Goal: Task Accomplishment & Management: Manage account settings

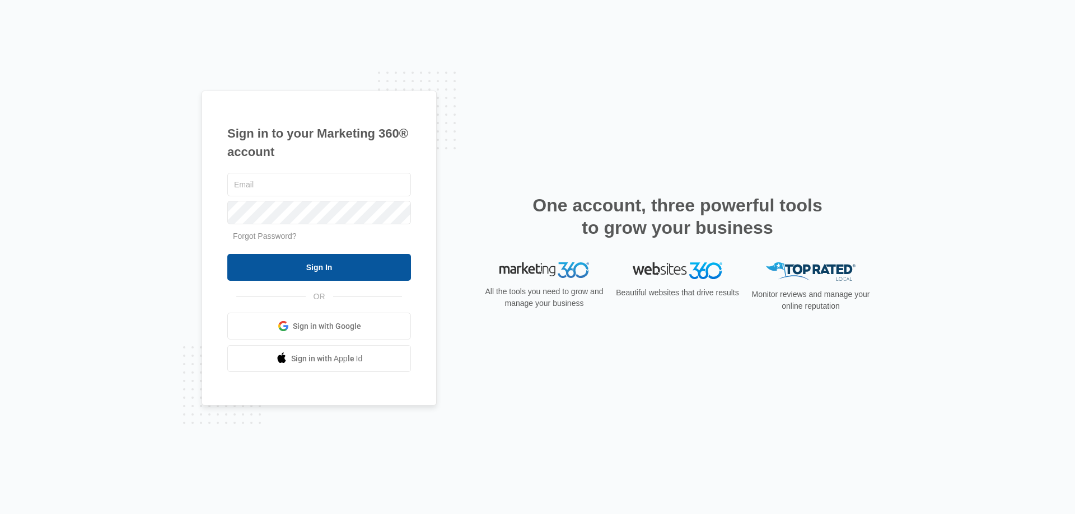
type input "[EMAIL_ADDRESS][DOMAIN_NAME]"
click at [304, 267] on input "Sign In" at bounding box center [319, 267] width 184 height 27
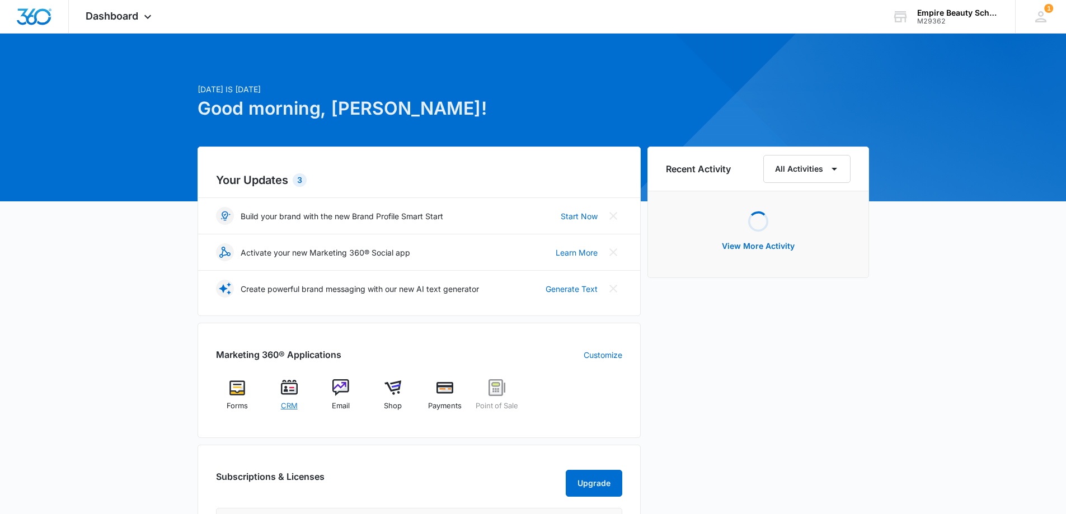
click at [289, 393] on img at bounding box center [289, 388] width 17 height 17
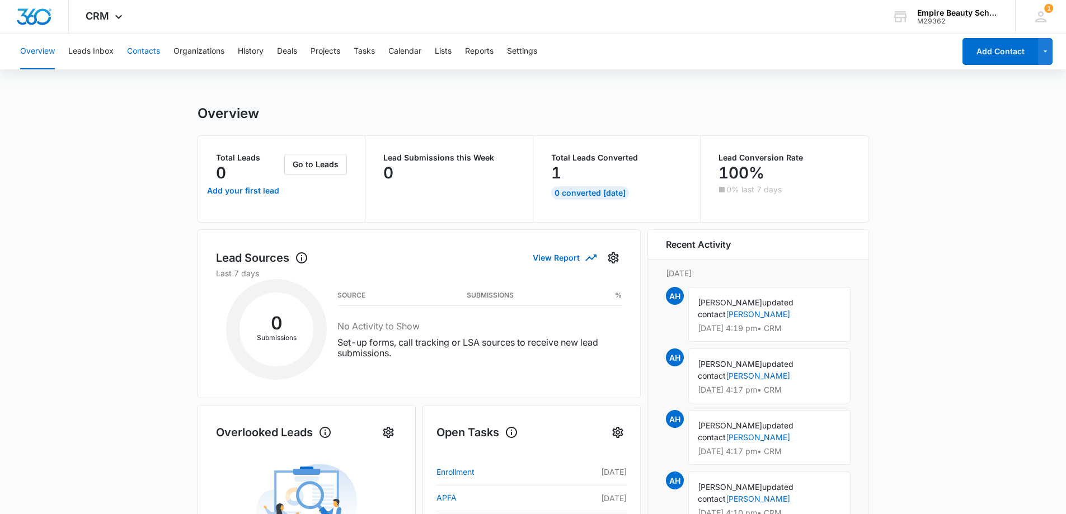
click at [134, 49] on button "Contacts" at bounding box center [143, 52] width 33 height 36
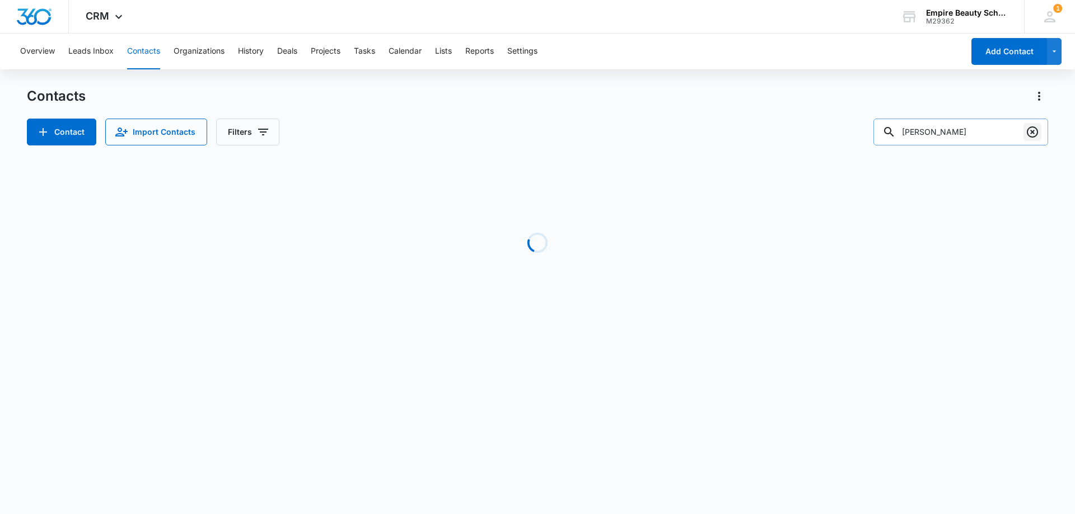
click at [1032, 128] on icon "Clear" at bounding box center [1032, 132] width 11 height 11
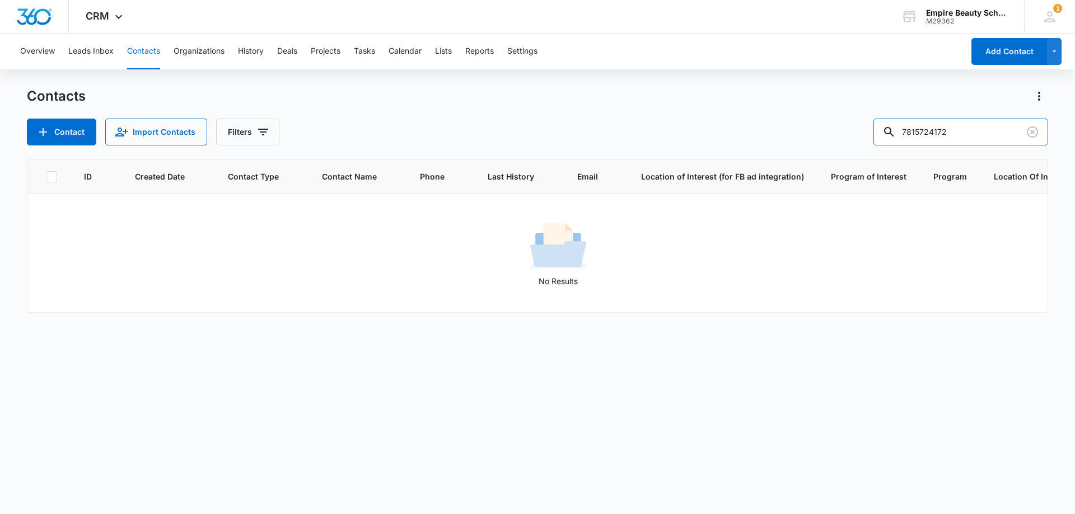
drag, startPoint x: 939, startPoint y: 130, endPoint x: 787, endPoint y: 135, distance: 152.3
click at [787, 135] on div "Contact Import Contacts Filters 7815724172" at bounding box center [537, 132] width 1021 height 27
type input "4172"
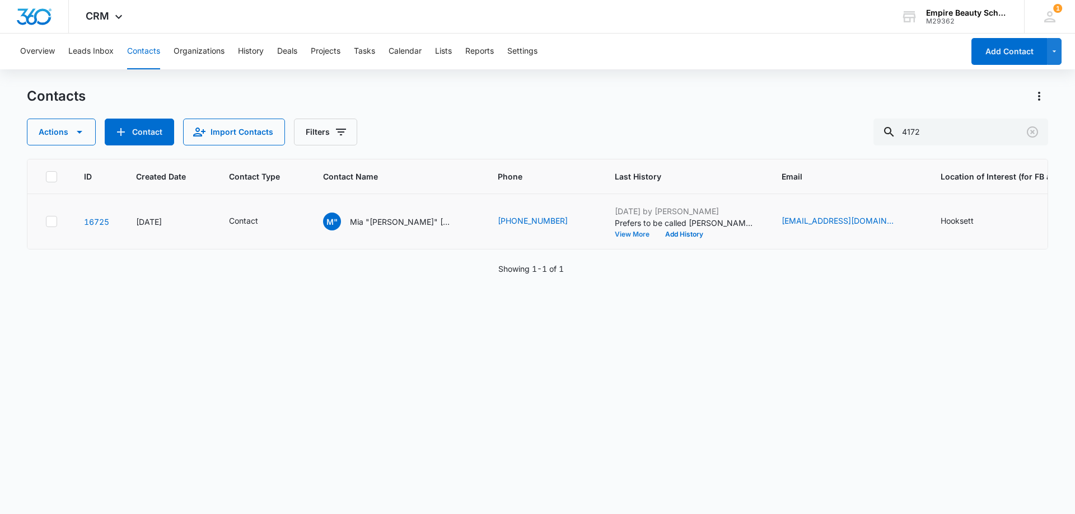
click at [615, 235] on button "View More" at bounding box center [636, 234] width 43 height 7
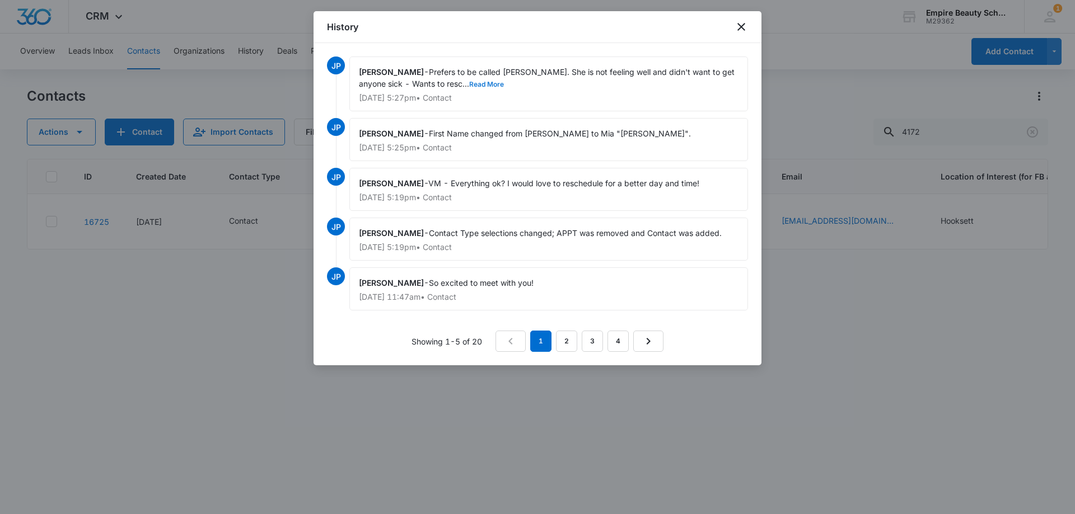
click at [469, 84] on button "Read More" at bounding box center [486, 84] width 35 height 7
click at [563, 346] on link "2" at bounding box center [566, 341] width 21 height 21
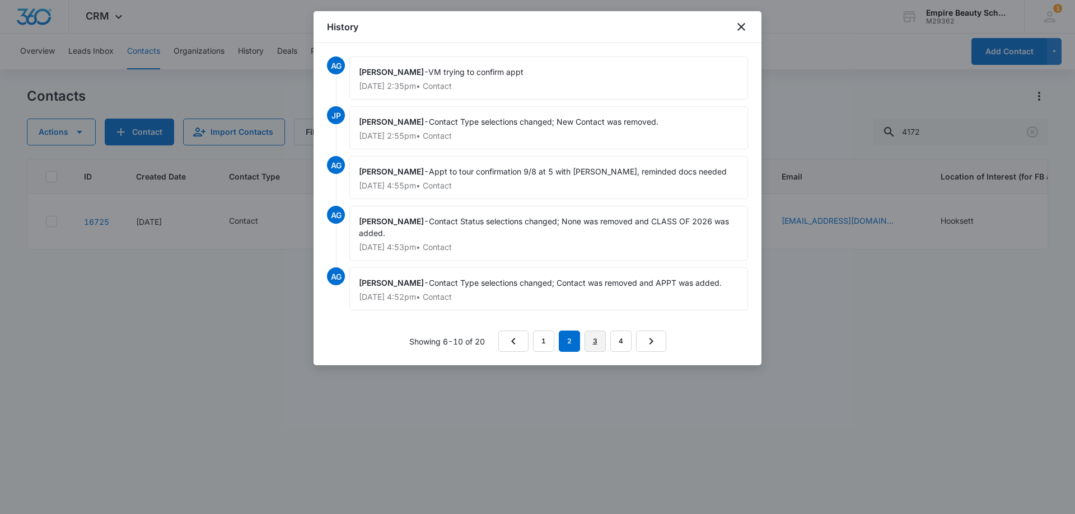
click at [591, 344] on link "3" at bounding box center [594, 341] width 21 height 21
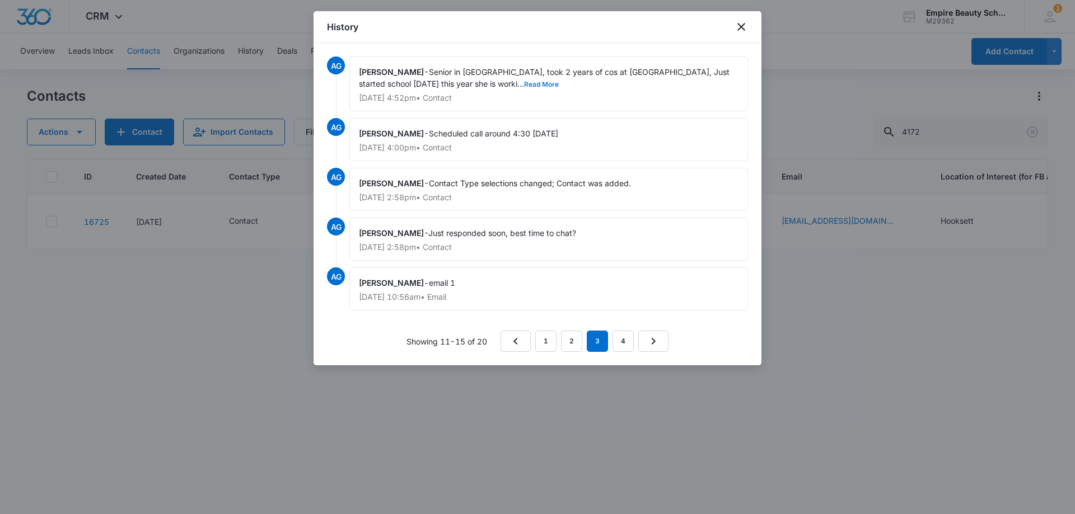
click at [524, 84] on button "Read More" at bounding box center [541, 84] width 35 height 7
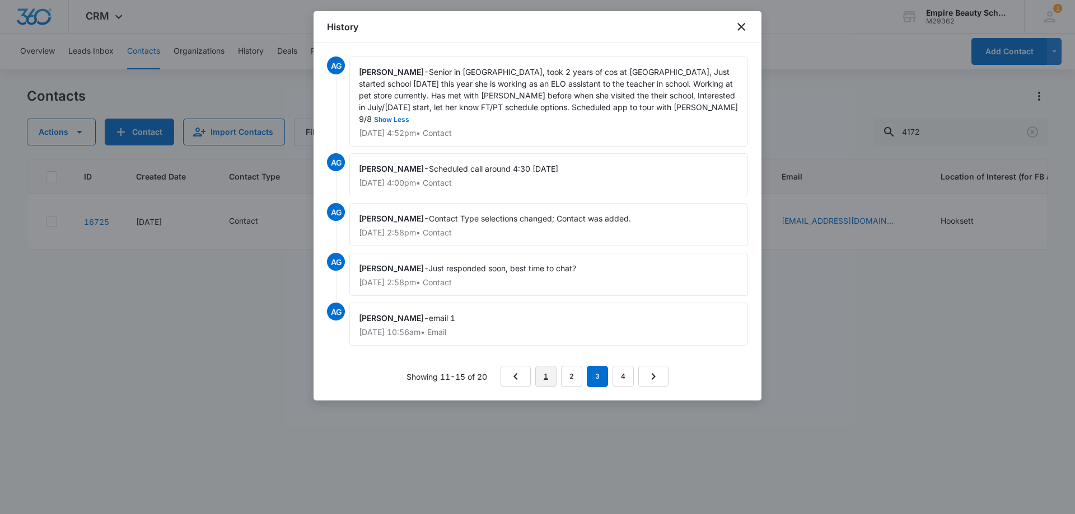
drag, startPoint x: 555, startPoint y: 366, endPoint x: 564, endPoint y: 328, distance: 38.4
click at [554, 366] on link "1" at bounding box center [545, 376] width 21 height 21
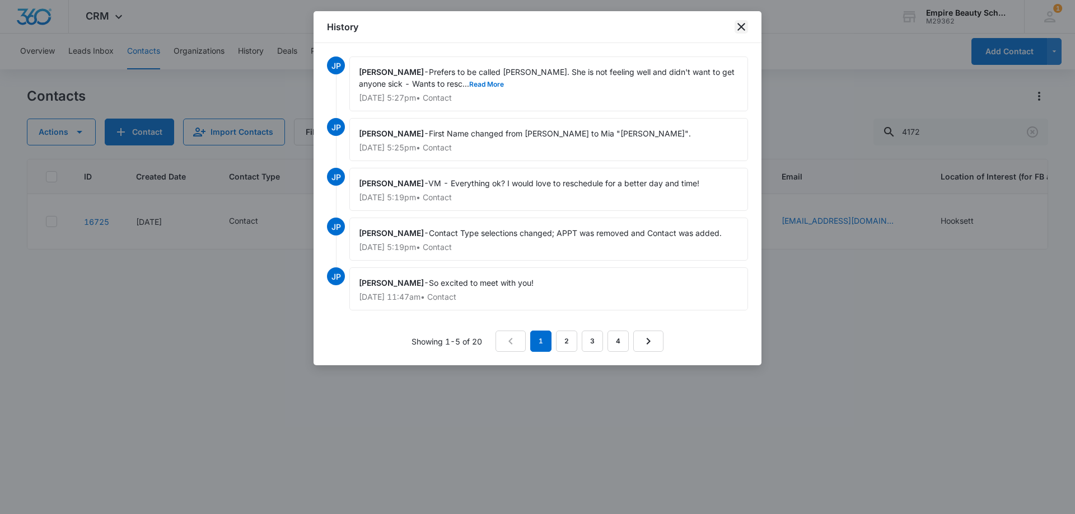
click at [744, 26] on icon "close" at bounding box center [740, 26] width 13 height 13
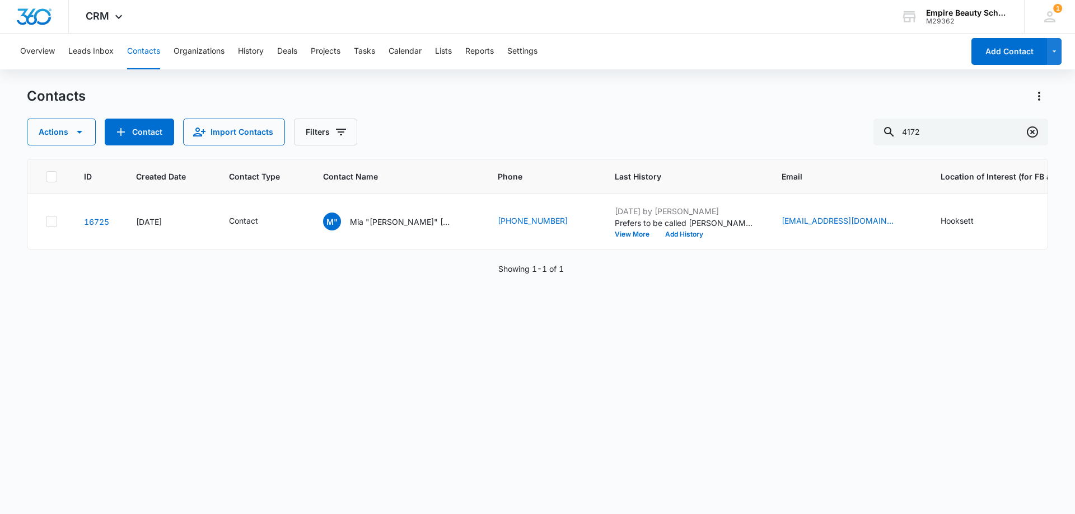
click at [1033, 137] on icon "Clear" at bounding box center [1032, 132] width 11 height 11
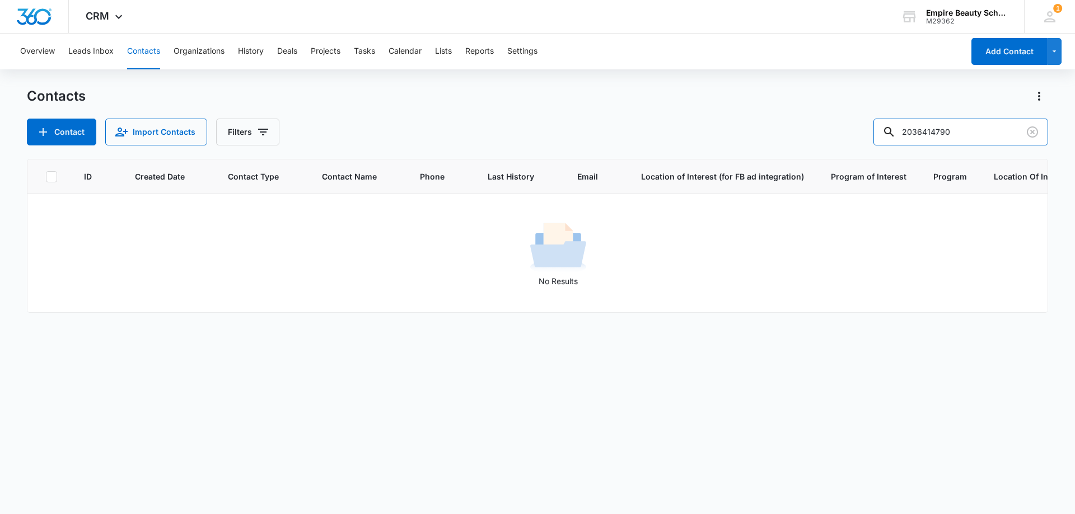
drag, startPoint x: 941, startPoint y: 129, endPoint x: 865, endPoint y: 136, distance: 75.9
click at [865, 136] on div "Contact Import Contacts Filters 2036414790" at bounding box center [537, 132] width 1021 height 27
type input "4790"
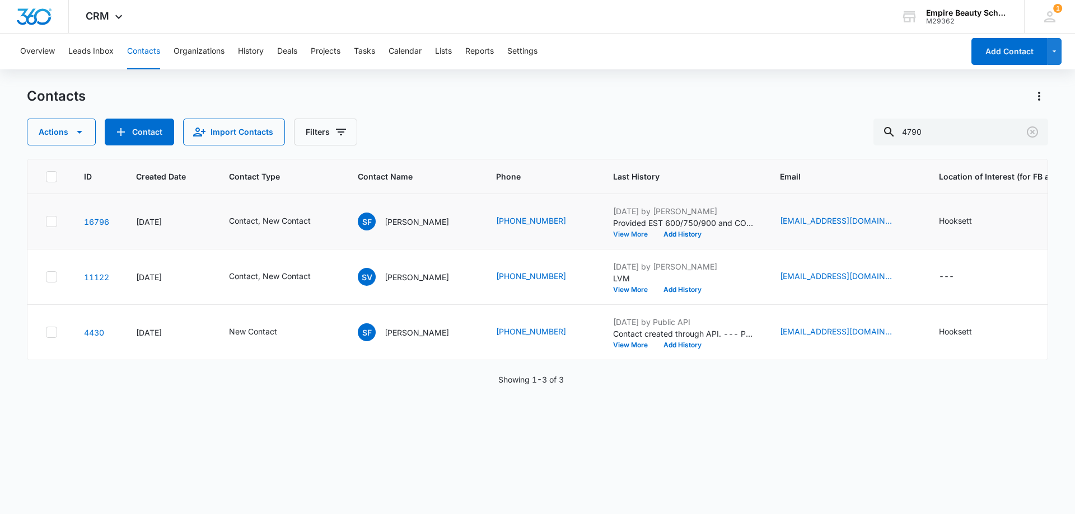
click at [634, 235] on button "View More" at bounding box center [634, 234] width 43 height 7
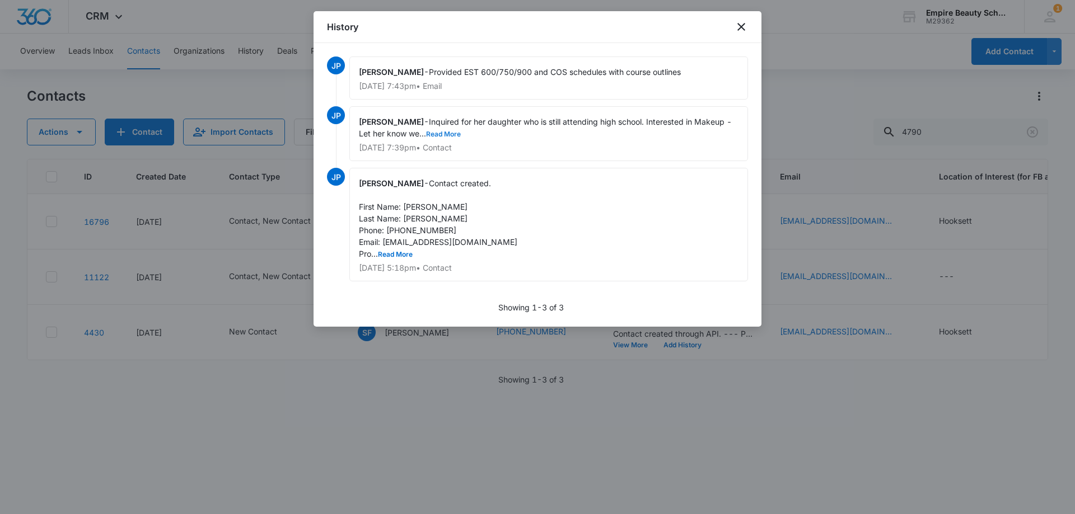
click at [449, 134] on button "Read More" at bounding box center [443, 134] width 35 height 7
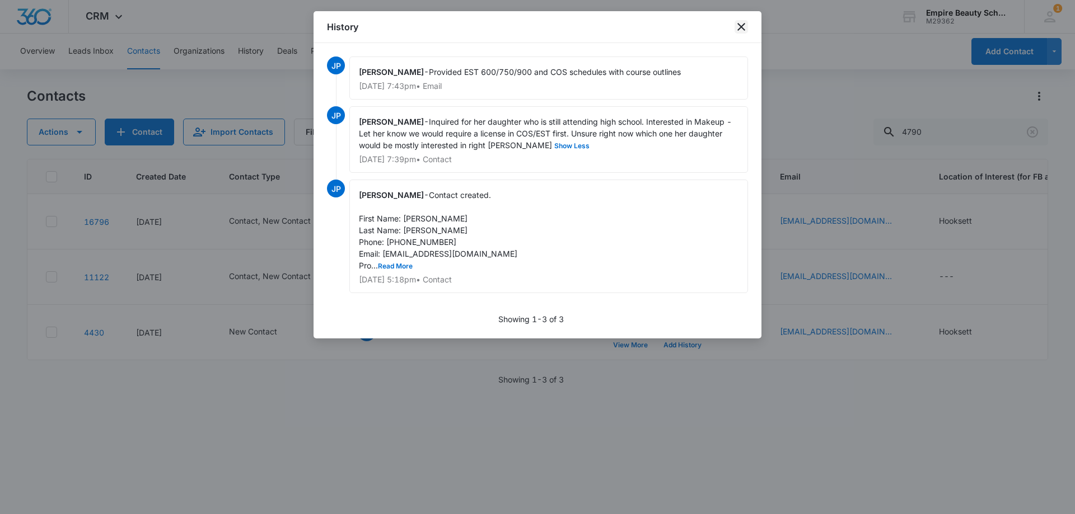
click at [742, 26] on icon "close" at bounding box center [741, 27] width 8 height 8
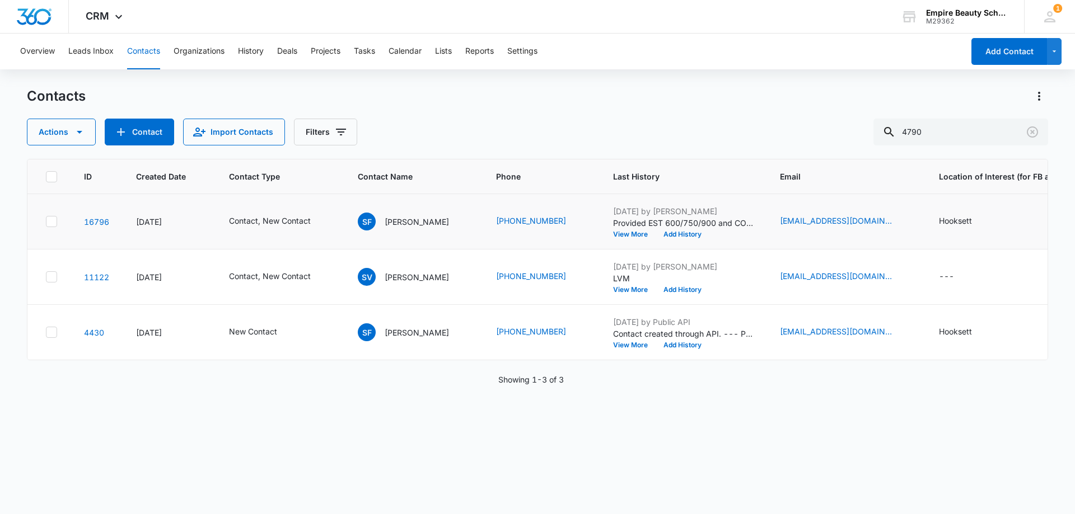
click at [50, 217] on icon at bounding box center [51, 222] width 10 height 10
click at [46, 222] on input "checkbox" at bounding box center [45, 222] width 1 height 1
click at [49, 330] on icon at bounding box center [51, 332] width 10 height 10
click at [46, 332] on input "checkbox" at bounding box center [45, 332] width 1 height 1
click at [60, 125] on button "Actions" at bounding box center [61, 132] width 69 height 27
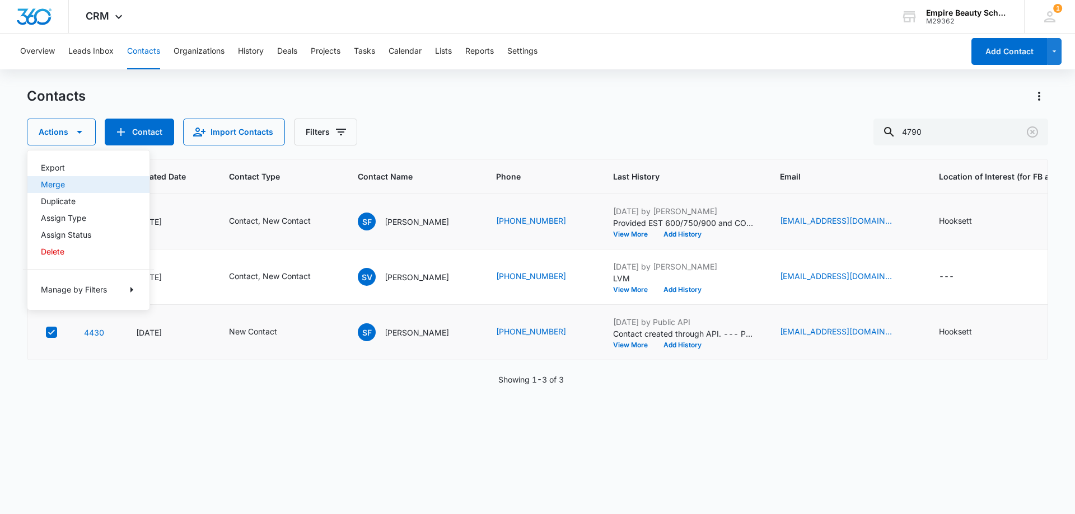
click at [58, 186] on div "Merge" at bounding box center [82, 185] width 82 height 8
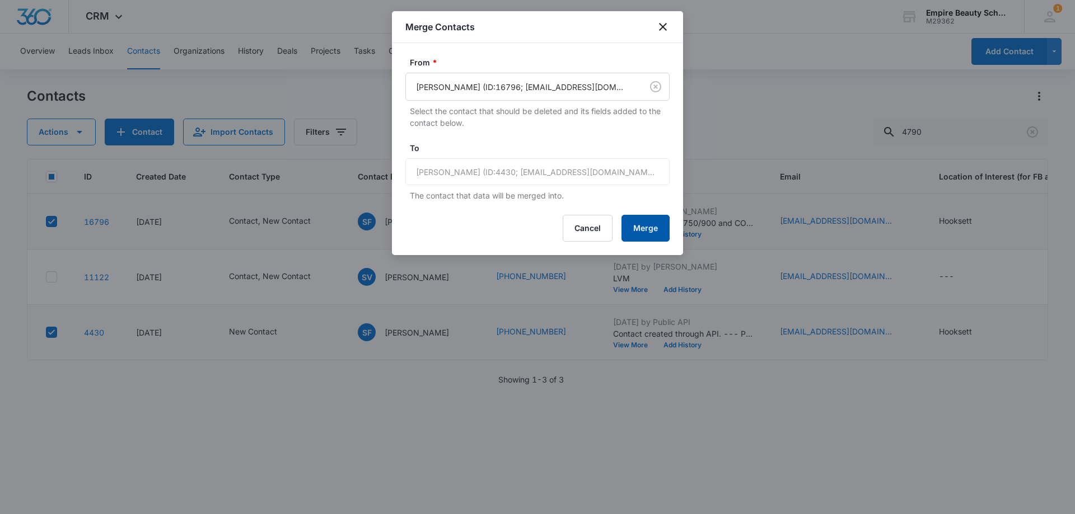
click at [638, 231] on button "Merge" at bounding box center [645, 228] width 48 height 27
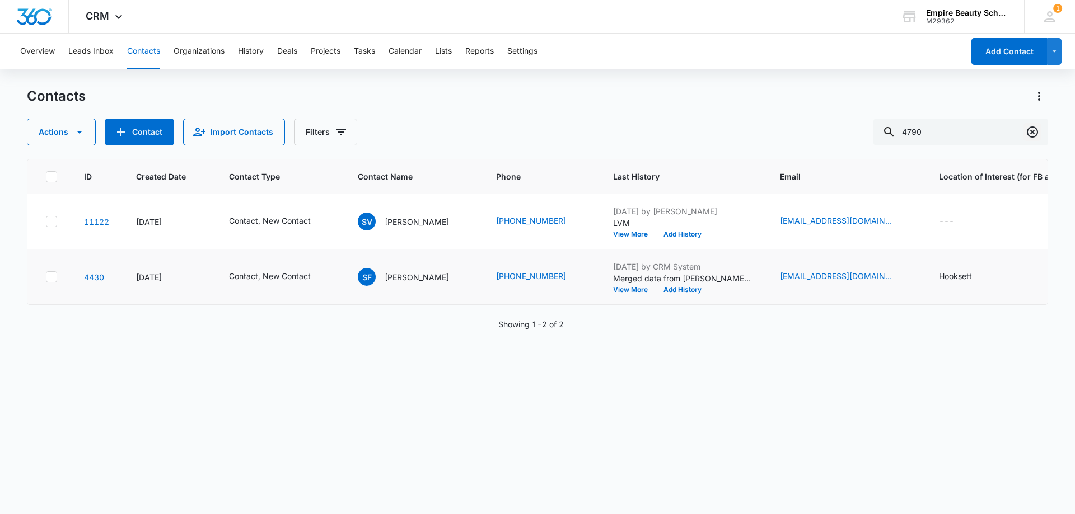
click at [1038, 131] on icon "Clear" at bounding box center [1031, 131] width 13 height 13
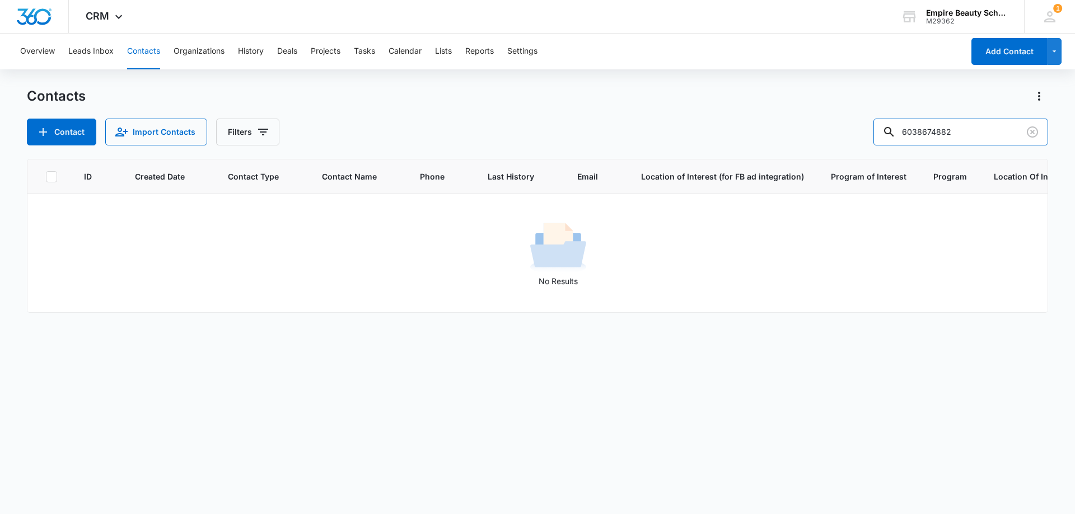
drag, startPoint x: 942, startPoint y: 130, endPoint x: 825, endPoint y: 134, distance: 117.1
click at [823, 132] on div "Contact Import Contacts Filters 6038674882" at bounding box center [537, 132] width 1021 height 27
type input "4882"
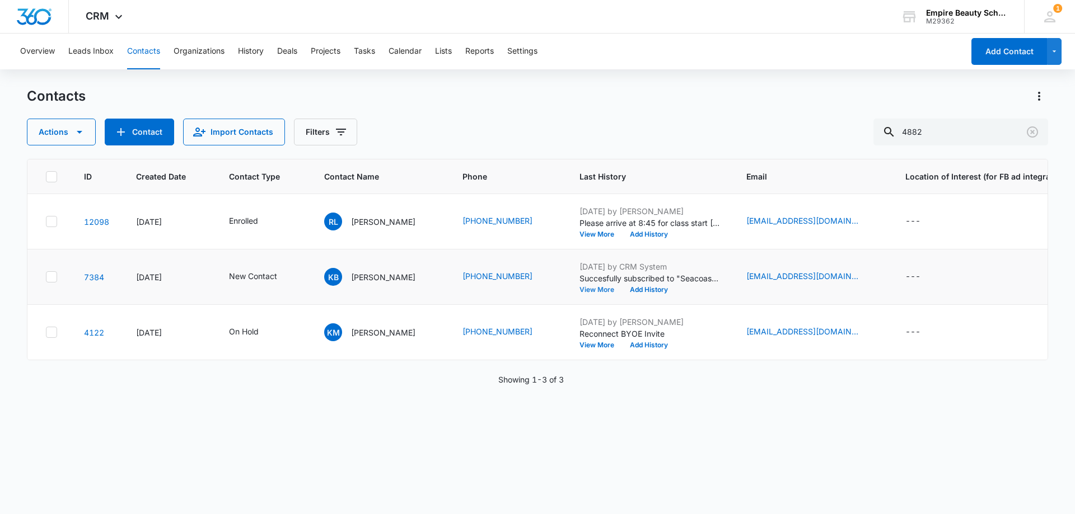
click at [601, 291] on button "View More" at bounding box center [600, 290] width 43 height 7
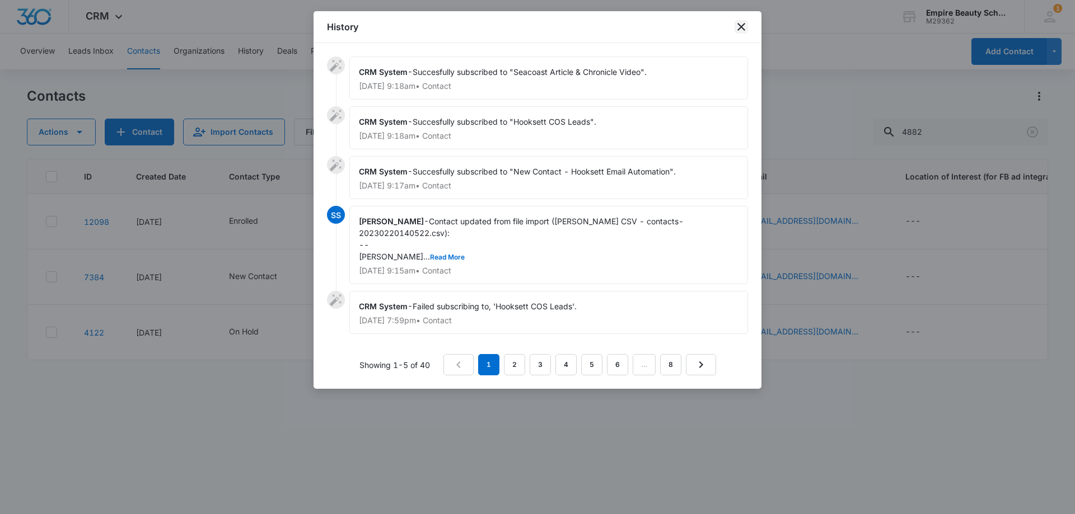
click at [739, 32] on icon "close" at bounding box center [740, 26] width 13 height 13
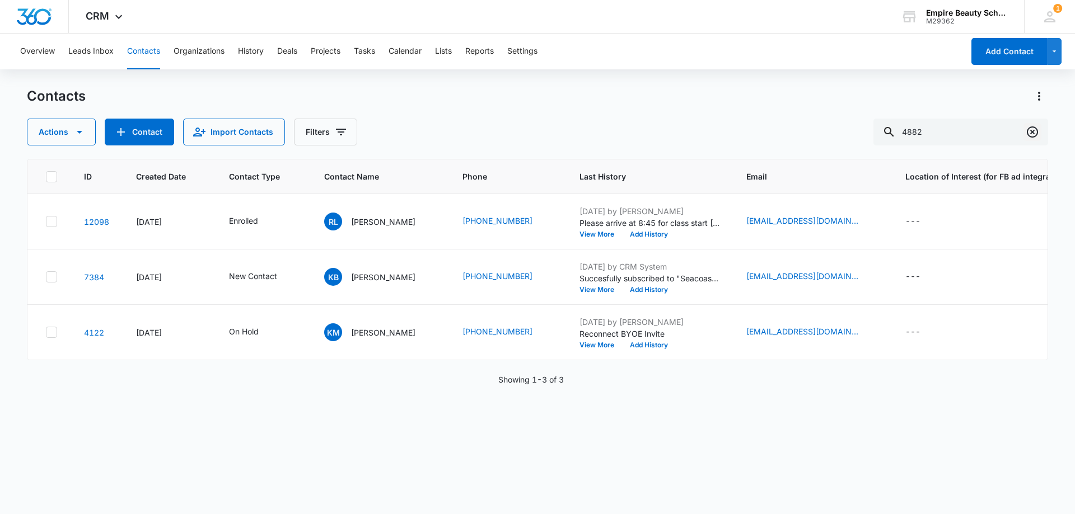
click at [1037, 132] on icon "Clear" at bounding box center [1032, 132] width 11 height 11
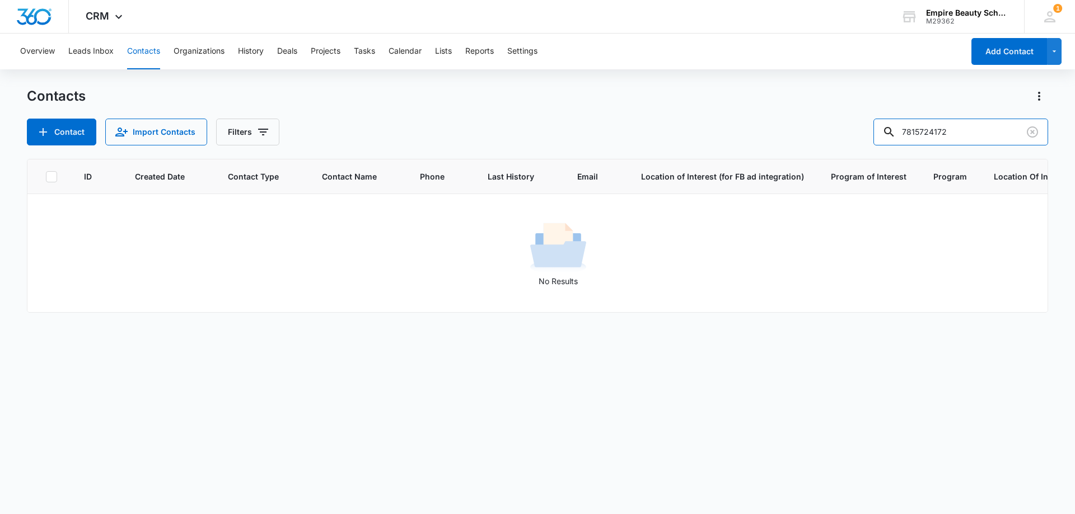
drag, startPoint x: 938, startPoint y: 129, endPoint x: 853, endPoint y: 142, distance: 86.1
click at [853, 142] on div "Contact Import Contacts Filters 7815724172" at bounding box center [537, 132] width 1021 height 27
type input "4172"
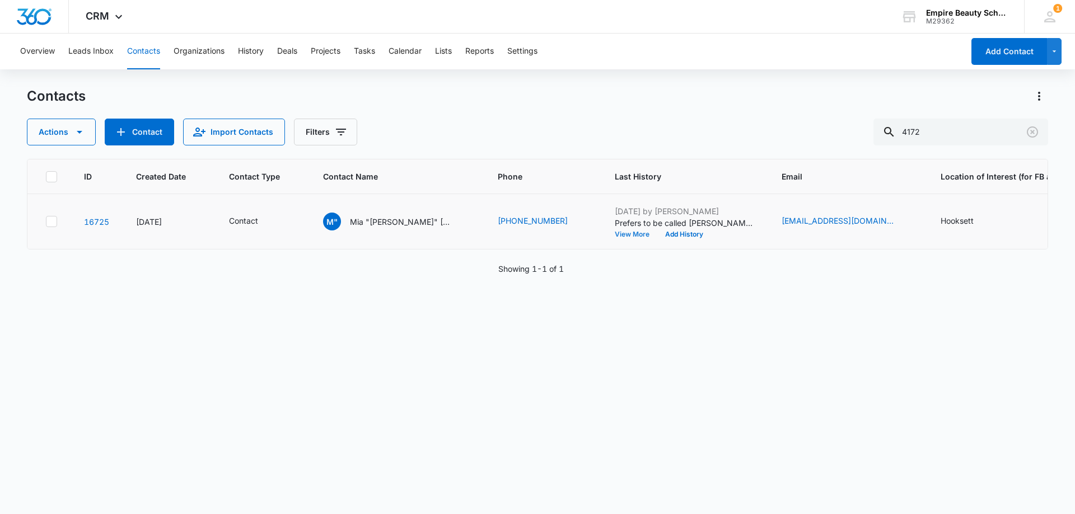
click at [615, 236] on button "View More" at bounding box center [636, 234] width 43 height 7
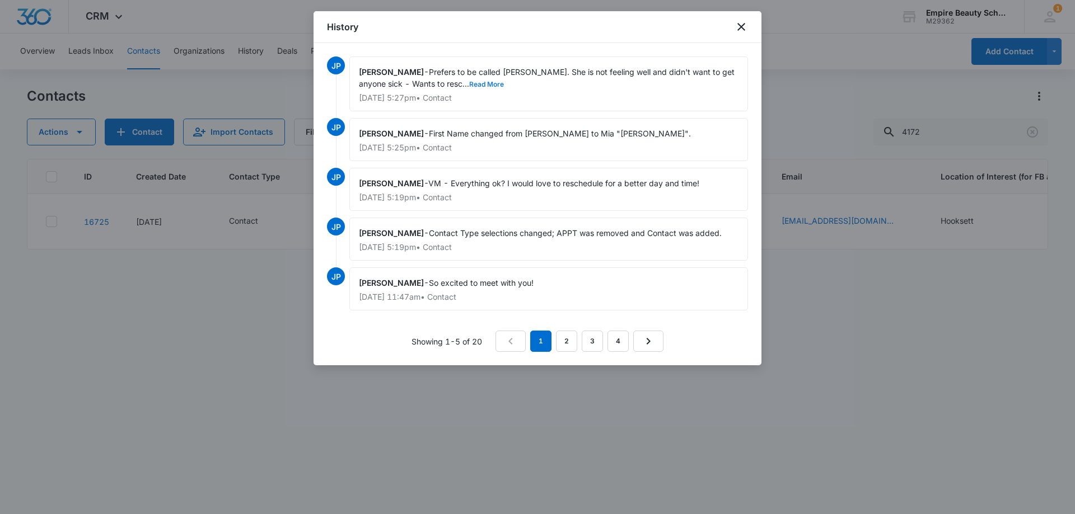
click at [469, 85] on button "Read More" at bounding box center [486, 84] width 35 height 7
click at [741, 27] on icon "close" at bounding box center [741, 27] width 8 height 8
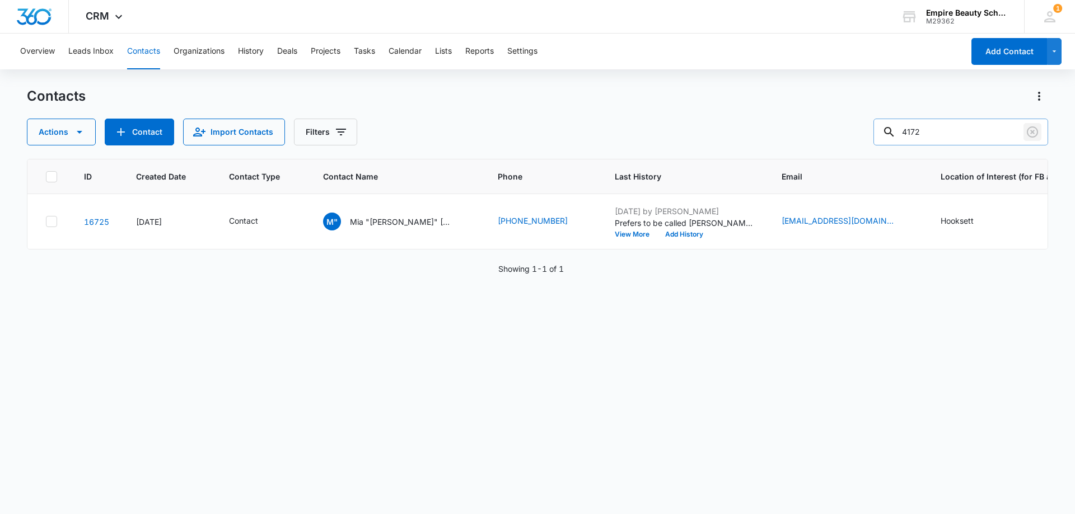
click at [1036, 134] on icon "Clear" at bounding box center [1032, 132] width 11 height 11
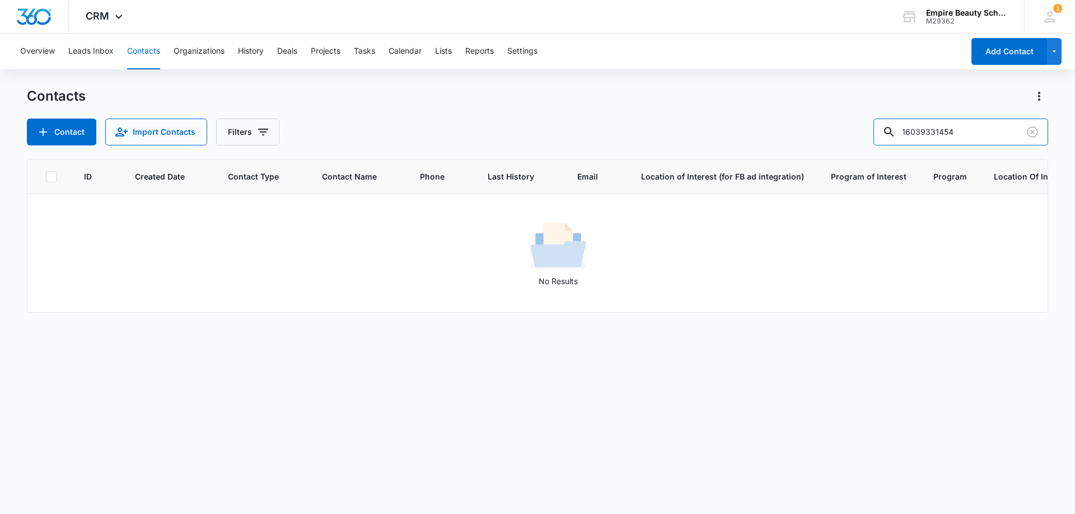
drag, startPoint x: 942, startPoint y: 130, endPoint x: 827, endPoint y: 131, distance: 114.8
click at [827, 131] on div "Contact Import Contacts Filters 16039331454" at bounding box center [537, 132] width 1021 height 27
type input "1454"
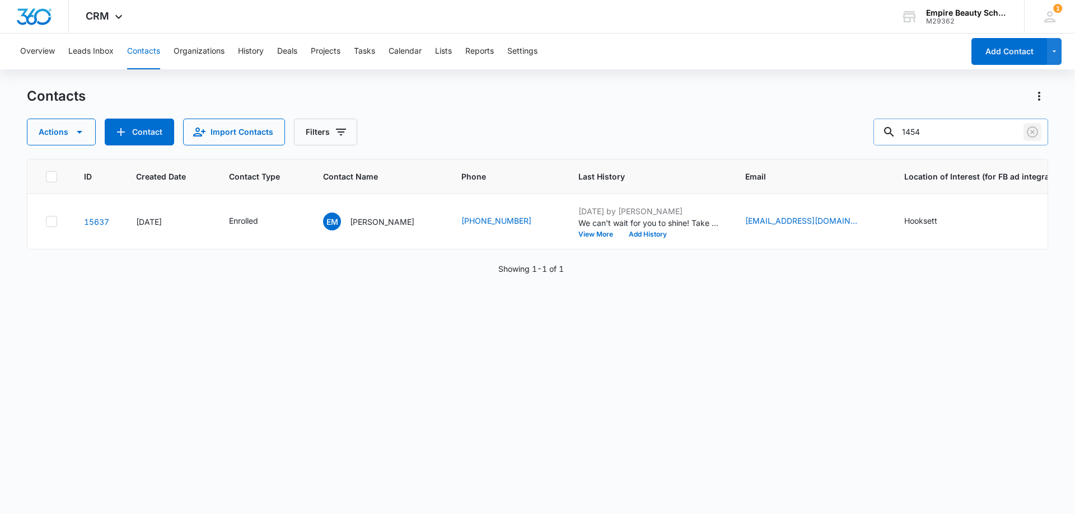
click at [1030, 130] on icon "Clear" at bounding box center [1031, 131] width 13 height 13
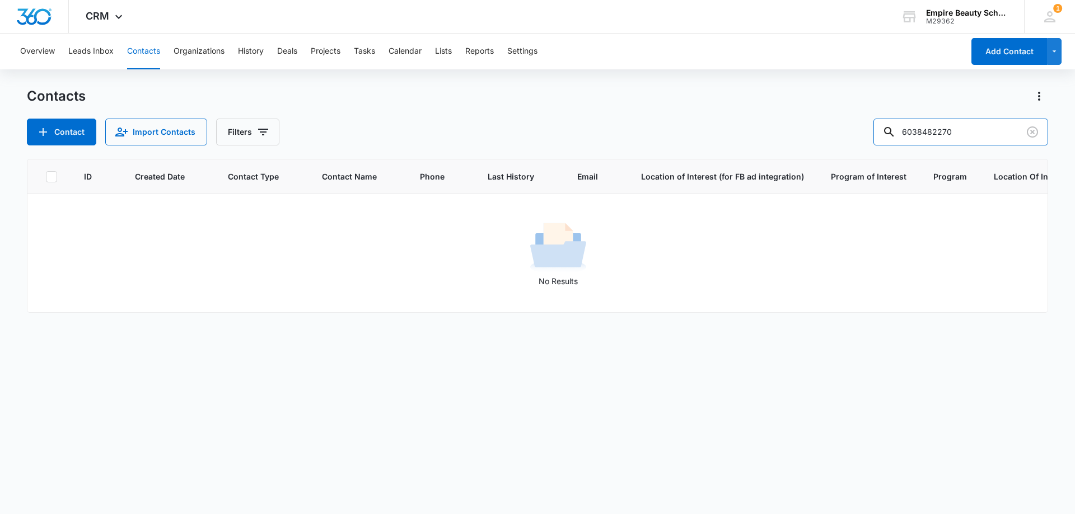
drag, startPoint x: 940, startPoint y: 132, endPoint x: 779, endPoint y: 138, distance: 160.8
click at [779, 138] on div "Contact Import Contacts Filters 6038482270" at bounding box center [537, 132] width 1021 height 27
type input "2270"
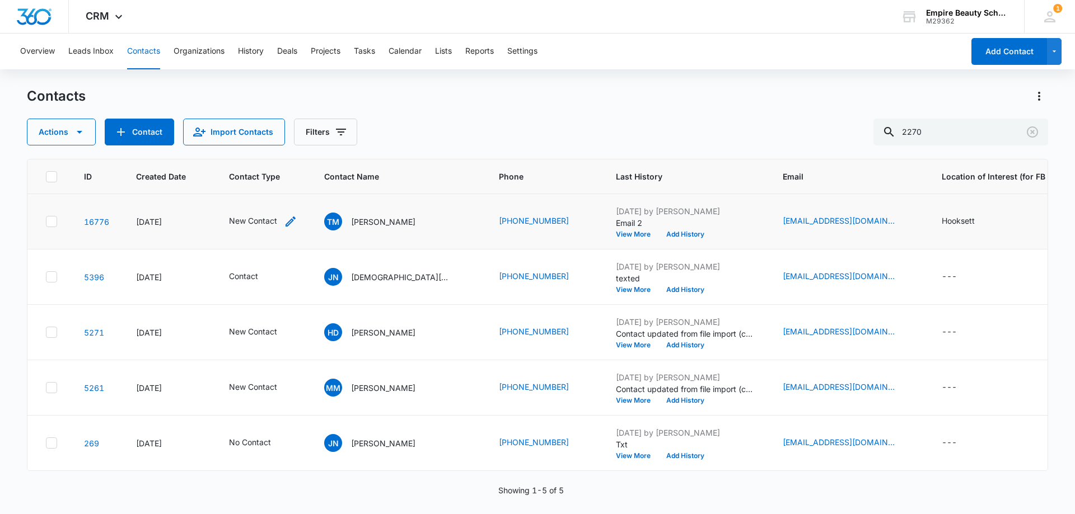
click at [288, 215] on icon "Contact Type - New Contact - Select to Edit Field" at bounding box center [290, 221] width 13 height 13
click at [301, 149] on div at bounding box center [310, 150] width 18 height 18
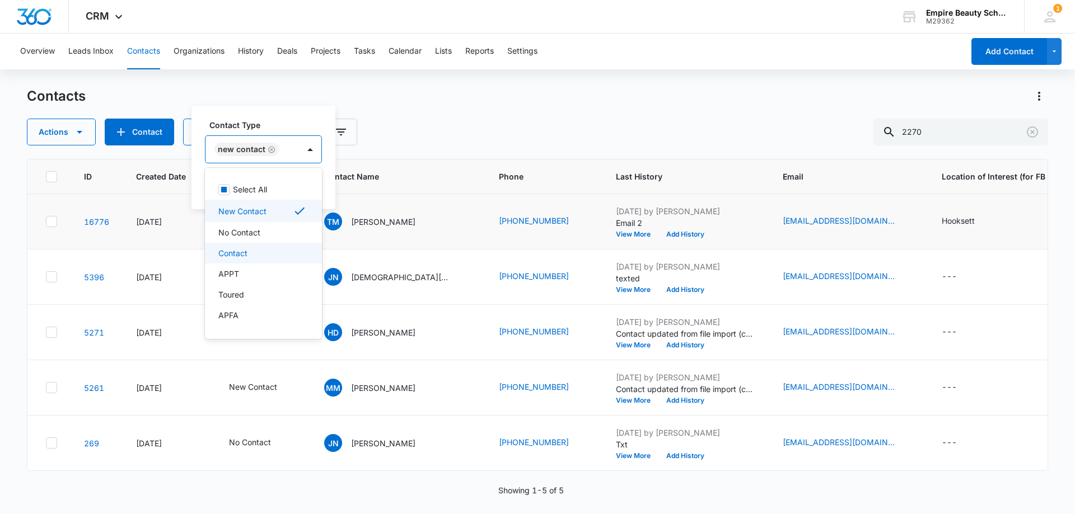
click at [233, 252] on p "Contact" at bounding box center [232, 253] width 29 height 12
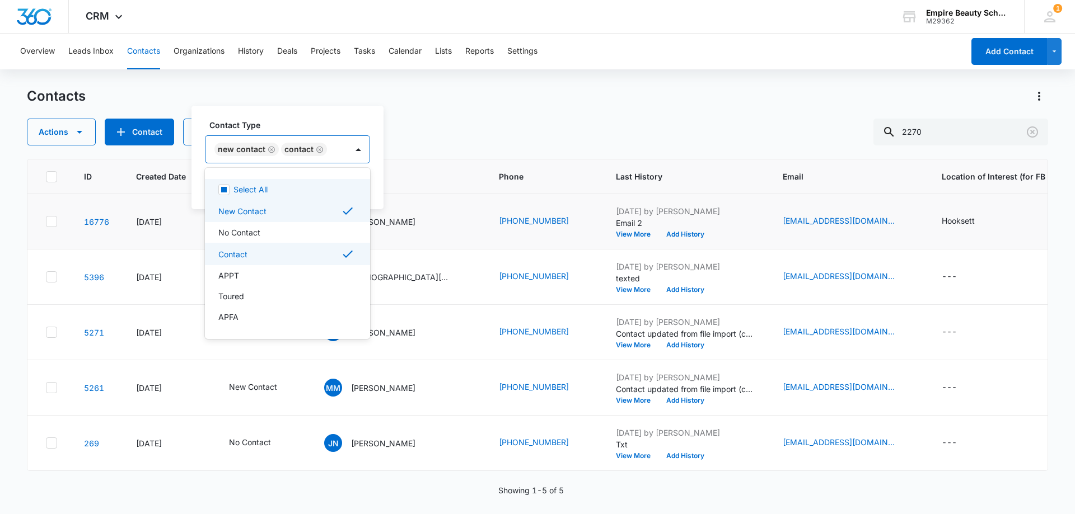
click at [321, 107] on div "Contact Type option Contact, selected. 16 results available. Use Up and Down to…" at bounding box center [287, 158] width 192 height 104
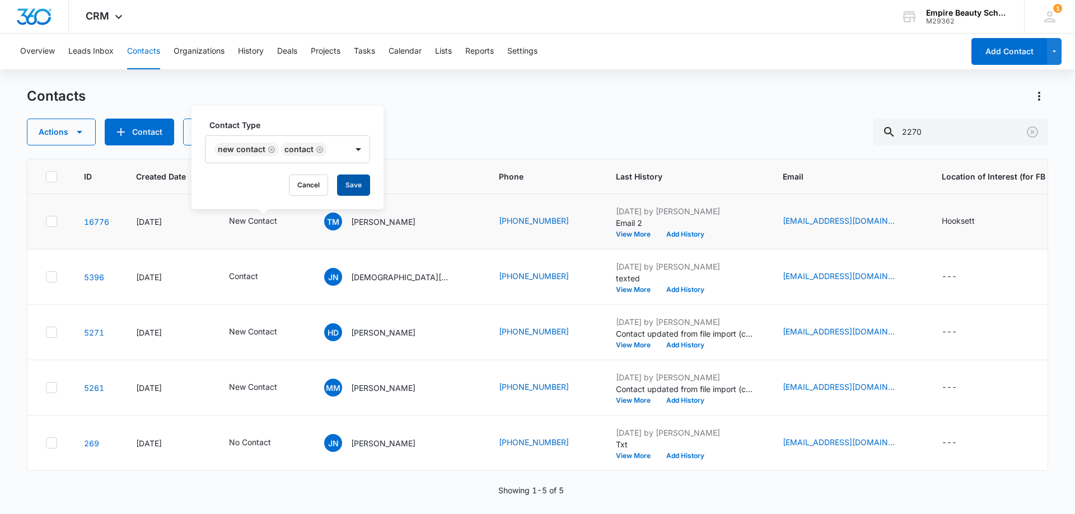
click at [346, 186] on button "Save" at bounding box center [353, 185] width 33 height 21
click at [658, 233] on button "Add History" at bounding box center [685, 234] width 54 height 7
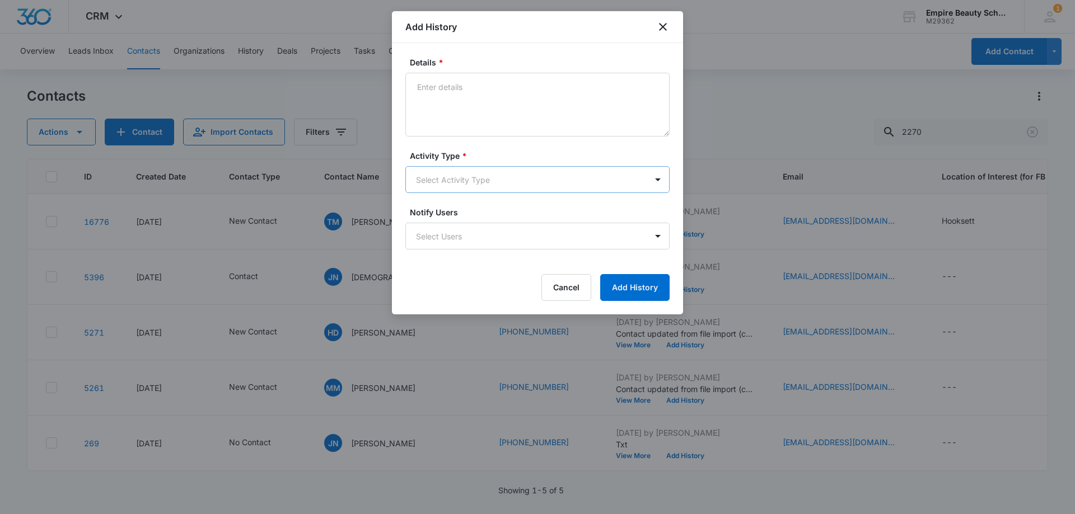
click at [475, 176] on body "CRM Apps Forms CRM Email Shop Payments POS Files Brand Settings Empire Beauty S…" at bounding box center [537, 257] width 1075 height 514
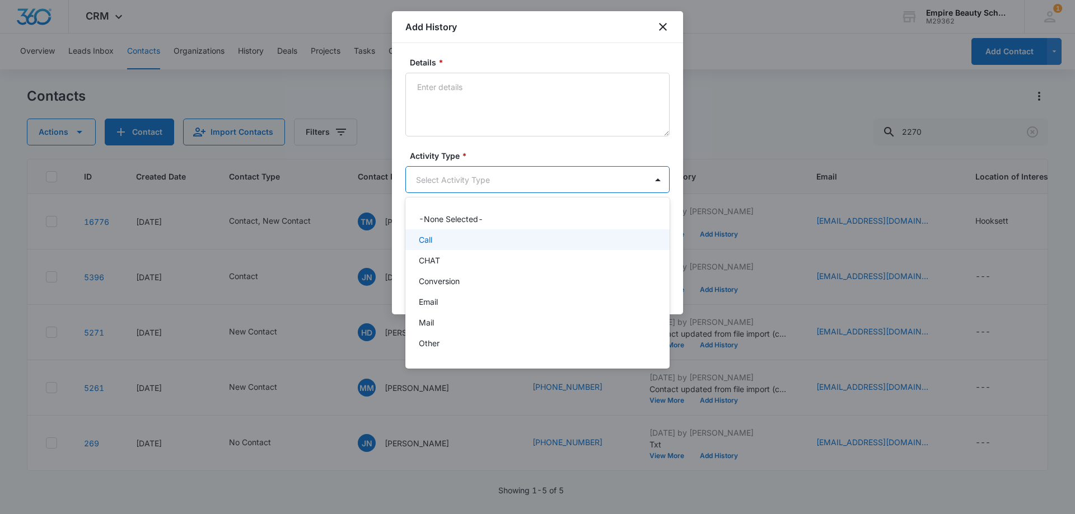
scroll to position [58, 0]
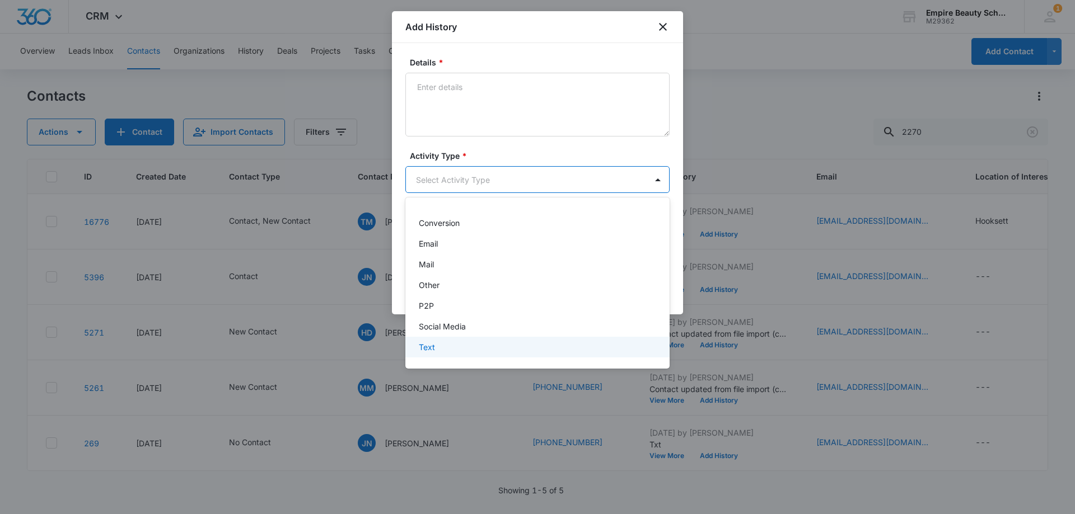
click at [449, 355] on div "Text" at bounding box center [537, 347] width 264 height 21
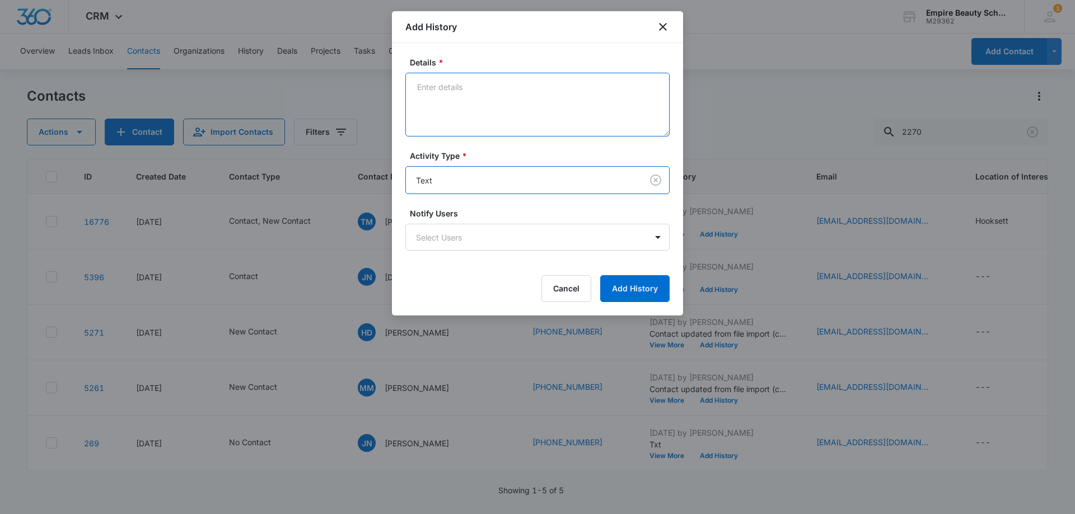
click at [458, 81] on textarea "Details *" at bounding box center [537, 105] width 264 height 64
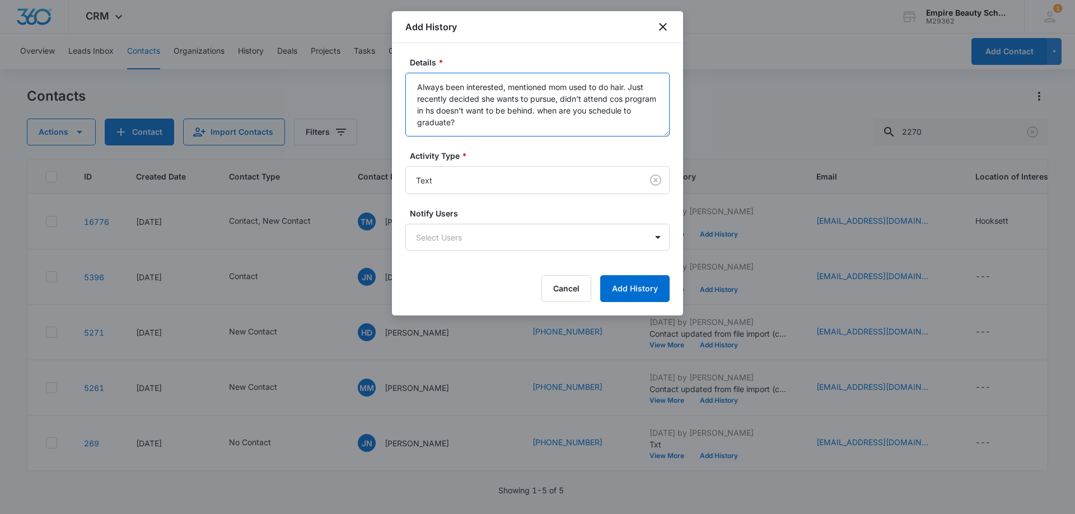
click at [474, 125] on textarea "Always been interested, mentioned mom used to do hair. Just recently decided sh…" at bounding box center [537, 105] width 264 height 64
type textarea "Always been interested, mentioned mom used to do hair. Just recently decided sh…"
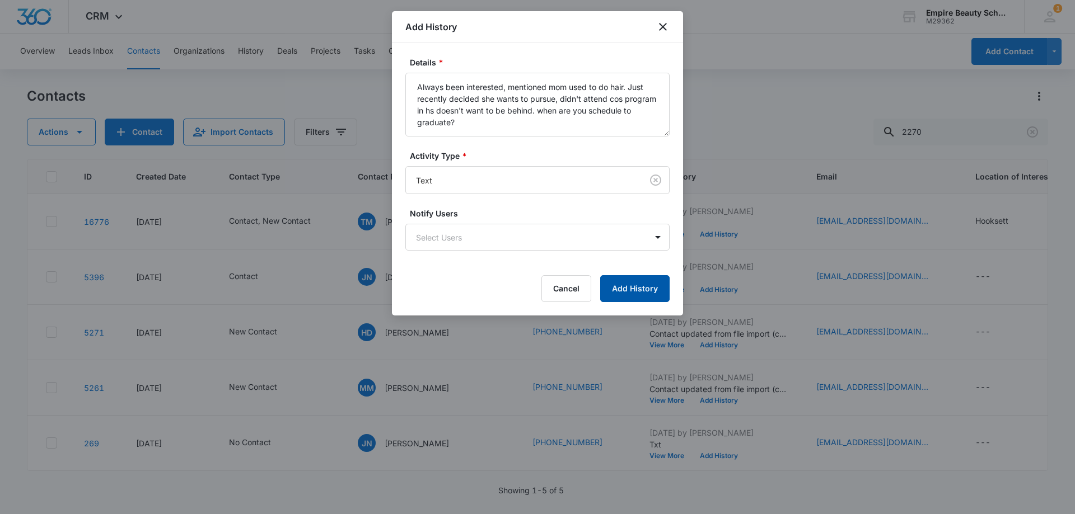
click at [622, 287] on button "Add History" at bounding box center [634, 288] width 69 height 27
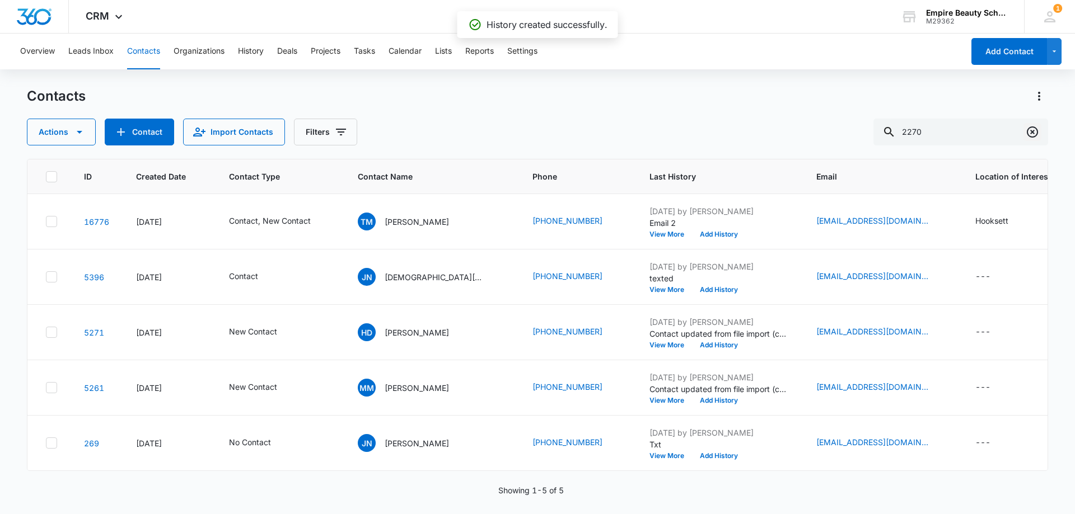
click at [1037, 132] on icon "Clear" at bounding box center [1032, 132] width 11 height 11
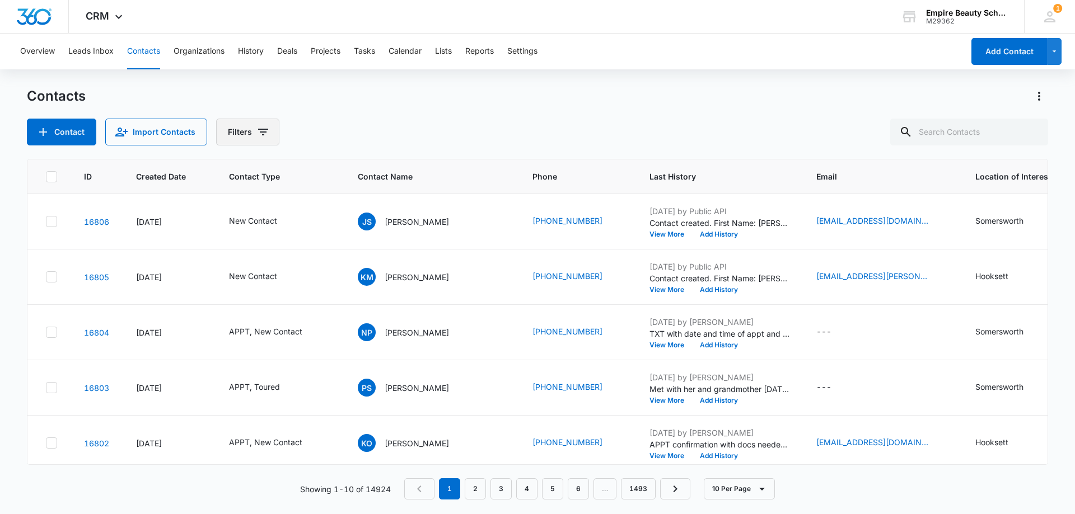
click at [256, 135] on icon "Filters" at bounding box center [262, 131] width 13 height 13
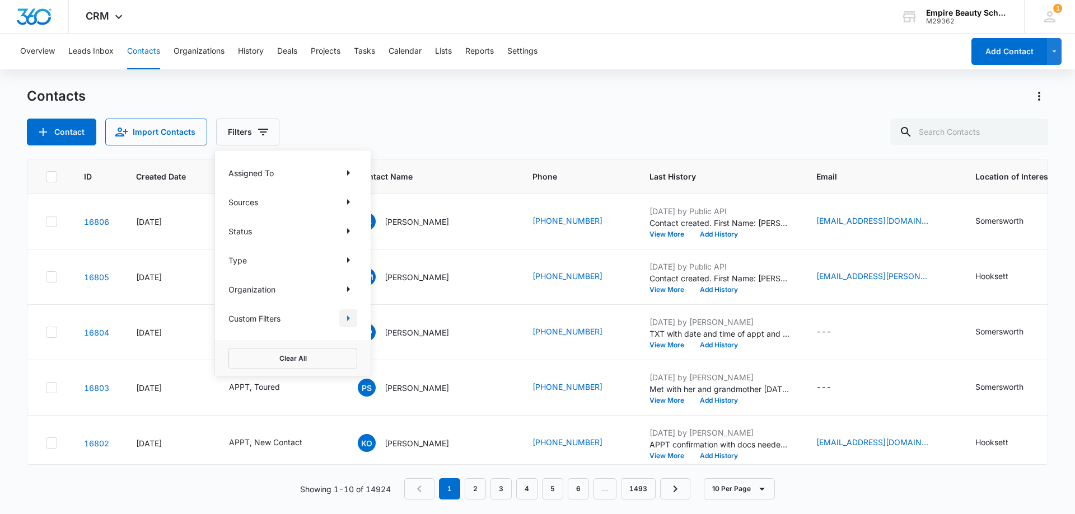
click at [344, 312] on icon "Show Custom Filters filters" at bounding box center [347, 318] width 13 height 13
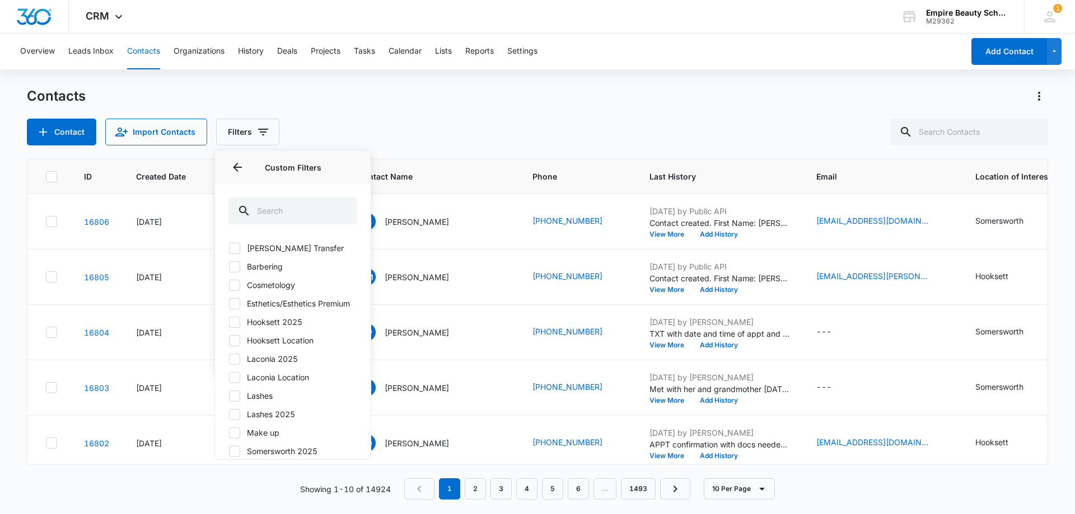
click at [233, 325] on icon at bounding box center [234, 322] width 7 height 5
click at [229, 322] on input "Hooksett 2025" at bounding box center [228, 322] width 1 height 1
checkbox input "true"
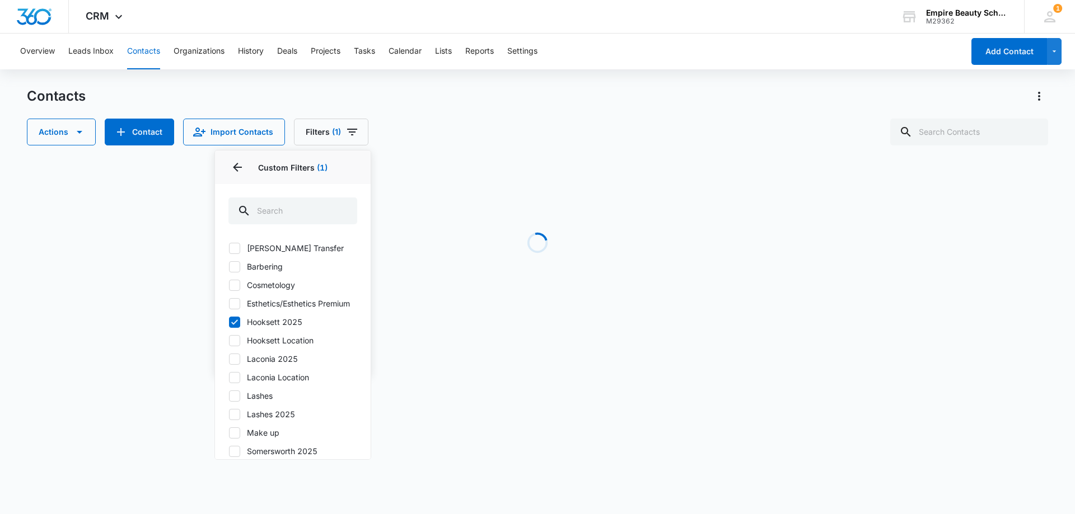
click at [490, 96] on div "Contacts" at bounding box center [537, 96] width 1021 height 18
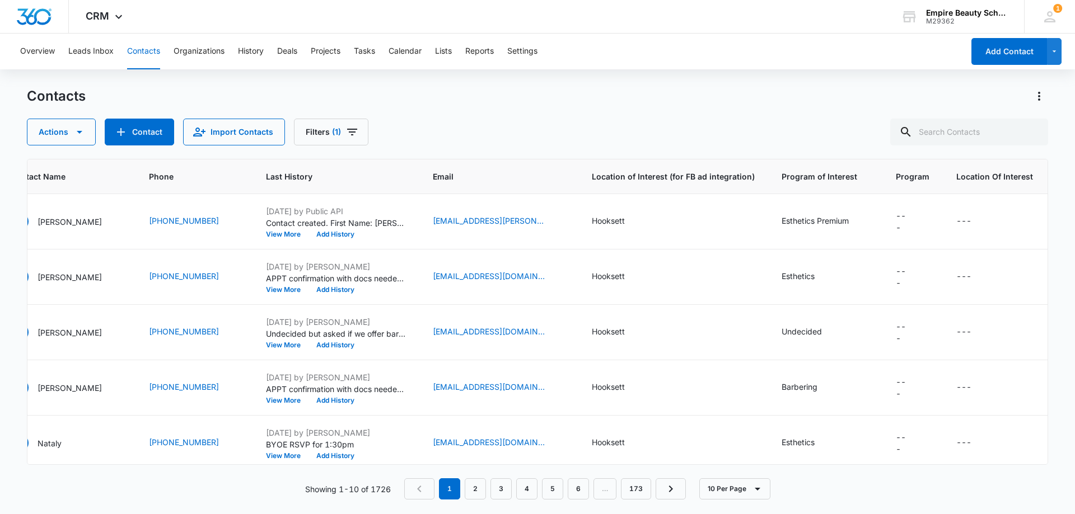
scroll to position [0, 0]
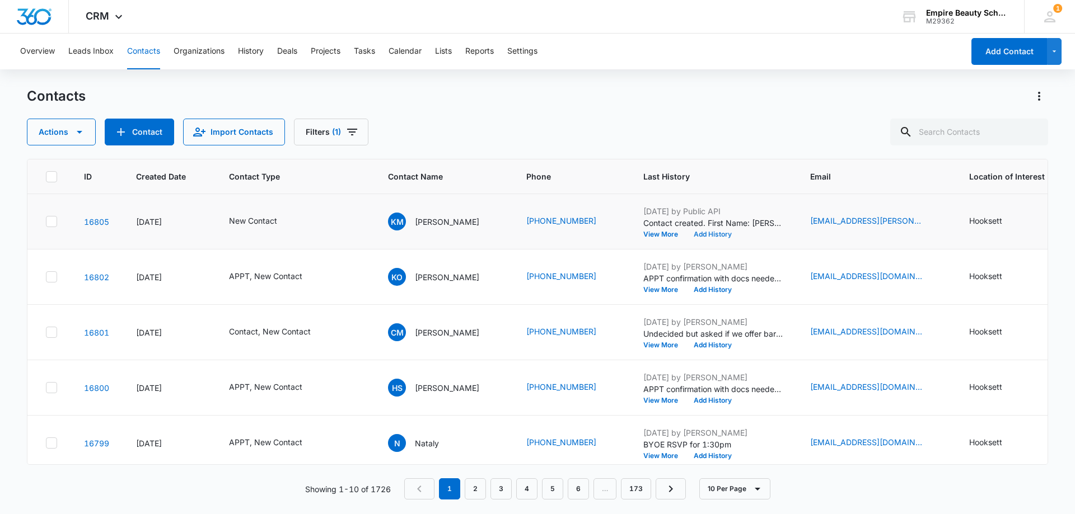
click at [709, 232] on button "Add History" at bounding box center [713, 234] width 54 height 7
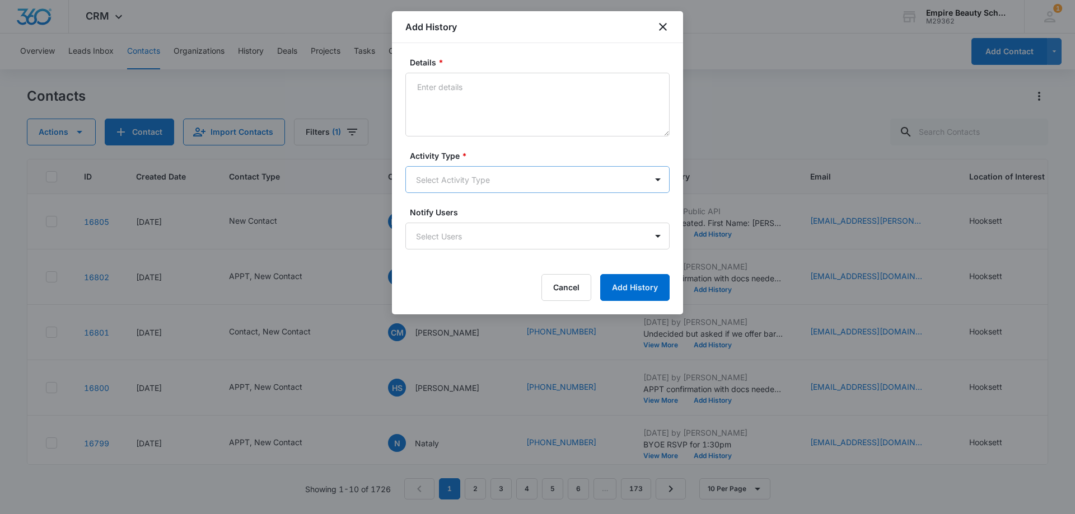
drag, startPoint x: 447, startPoint y: 162, endPoint x: 443, endPoint y: 175, distance: 13.3
click at [445, 163] on div "Activity Type * Select Activity Type" at bounding box center [537, 171] width 264 height 43
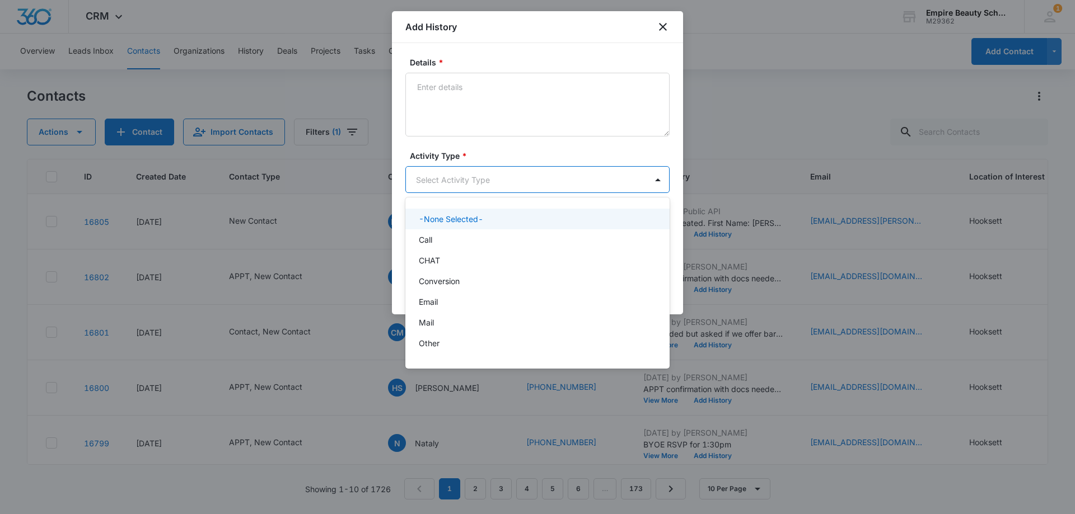
click at [443, 175] on body "CRM Apps Forms CRM Email Shop Payments POS Files Brand Settings Empire Beauty S…" at bounding box center [537, 257] width 1075 height 514
click at [436, 238] on div "Call" at bounding box center [536, 240] width 235 height 12
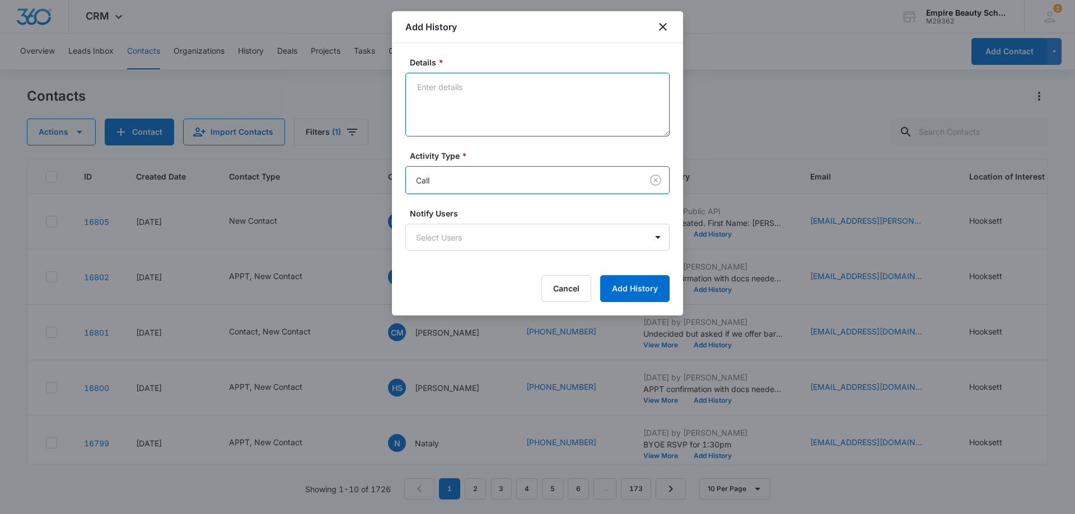
click at [460, 130] on textarea "Details *" at bounding box center [537, 105] width 264 height 64
type textarea "VM 1"
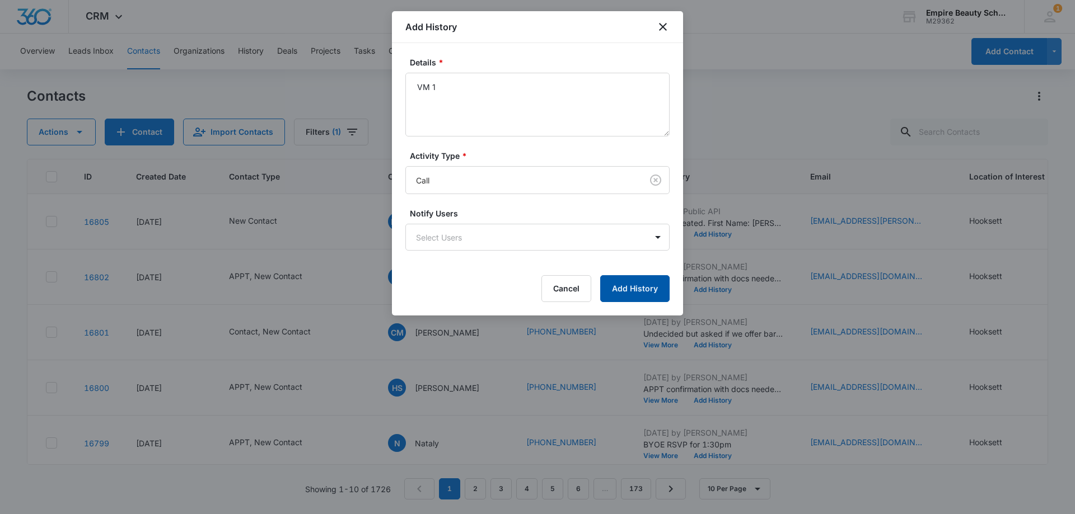
click at [653, 287] on button "Add History" at bounding box center [634, 288] width 69 height 27
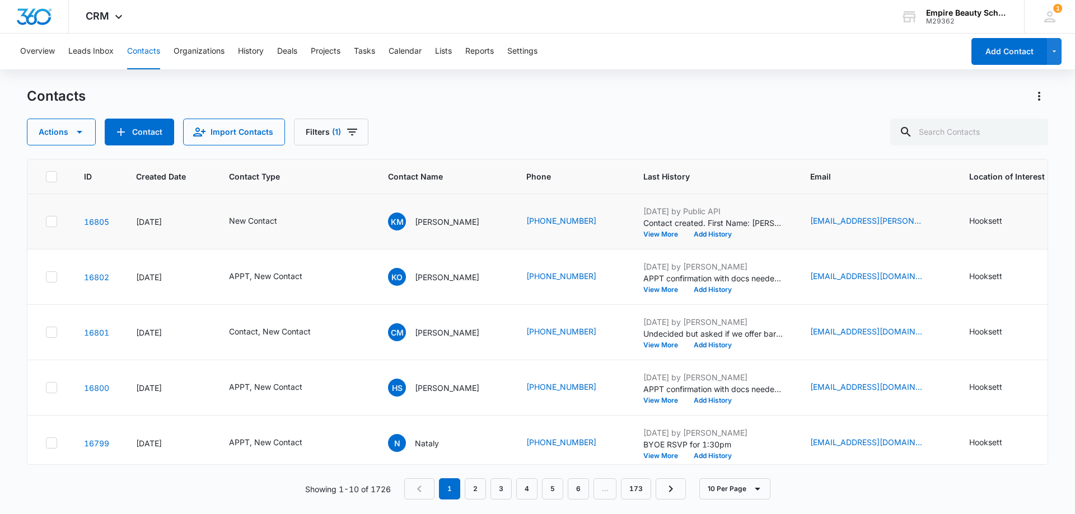
click at [705, 230] on div "Sep 9, 2025 by Public API Contact created. First Name: Kara Last Name: Menken S…" at bounding box center [713, 221] width 140 height 32
click at [705, 233] on button "Add History" at bounding box center [713, 234] width 54 height 7
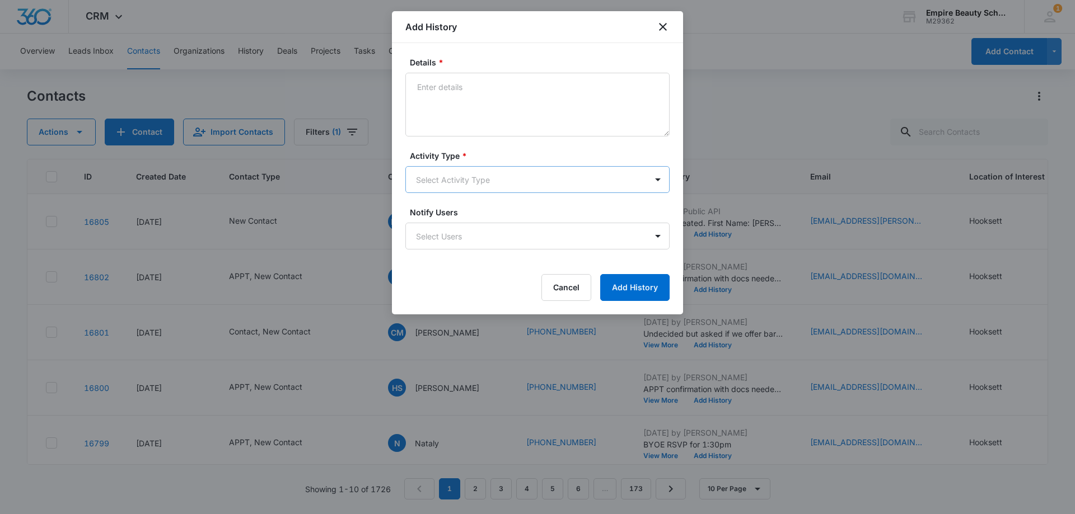
click at [469, 173] on body "CRM Apps Forms CRM Email Shop Payments POS Files Brand Settings Empire Beauty S…" at bounding box center [537, 257] width 1075 height 514
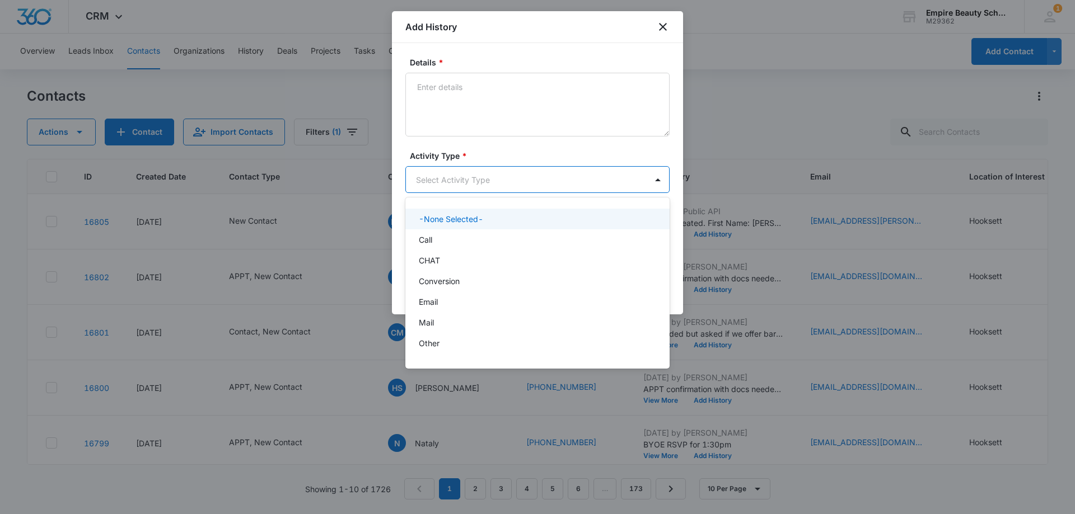
scroll to position [58, 0]
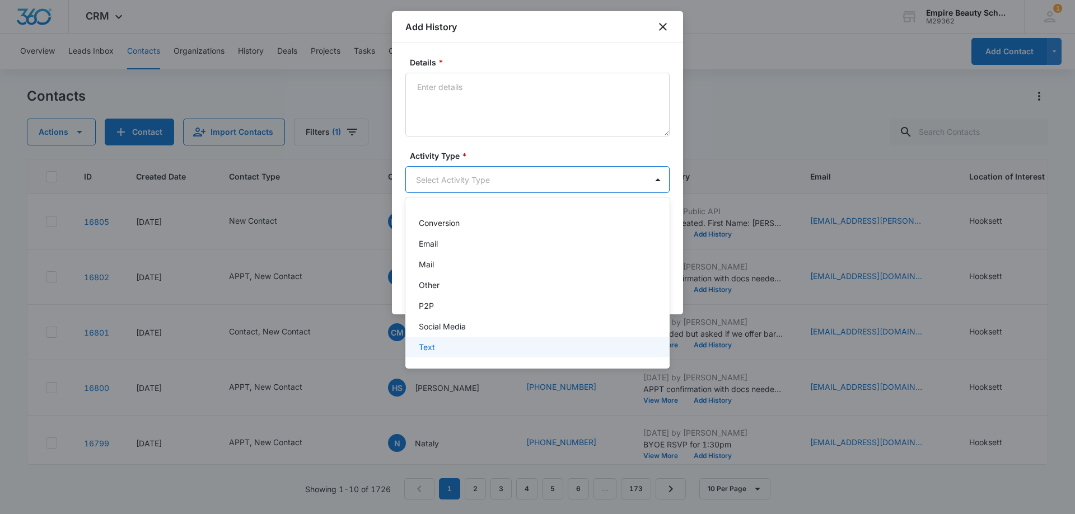
click at [428, 352] on p "Text" at bounding box center [427, 347] width 16 height 12
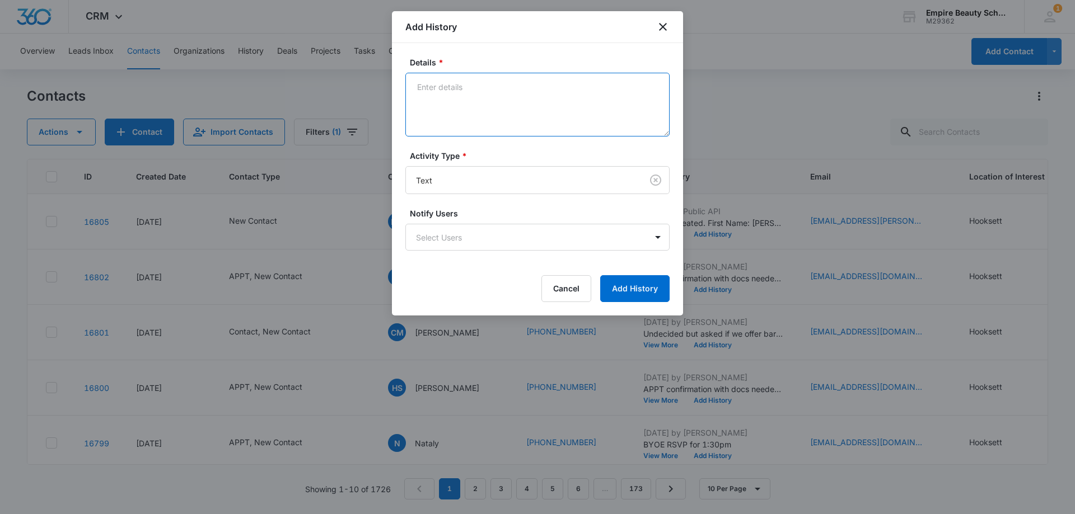
click at [456, 94] on textarea "Details *" at bounding box center [537, 105] width 264 height 64
type textarea "text 1"
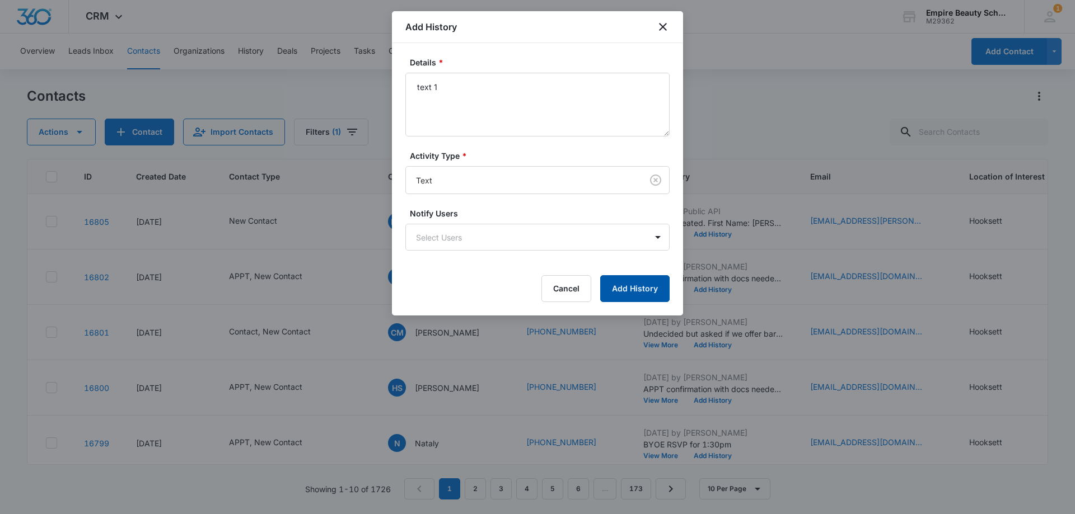
click at [614, 293] on button "Add History" at bounding box center [634, 288] width 69 height 27
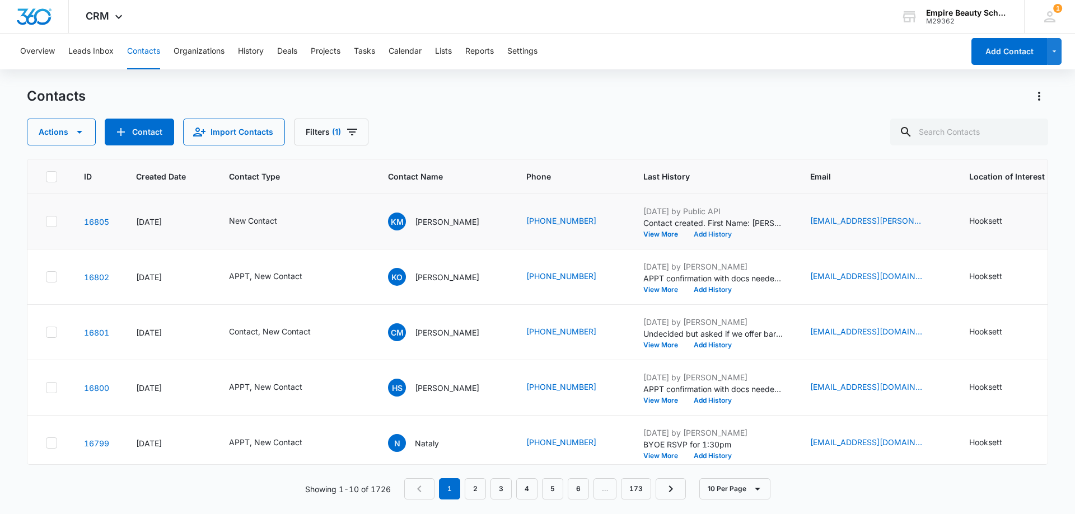
click at [701, 232] on button "Add History" at bounding box center [713, 234] width 54 height 7
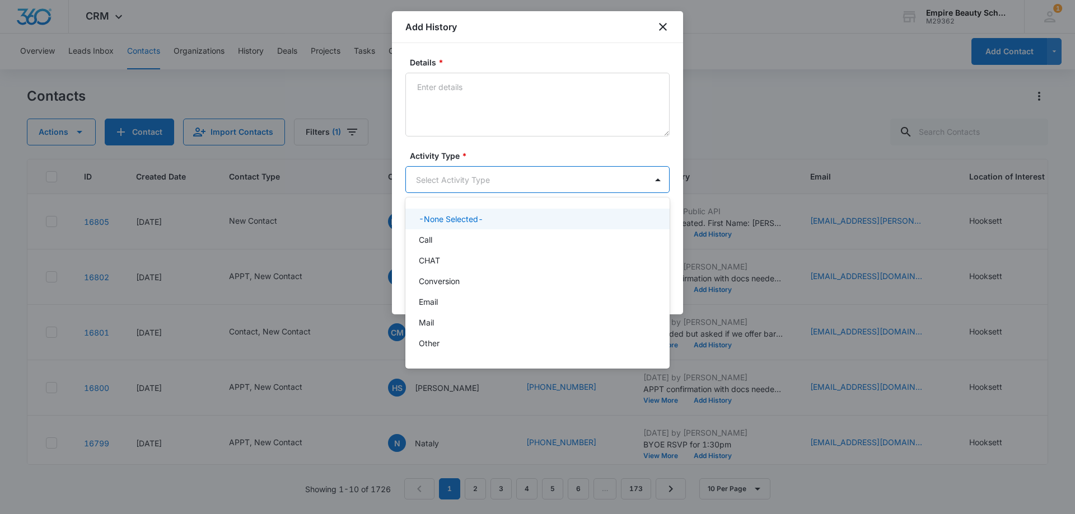
drag, startPoint x: 437, startPoint y: 178, endPoint x: 437, endPoint y: 221, distance: 42.5
click at [437, 179] on body "CRM Apps Forms CRM Email Shop Payments POS Files Brand Settings Empire Beauty S…" at bounding box center [537, 257] width 1075 height 514
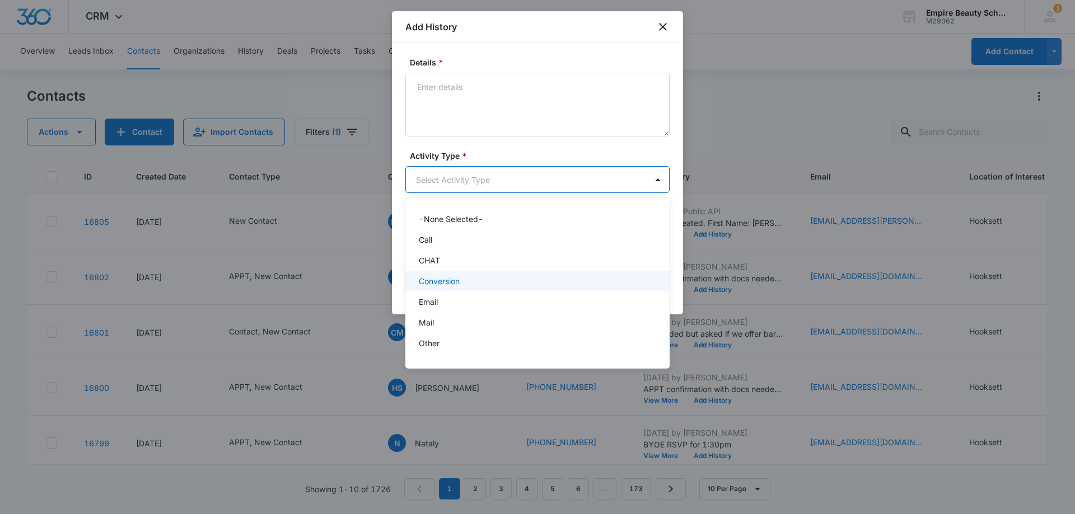
click at [442, 297] on div "Email" at bounding box center [536, 302] width 235 height 12
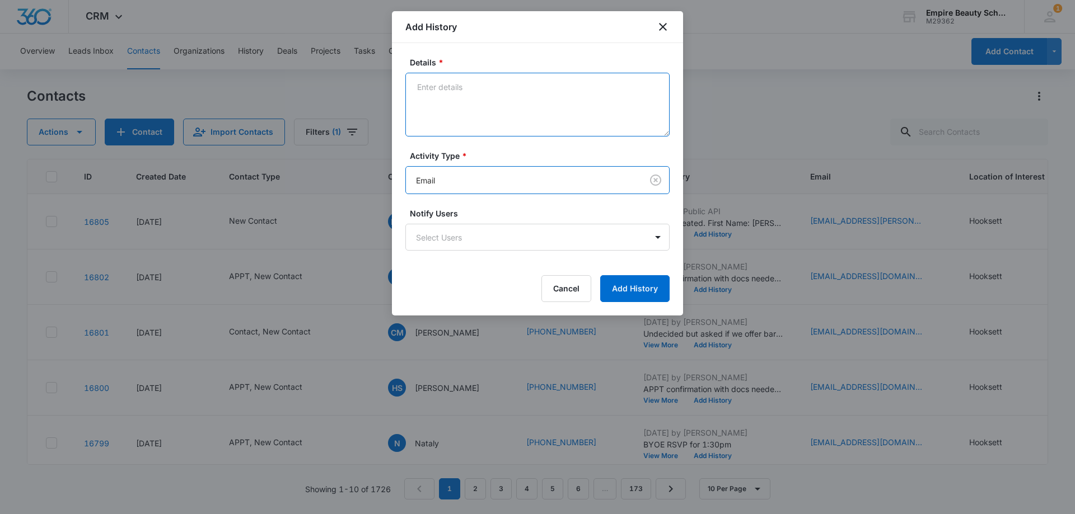
click at [470, 120] on textarea "Details *" at bounding box center [537, 105] width 264 height 64
type textarea "email 1"
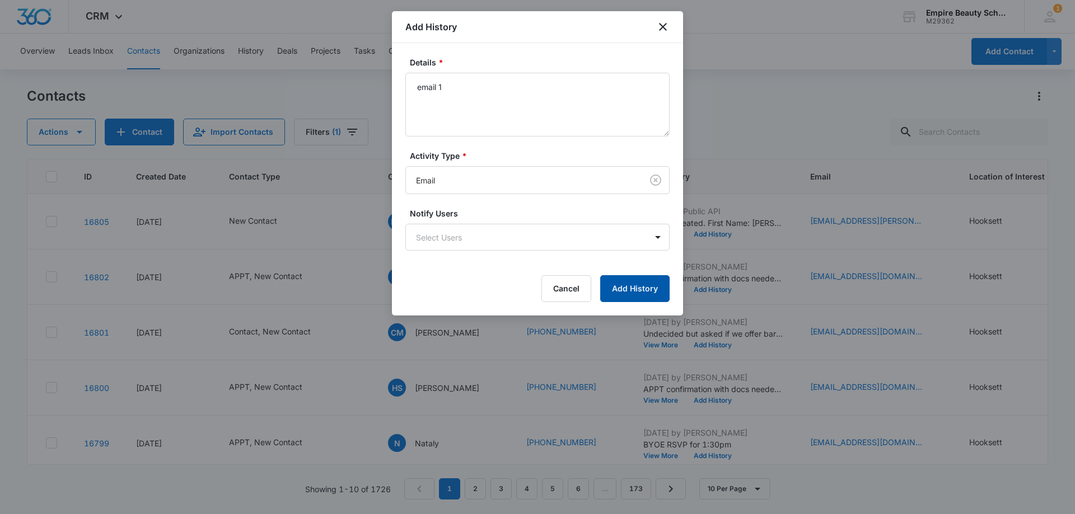
click at [631, 288] on button "Add History" at bounding box center [634, 288] width 69 height 27
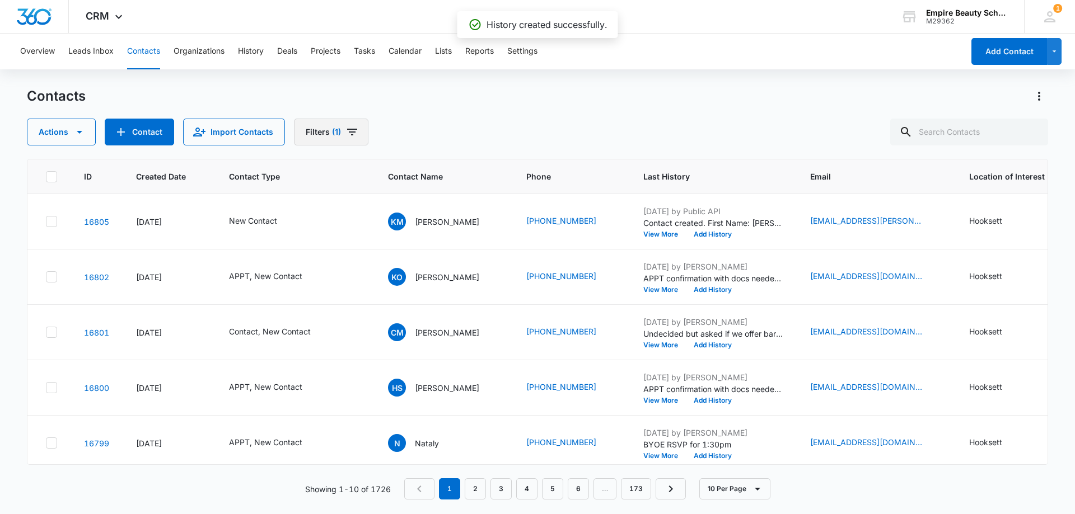
click at [354, 123] on button "Filters (1)" at bounding box center [331, 132] width 74 height 27
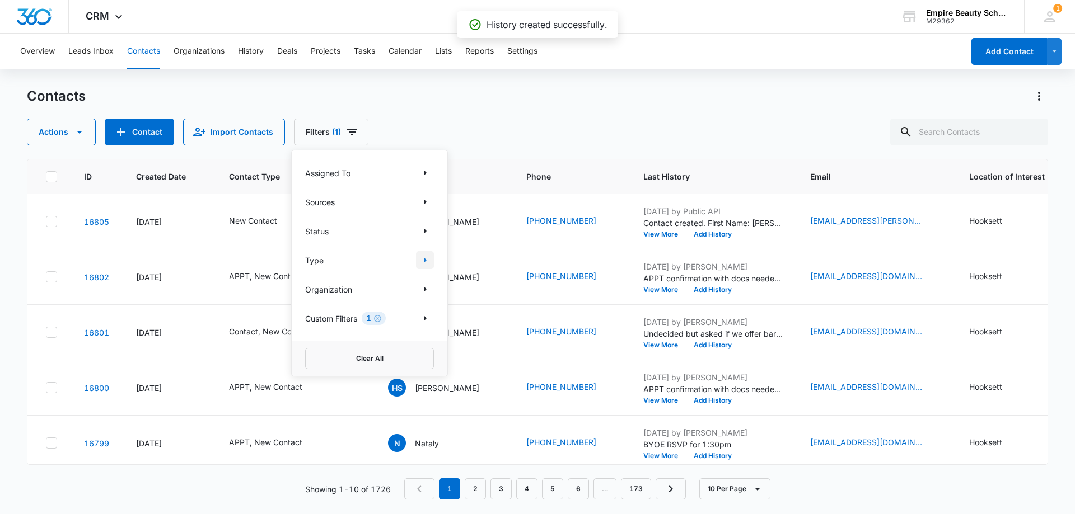
click at [425, 264] on icon "Show Type filters" at bounding box center [424, 260] width 13 height 13
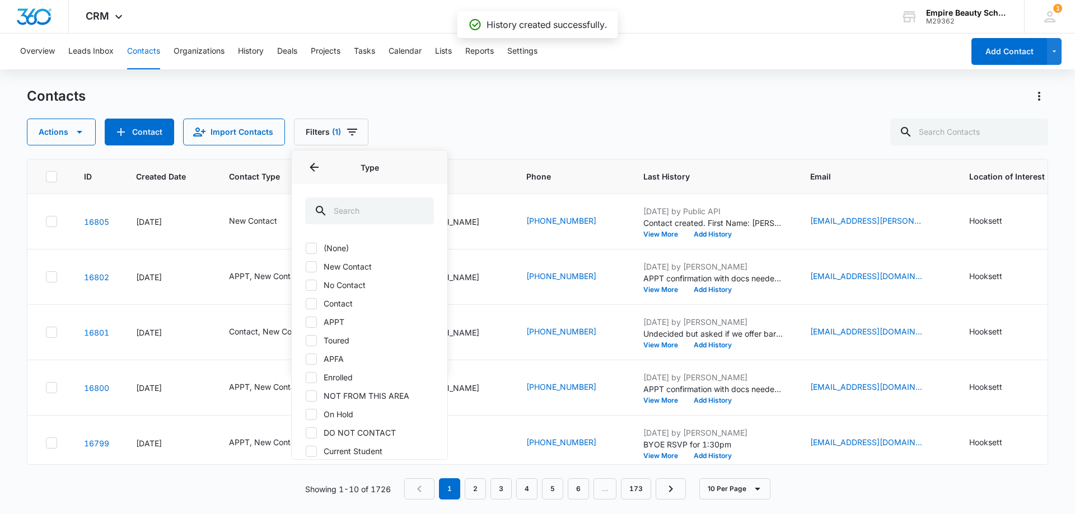
click at [307, 263] on icon at bounding box center [311, 267] width 10 height 10
click at [306, 266] on input "New Contact" at bounding box center [305, 266] width 1 height 1
checkbox input "true"
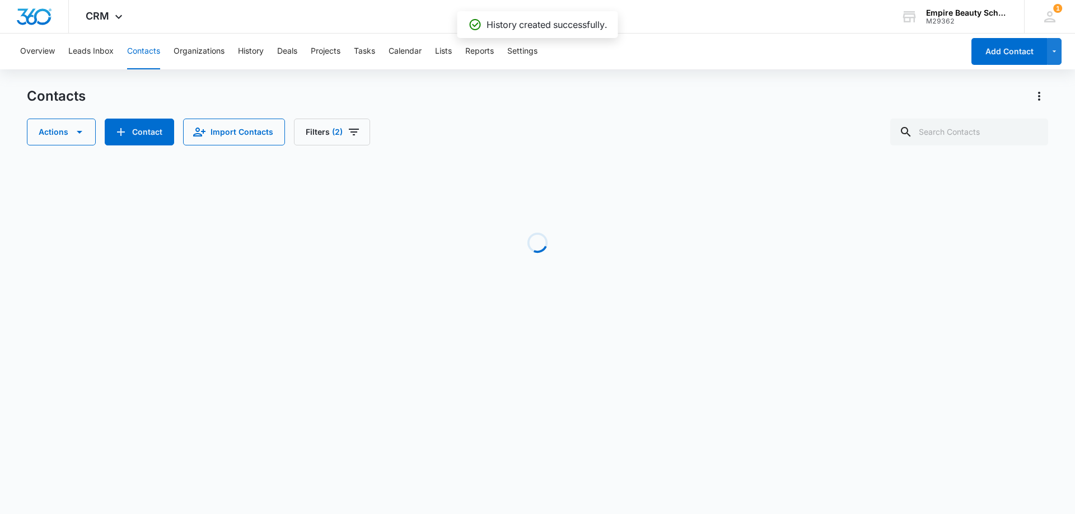
click at [522, 129] on div "Actions Contact Import Contacts Filters (2)" at bounding box center [537, 132] width 1021 height 27
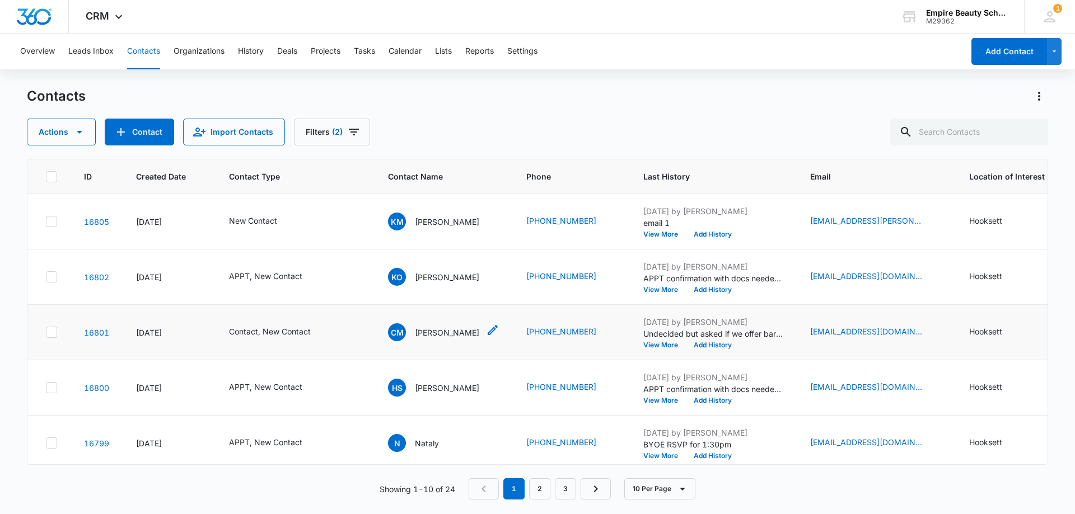
scroll to position [56, 0]
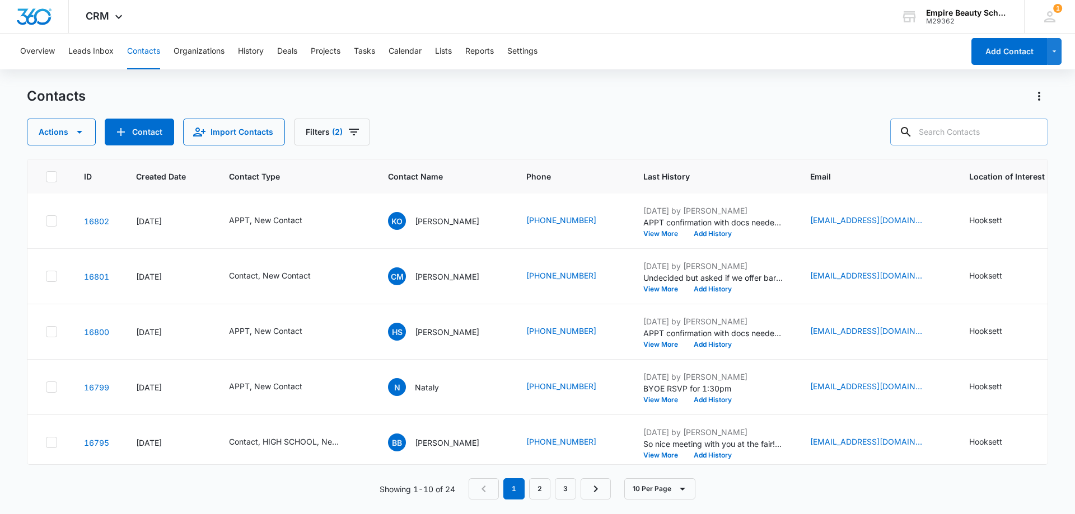
click at [996, 132] on input "text" at bounding box center [969, 132] width 158 height 27
paste input "603) 554-7337"
type input "603) 554-7337"
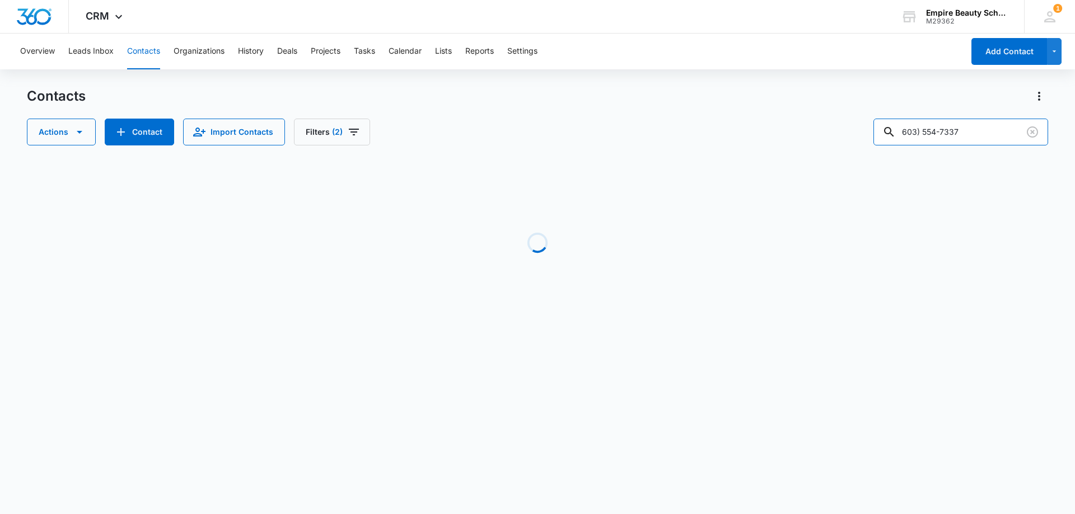
scroll to position [0, 0]
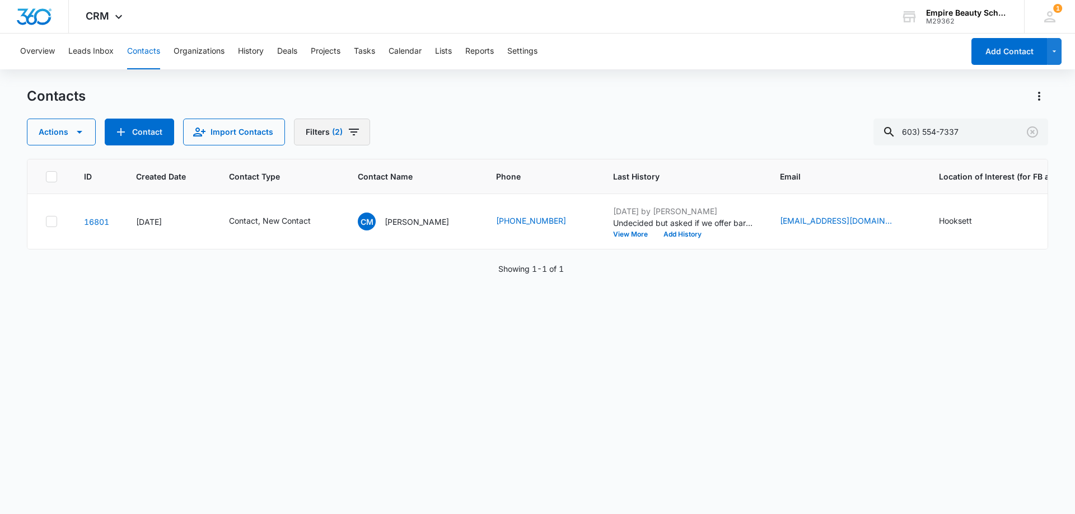
click at [335, 119] on button "Filters (2)" at bounding box center [332, 132] width 76 height 27
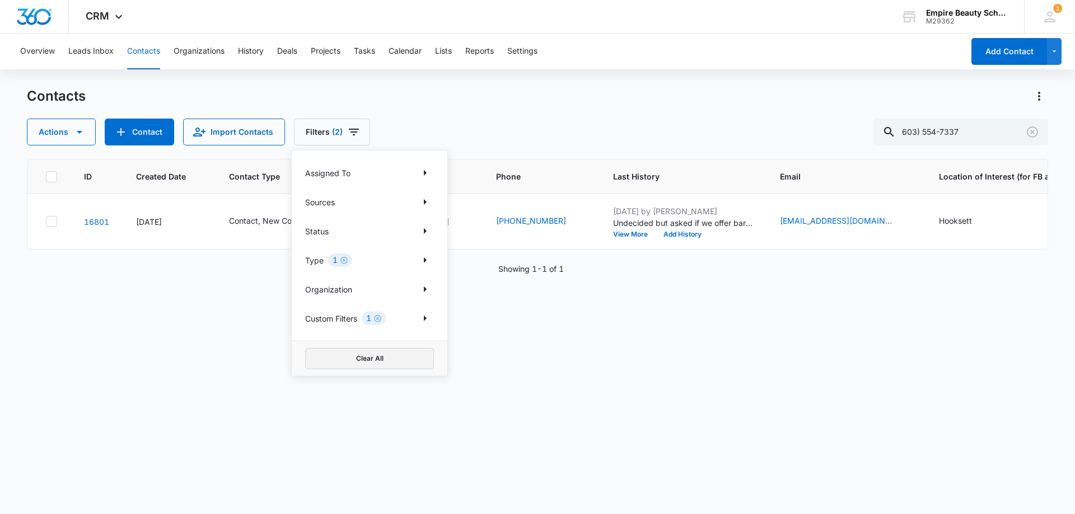
drag, startPoint x: 389, startPoint y: 353, endPoint x: 415, endPoint y: 237, distance: 118.7
click at [388, 353] on button "Clear All" at bounding box center [369, 358] width 129 height 21
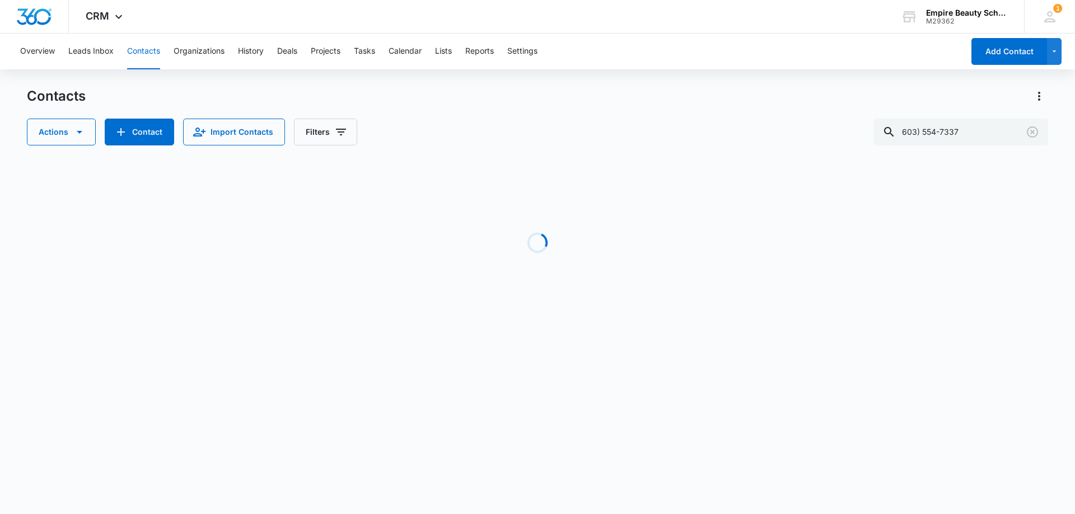
click at [443, 107] on div "Contacts Actions Contact Import Contacts Filters 603) 554-7337" at bounding box center [537, 116] width 1021 height 58
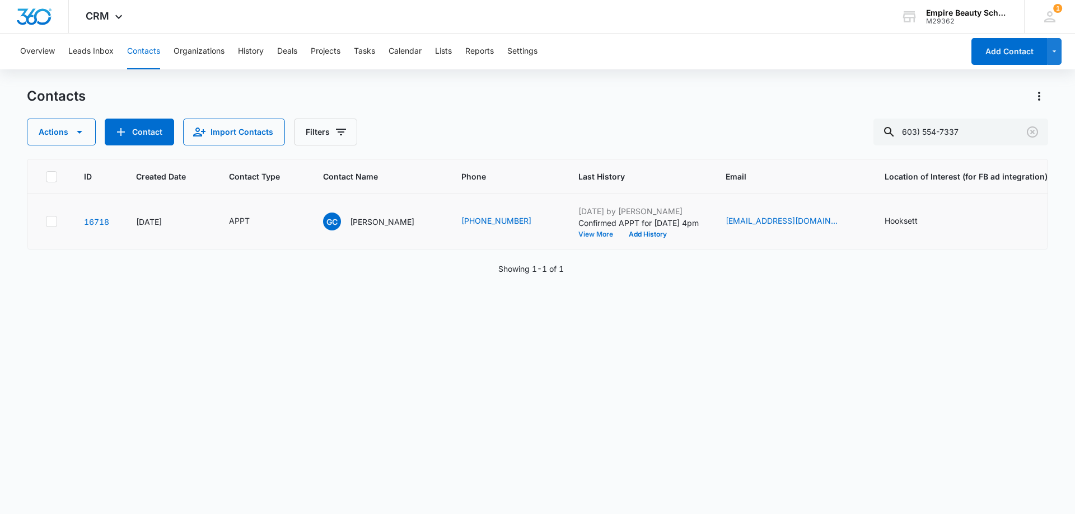
click at [584, 235] on button "View More" at bounding box center [599, 234] width 43 height 7
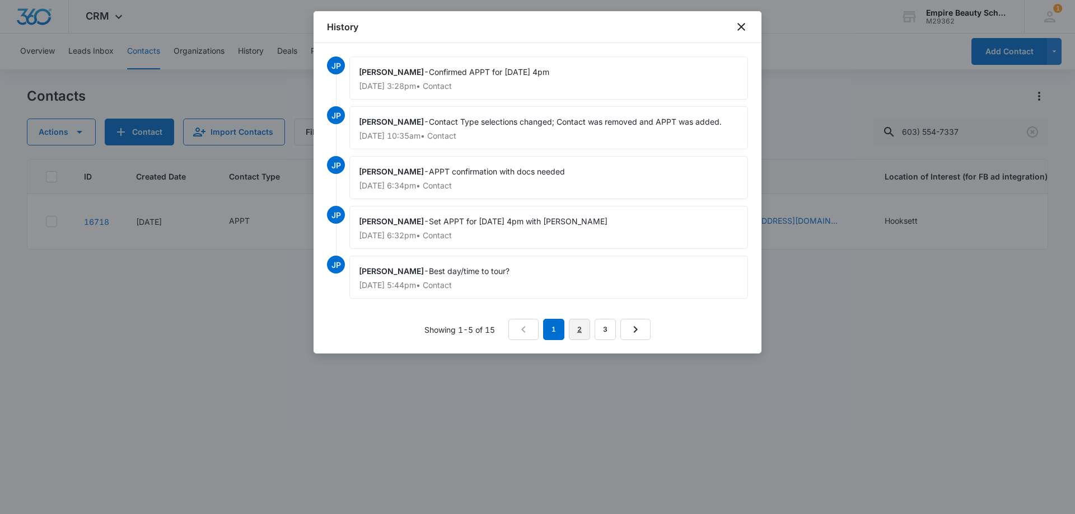
click at [577, 329] on link "2" at bounding box center [579, 329] width 21 height 21
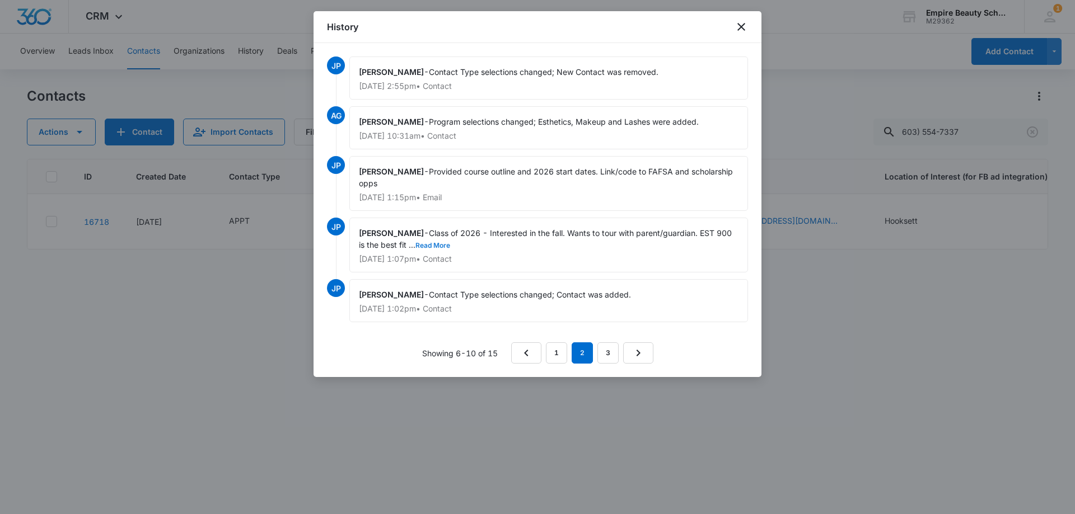
click at [435, 244] on button "Read More" at bounding box center [432, 245] width 35 height 7
click at [554, 354] on link "1" at bounding box center [556, 353] width 21 height 21
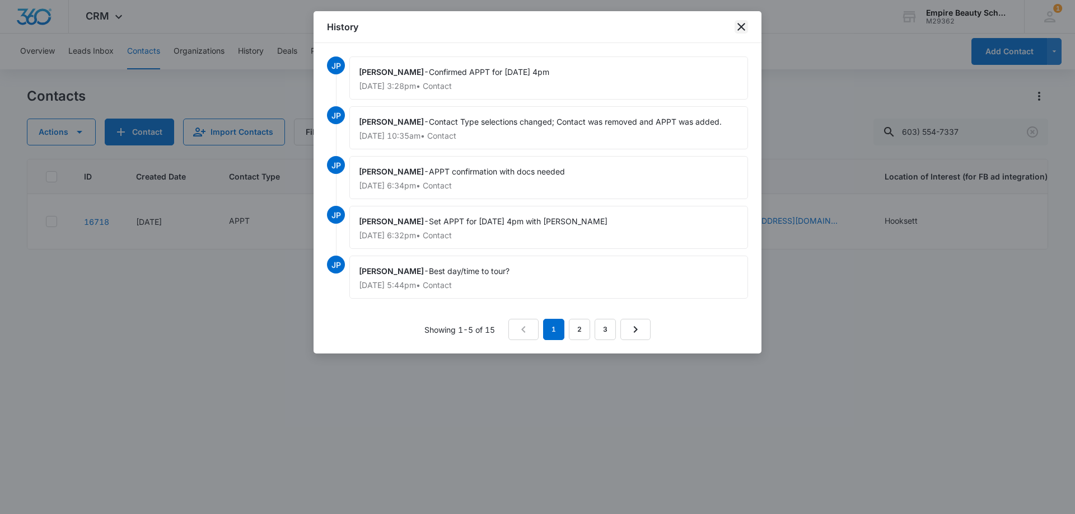
click at [738, 27] on icon "close" at bounding box center [740, 26] width 13 height 13
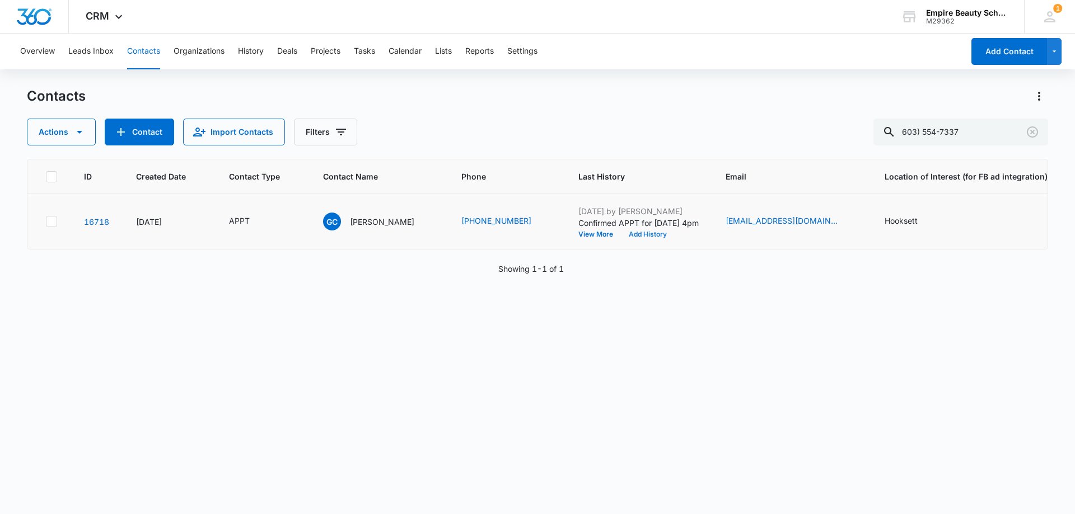
click at [641, 232] on button "Add History" at bounding box center [648, 234] width 54 height 7
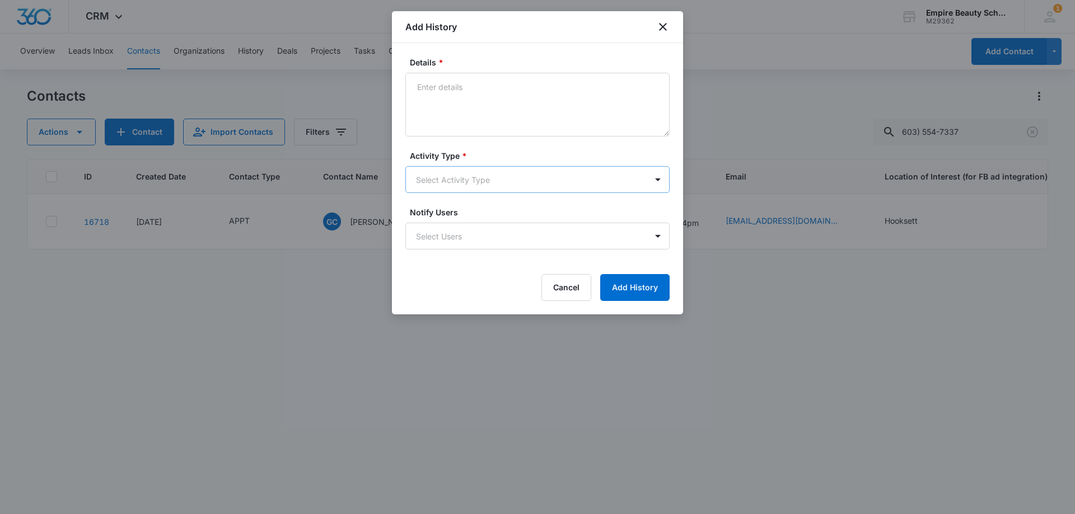
click at [438, 185] on body "CRM Apps Forms CRM Email Shop Payments POS Files Brand Settings Empire Beauty S…" at bounding box center [537, 257] width 1075 height 514
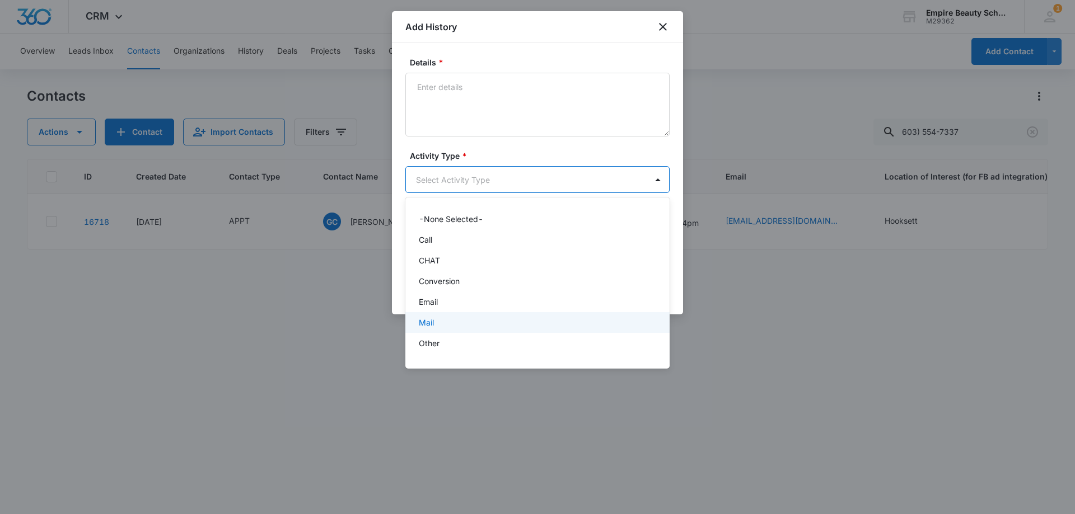
scroll to position [58, 0]
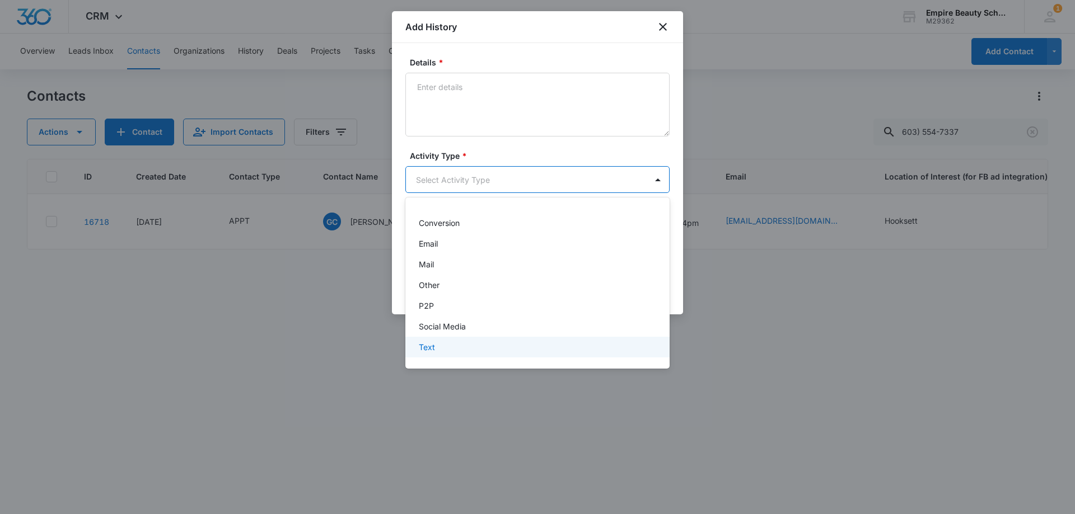
click at [436, 352] on div "Text" at bounding box center [536, 347] width 235 height 12
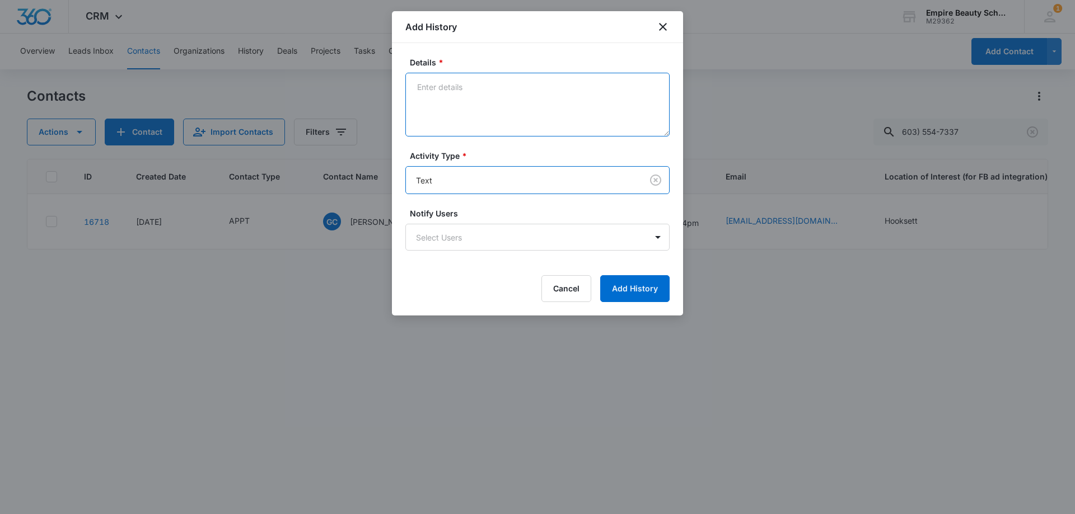
click at [471, 85] on textarea "Details *" at bounding box center [537, 105] width 264 height 64
type textarea "Looking forward to seeing you"
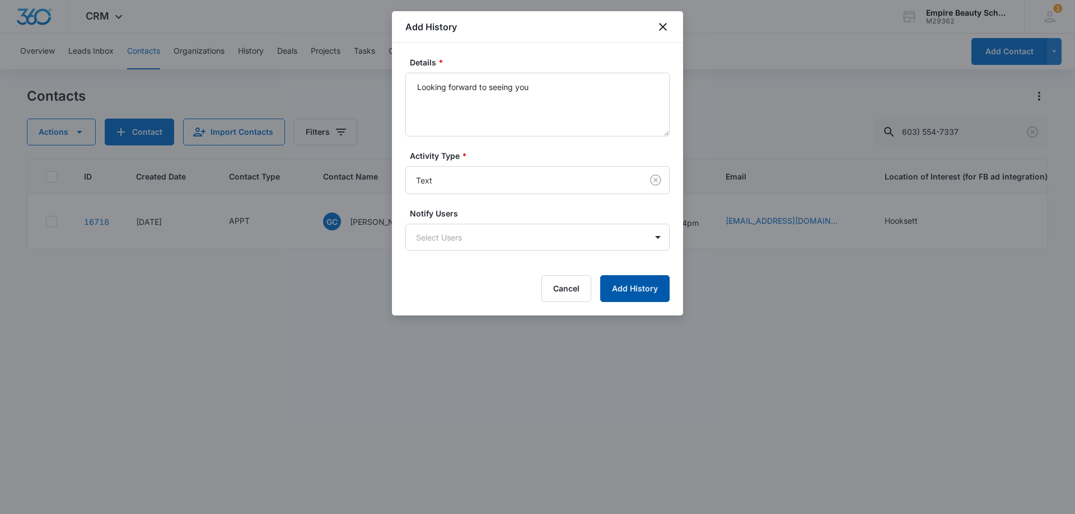
click at [615, 298] on button "Add History" at bounding box center [634, 288] width 69 height 27
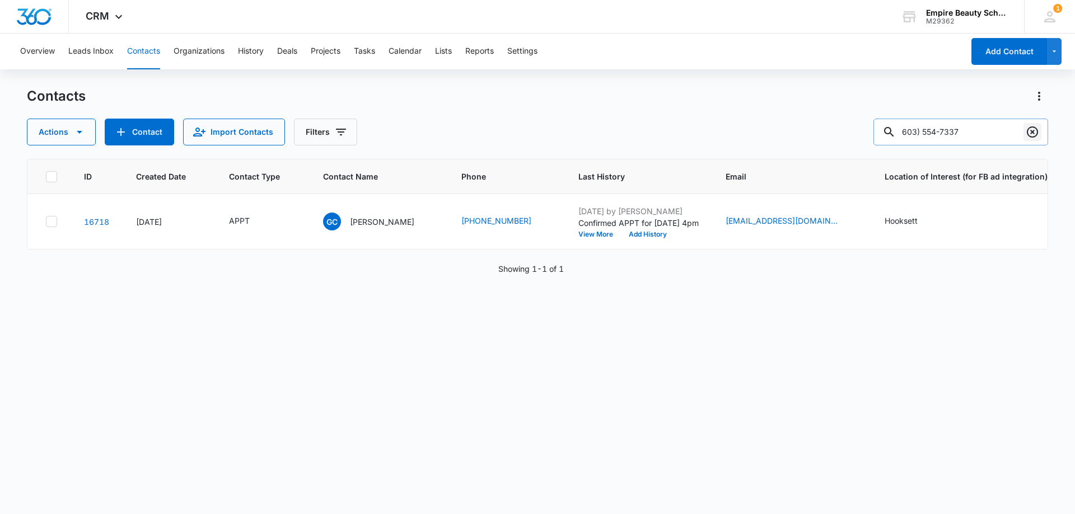
click at [1037, 129] on icon "Clear" at bounding box center [1031, 131] width 13 height 13
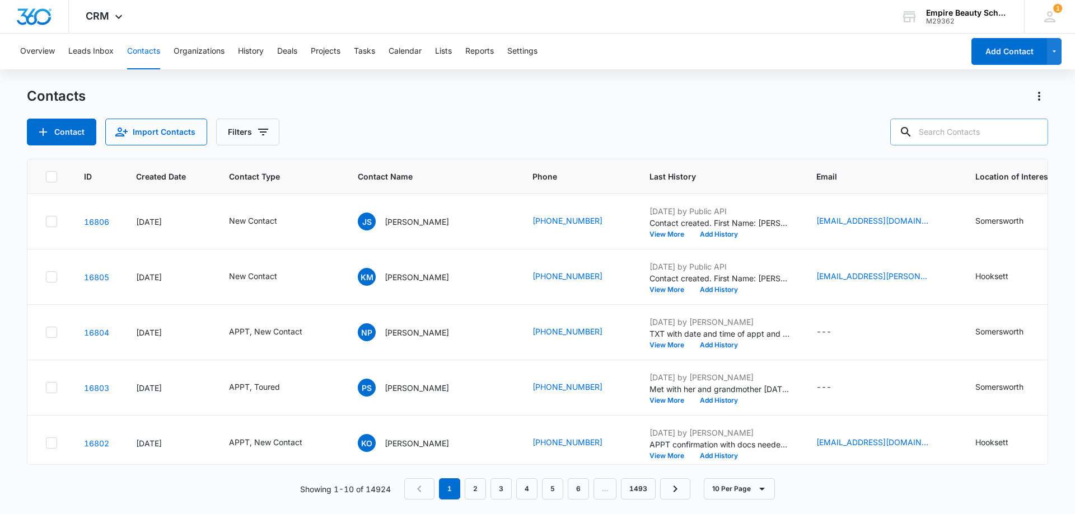
paste input "314) 954-9505"
type input "314) 954-9505"
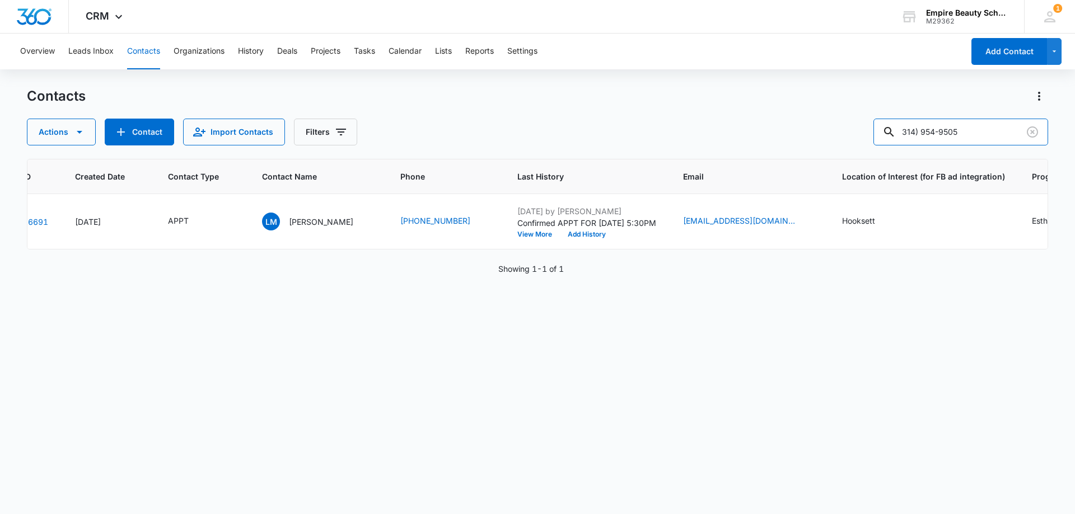
scroll to position [0, 0]
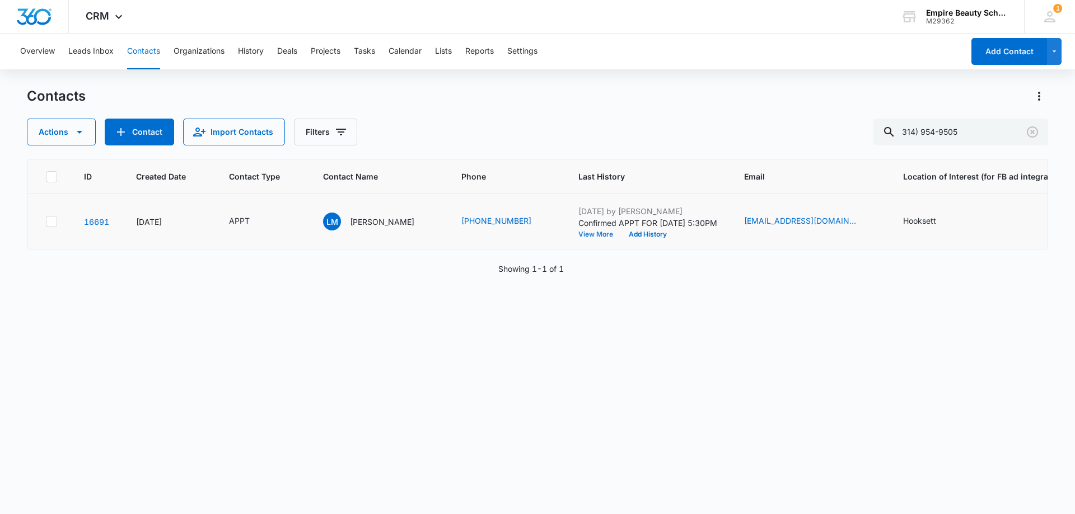
click at [578, 236] on button "View More" at bounding box center [599, 234] width 43 height 7
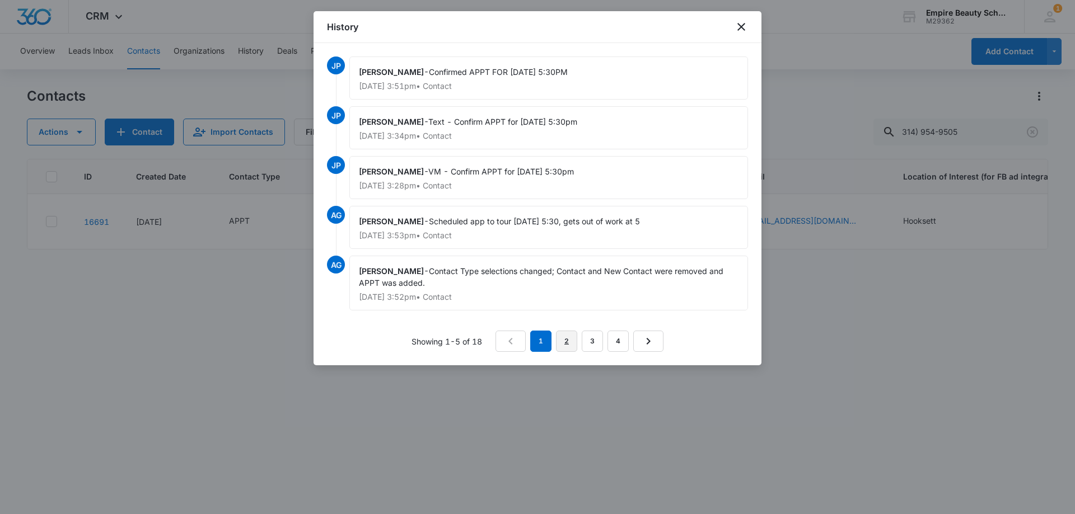
click at [563, 343] on link "2" at bounding box center [566, 341] width 21 height 21
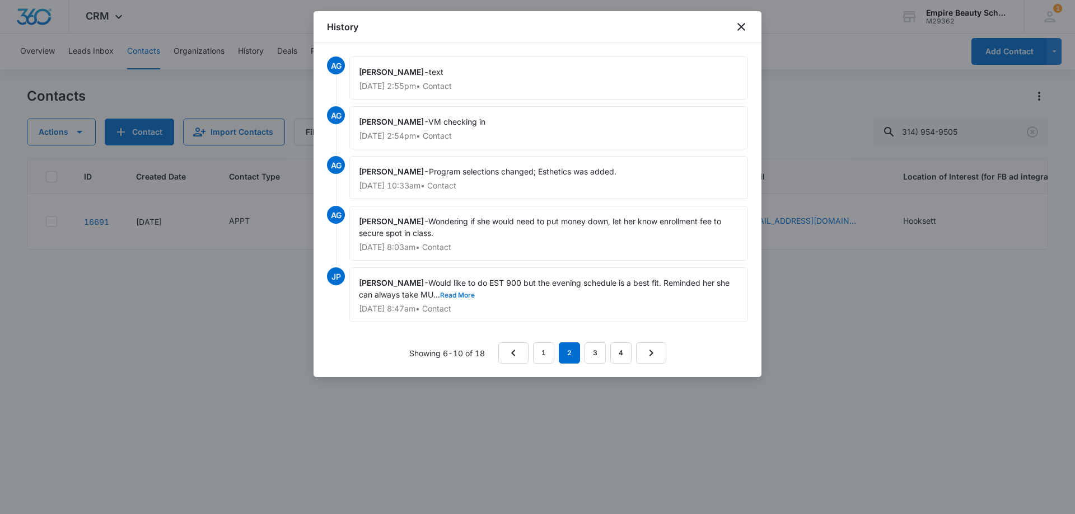
click at [470, 296] on button "Read More" at bounding box center [457, 295] width 35 height 7
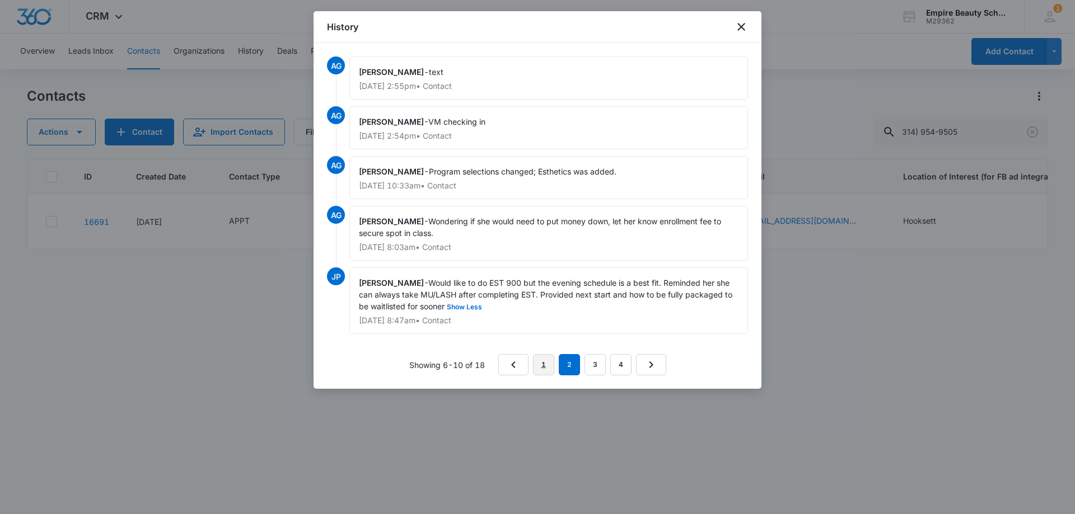
click at [542, 359] on link "1" at bounding box center [543, 364] width 21 height 21
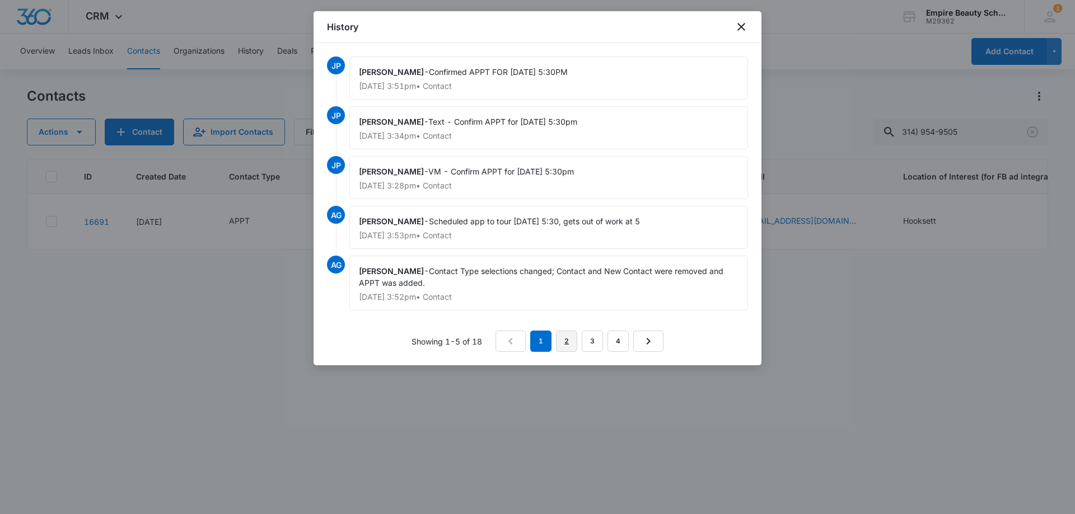
click at [562, 341] on link "2" at bounding box center [566, 341] width 21 height 21
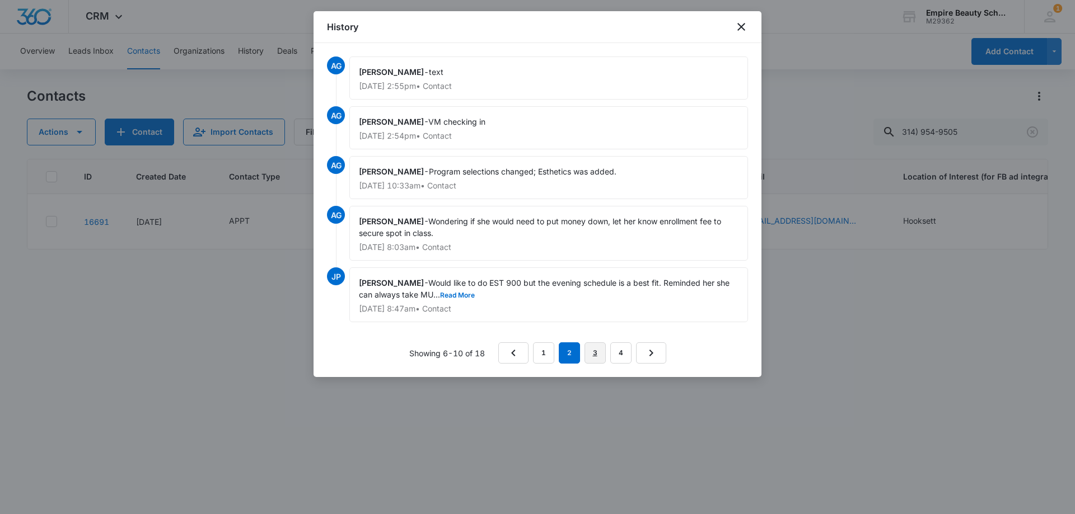
click at [592, 352] on link "3" at bounding box center [594, 353] width 21 height 21
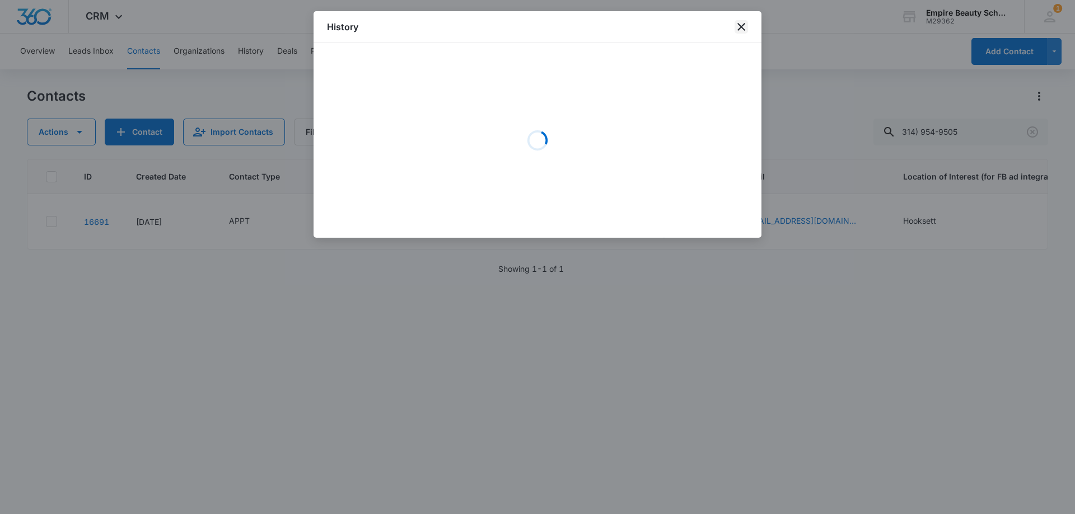
click at [738, 24] on icon "close" at bounding box center [741, 27] width 8 height 8
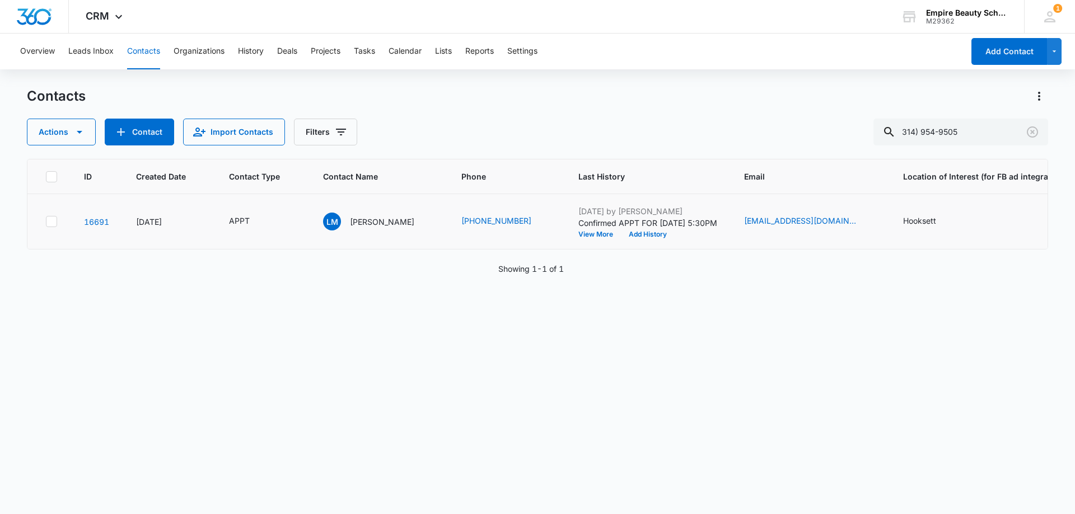
click at [578, 230] on div "Sep 9, 2025 by Jess Peltonovich Confirmed APPT FOR 9/10 AT 5:30PM View More Add…" at bounding box center [647, 221] width 139 height 32
click at [578, 231] on button "View More" at bounding box center [599, 234] width 43 height 7
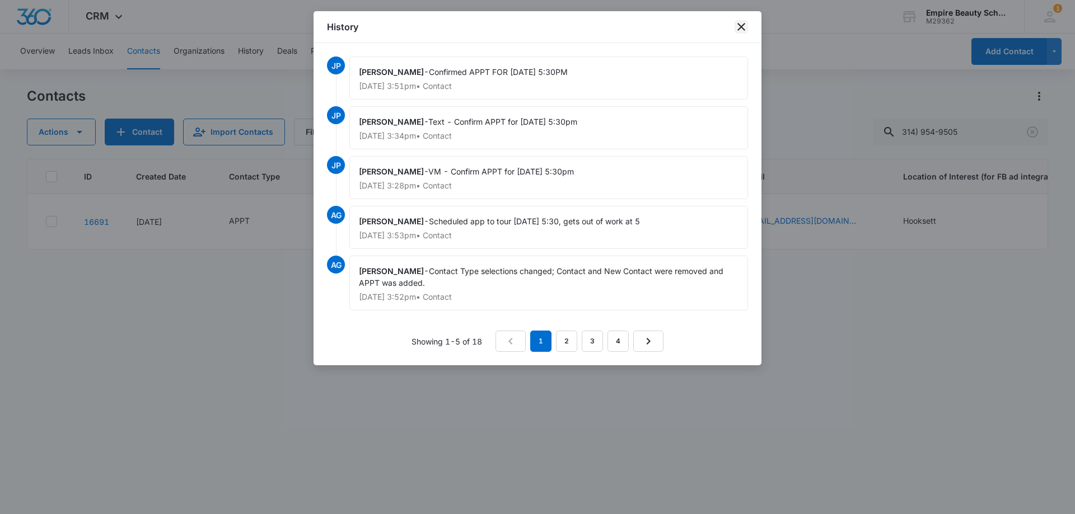
click at [746, 26] on icon "close" at bounding box center [740, 26] width 13 height 13
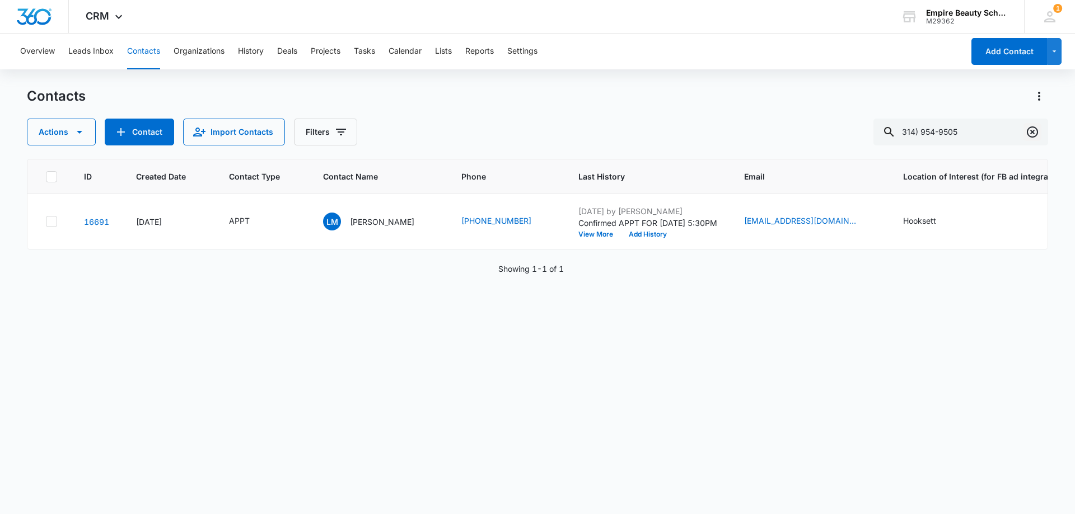
click at [1035, 127] on icon "Clear" at bounding box center [1031, 131] width 13 height 13
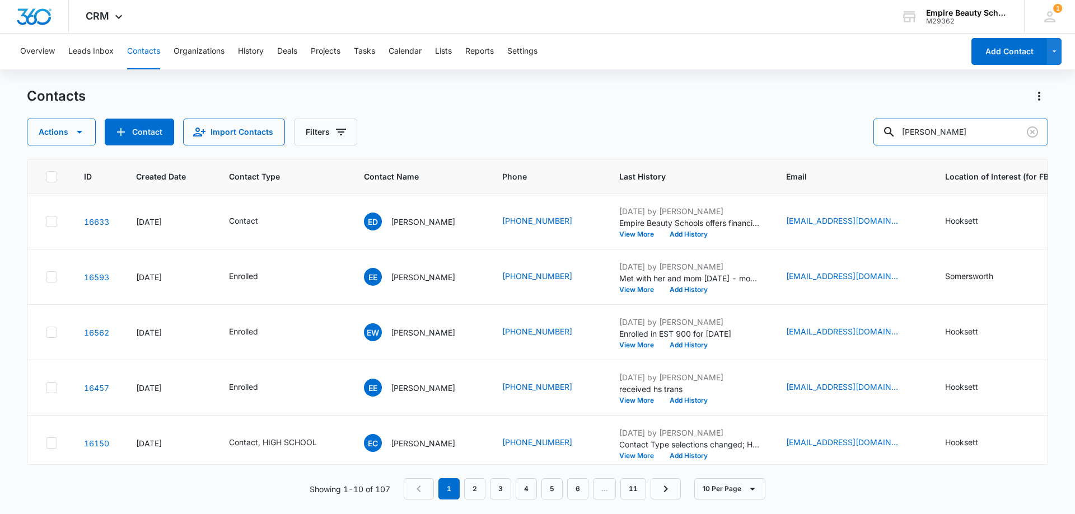
type input "emma mab"
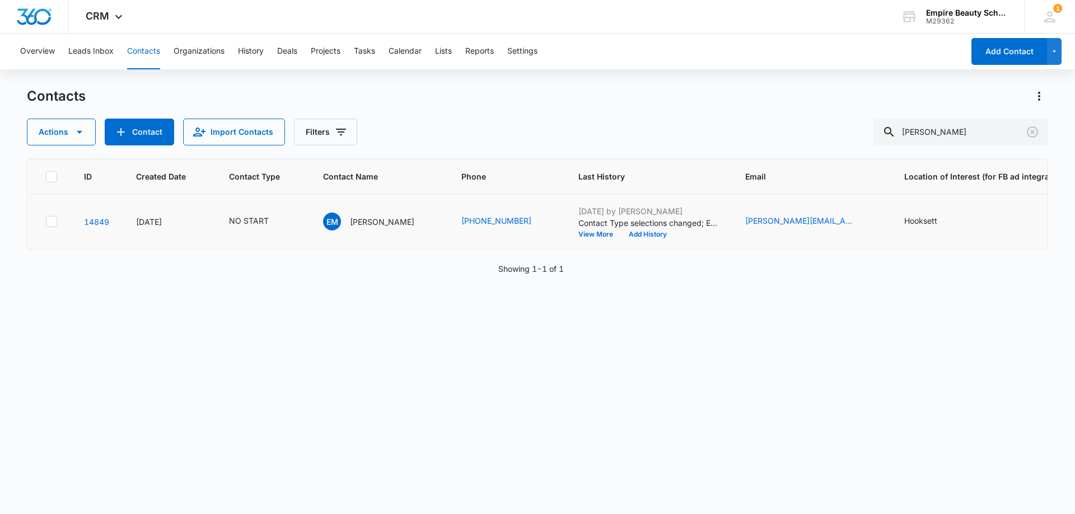
click at [584, 229] on div "Sep 9, 2025 by Jess Peltonovich Contact Type selections changed; Enrolled was r…" at bounding box center [648, 221] width 140 height 32
click at [582, 233] on button "View More" at bounding box center [599, 234] width 43 height 7
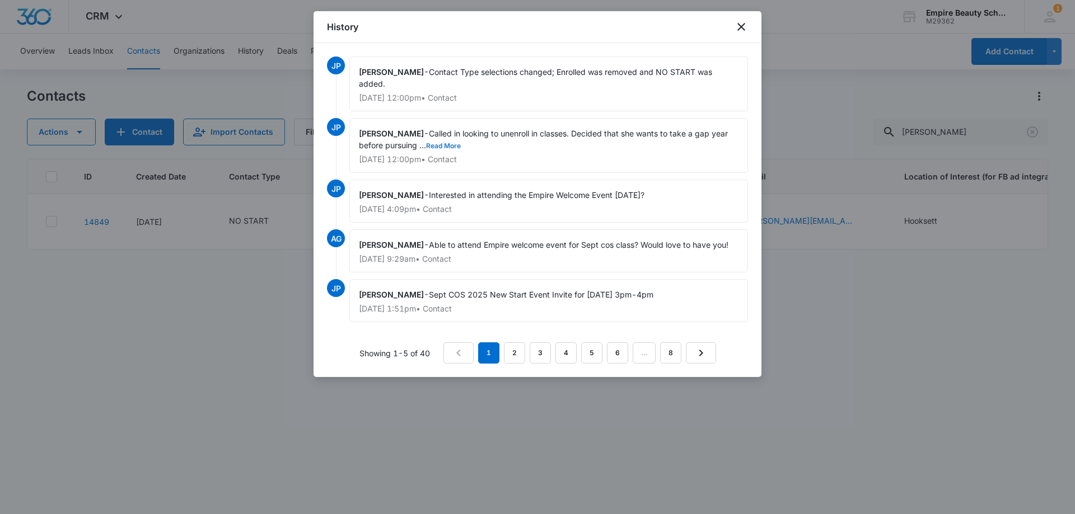
click at [433, 145] on button "Read More" at bounding box center [443, 146] width 35 height 7
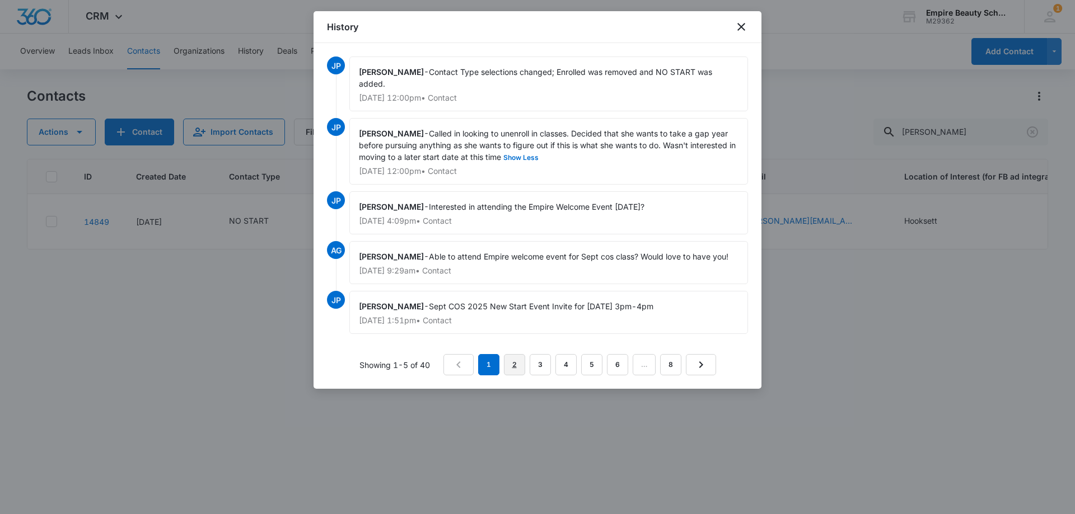
click at [514, 364] on link "2" at bounding box center [514, 364] width 21 height 21
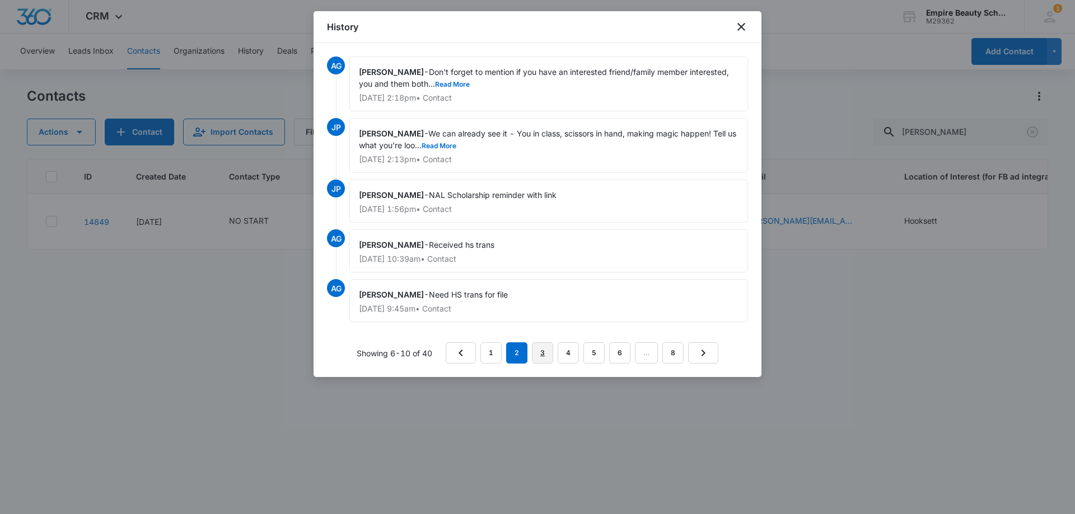
click at [541, 352] on link "3" at bounding box center [542, 353] width 21 height 21
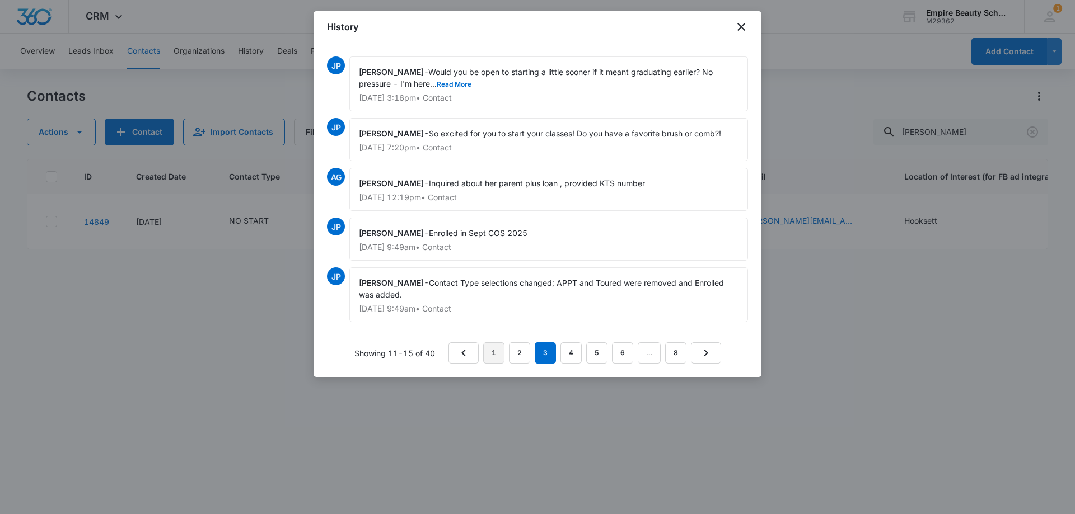
click at [500, 352] on link "1" at bounding box center [493, 353] width 21 height 21
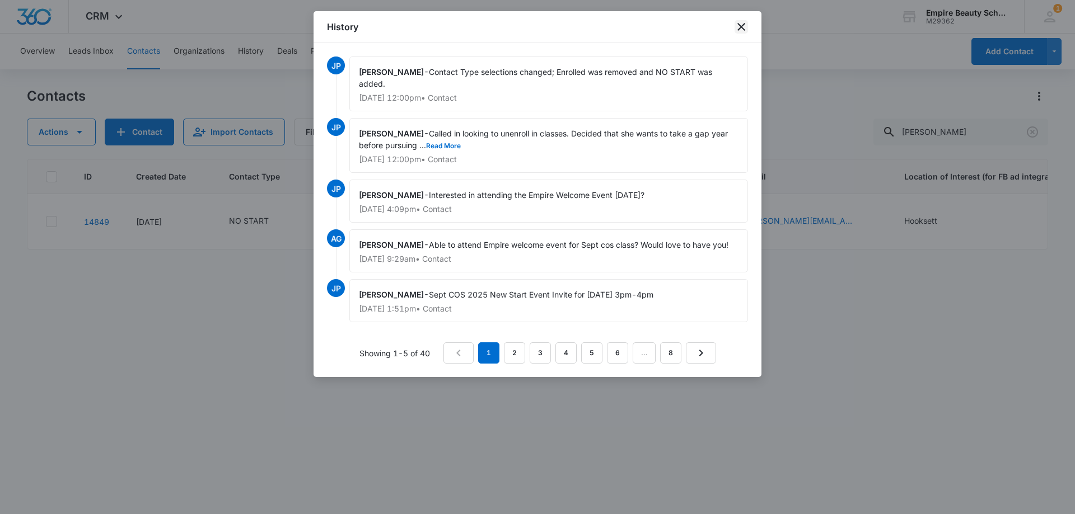
click at [740, 24] on icon "close" at bounding box center [740, 26] width 13 height 13
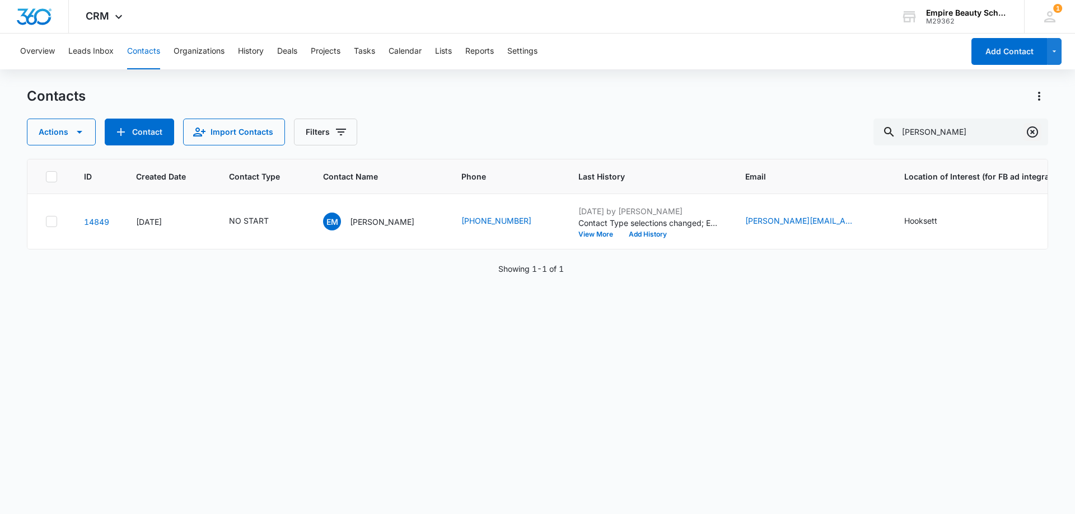
click at [1033, 138] on icon "Clear" at bounding box center [1031, 131] width 13 height 13
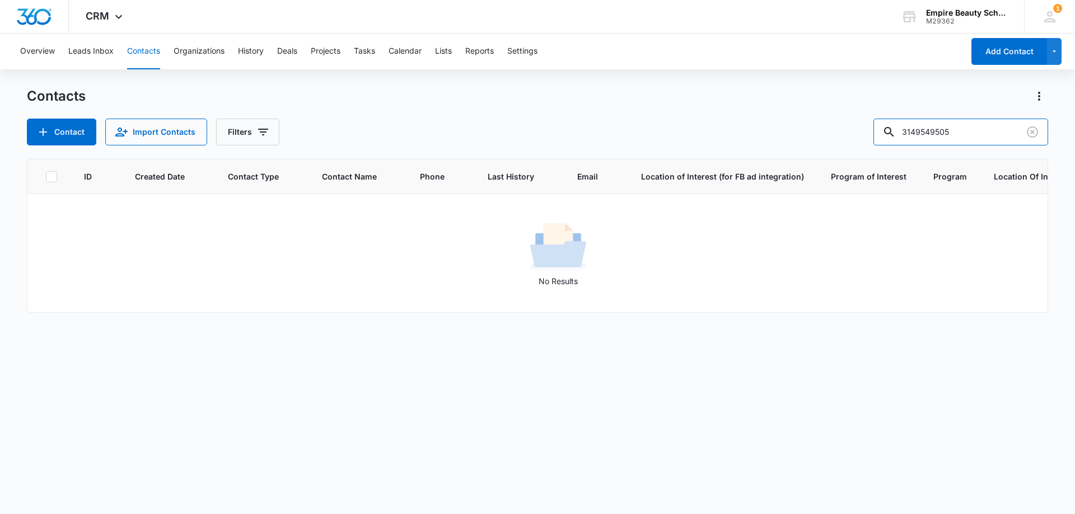
drag, startPoint x: 941, startPoint y: 129, endPoint x: 827, endPoint y: 132, distance: 113.7
click at [828, 137] on div "Contact Import Contacts Filters 3149549505" at bounding box center [537, 132] width 1021 height 27
type input "9505"
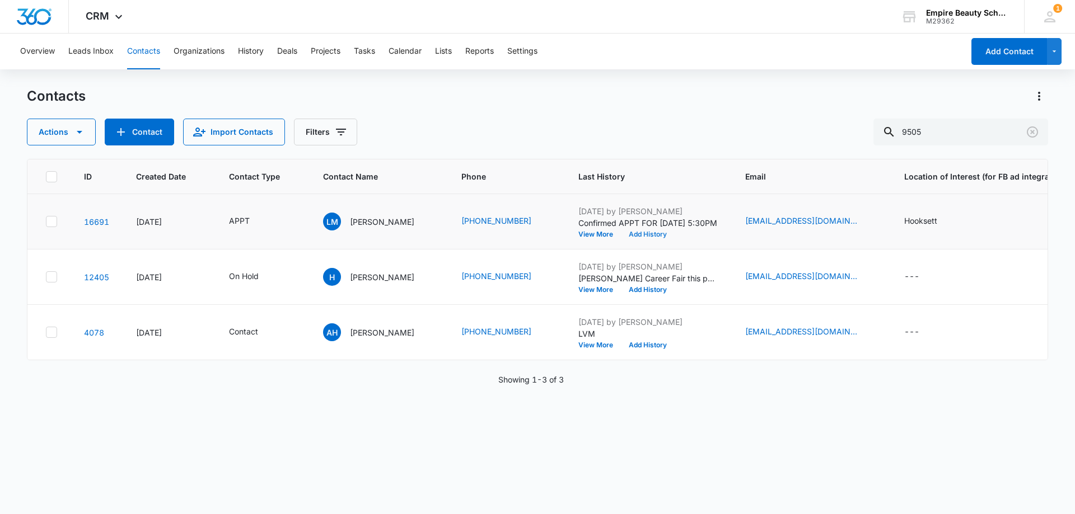
click at [640, 234] on button "Add History" at bounding box center [648, 234] width 54 height 7
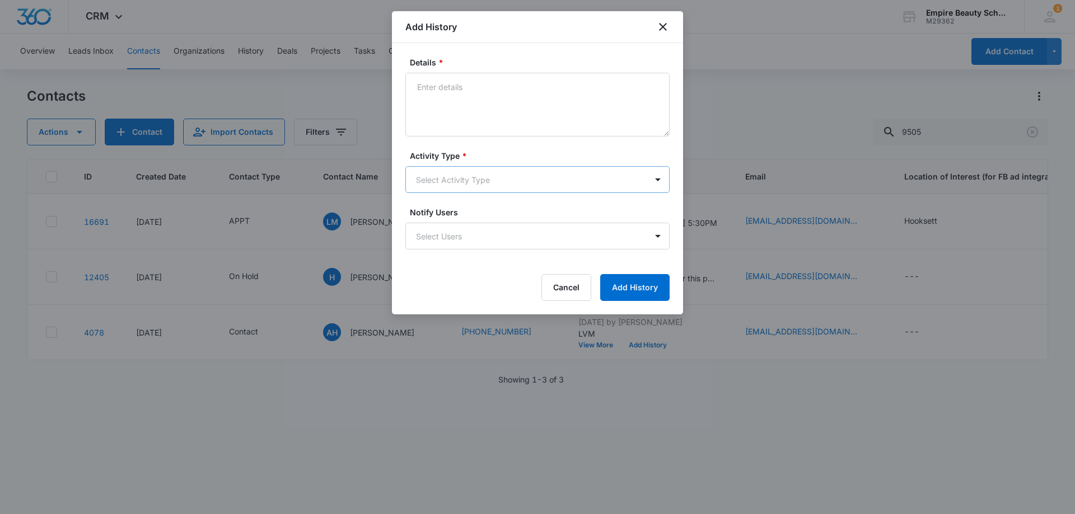
click at [470, 179] on body "CRM Apps Forms CRM Email Shop Payments POS Files Brand Settings Empire Beauty S…" at bounding box center [537, 257] width 1075 height 514
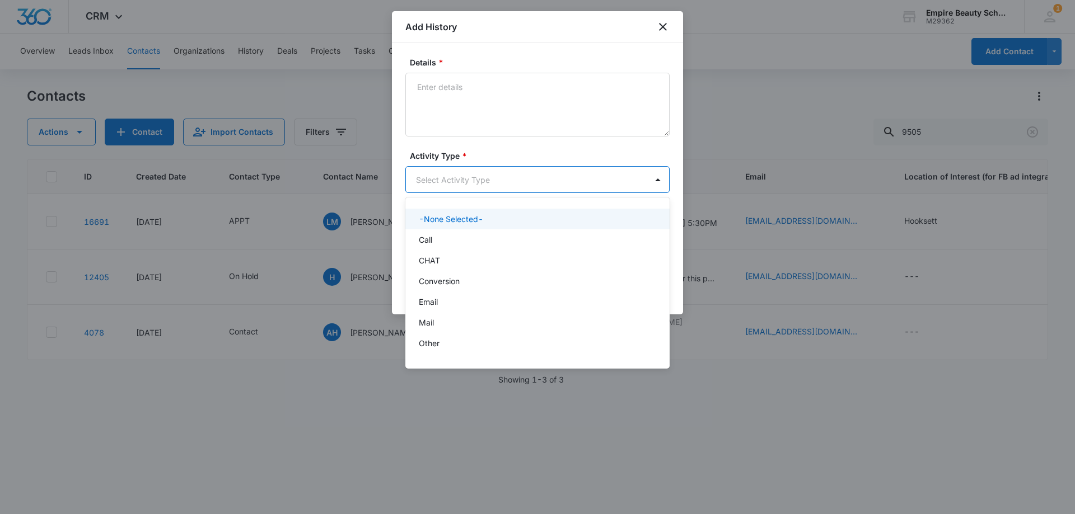
scroll to position [58, 0]
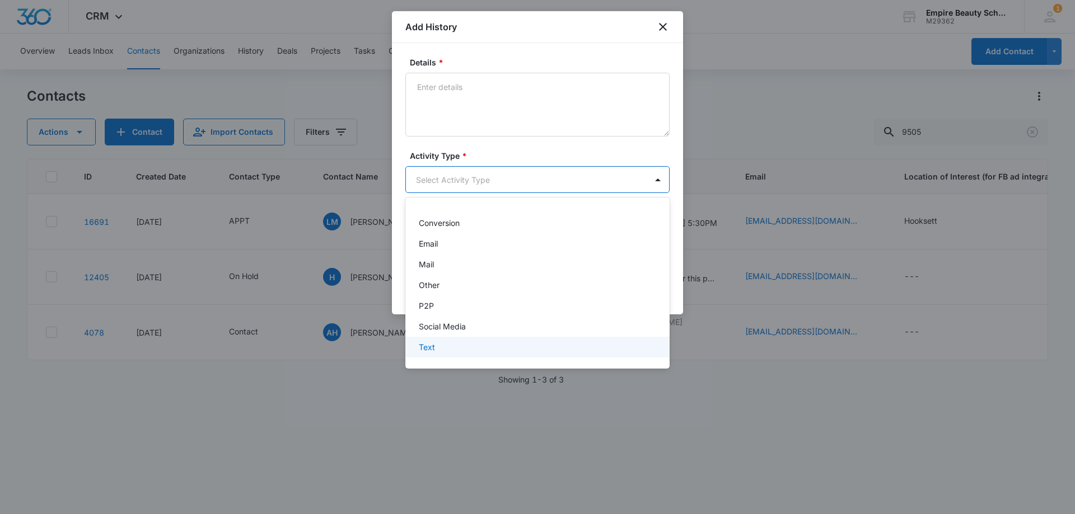
click at [433, 349] on p "Text" at bounding box center [427, 347] width 16 height 12
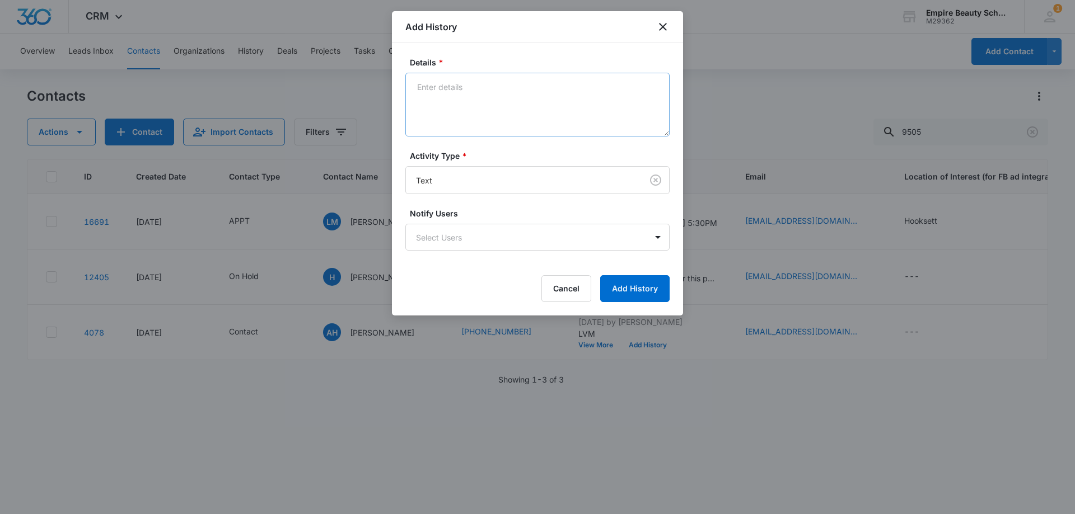
drag, startPoint x: 470, startPoint y: 53, endPoint x: 468, endPoint y: 79, distance: 26.4
click at [470, 55] on div "Details * Activity Type * Text Notify Users Select Users Cancel Add History" at bounding box center [537, 179] width 291 height 273
click at [467, 89] on textarea "Details *" at bounding box center [537, 105] width 264 height 64
type textarea "Looking forward to seeing you"
click at [658, 289] on button "Add History" at bounding box center [634, 288] width 69 height 27
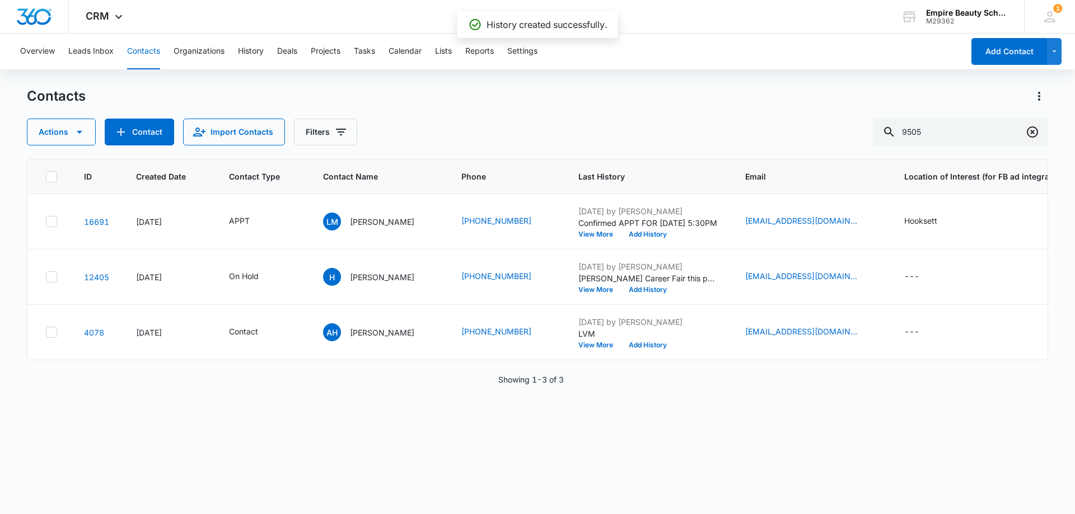
click at [1034, 130] on icon "Clear" at bounding box center [1031, 131] width 13 height 13
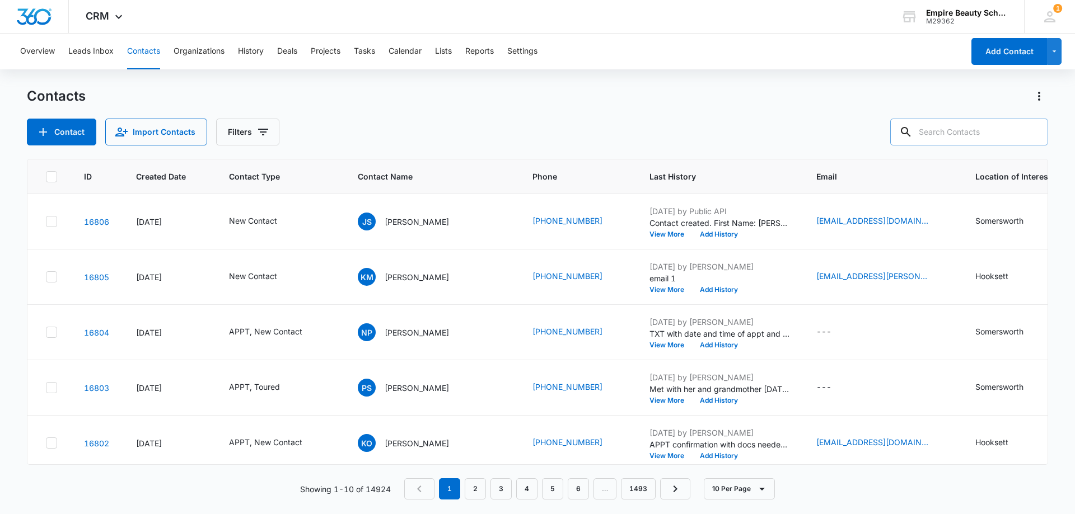
click at [971, 132] on input "text" at bounding box center [969, 132] width 158 height 27
click at [937, 131] on input "text" at bounding box center [969, 132] width 158 height 27
type input ","
type input "mccabe"
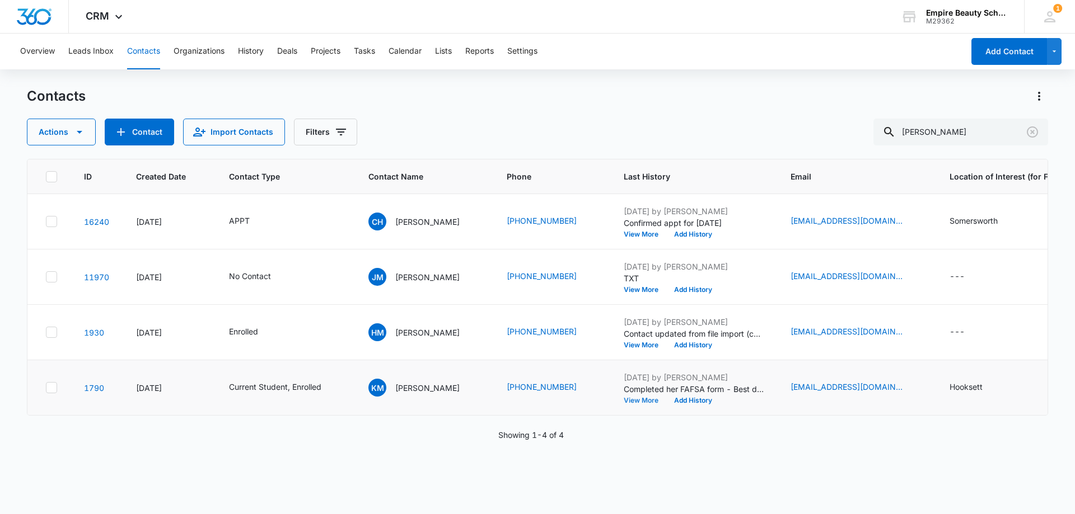
click at [652, 401] on button "View More" at bounding box center [645, 400] width 43 height 7
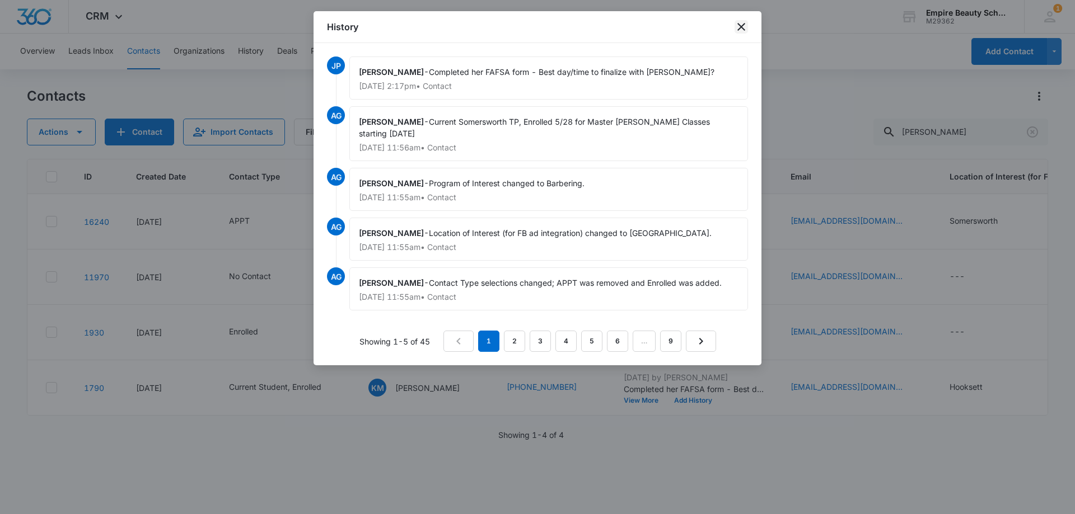
click at [746, 24] on icon "close" at bounding box center [740, 26] width 13 height 13
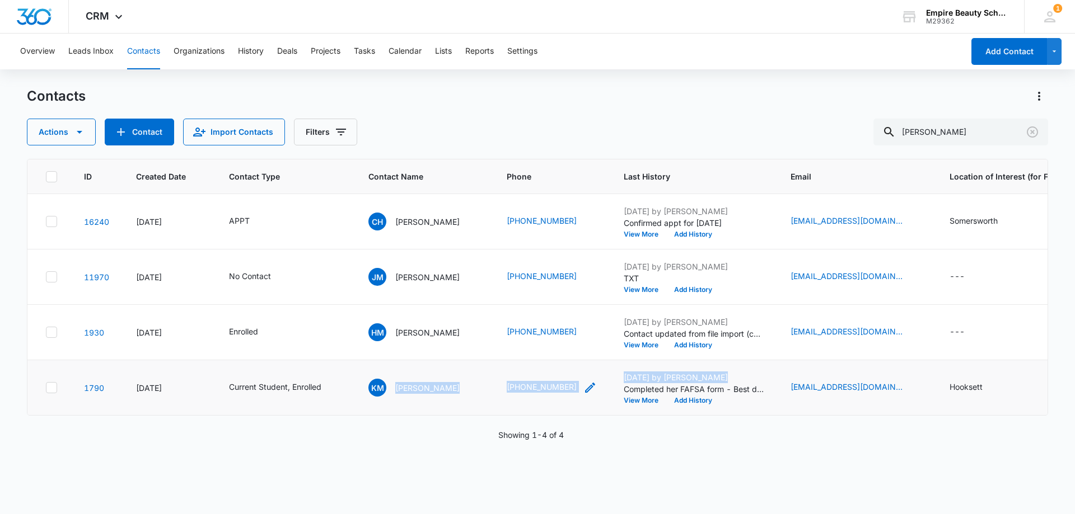
drag, startPoint x: 398, startPoint y: 394, endPoint x: 584, endPoint y: 392, distance: 185.8
click at [627, 394] on tr "1790 Apr 29, 2020 Current Student, Enrolled KM Keeley McCabe (603) 923-3846 Sep…" at bounding box center [761, 387] width 1468 height 55
click at [405, 469] on div "ID Created Date Contact Type Contact Name Phone Last History Email Location of …" at bounding box center [537, 329] width 1021 height 341
drag, startPoint x: 395, startPoint y: 386, endPoint x: 603, endPoint y: 385, distance: 208.2
click at [603, 385] on tr "1790 Apr 29, 2020 Current Student, Enrolled KM Keeley McCabe (603) 923-3846 Sep…" at bounding box center [761, 387] width 1468 height 55
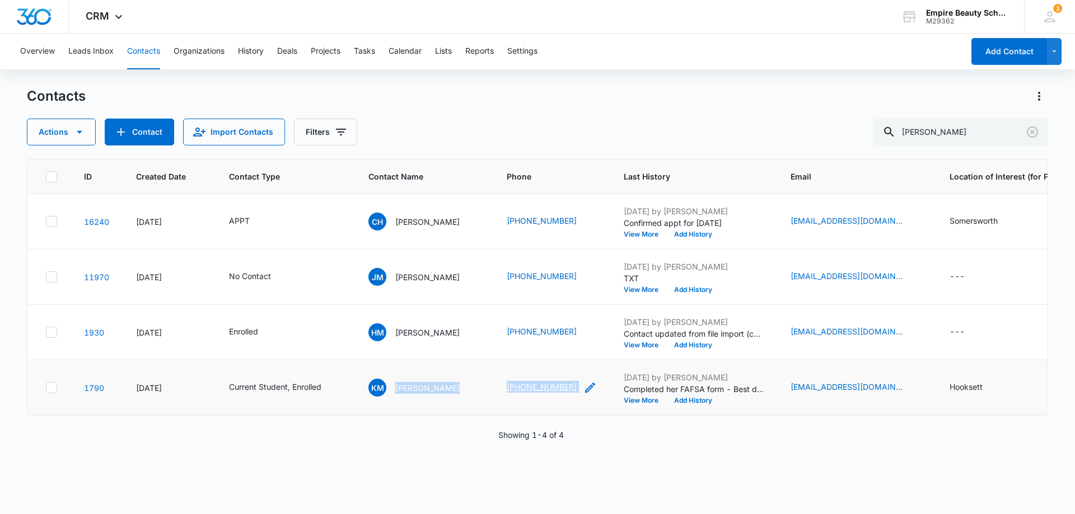
copy tr "Keeley McCabe (603) 923-3846"
click at [695, 402] on button "Add History" at bounding box center [693, 400] width 54 height 7
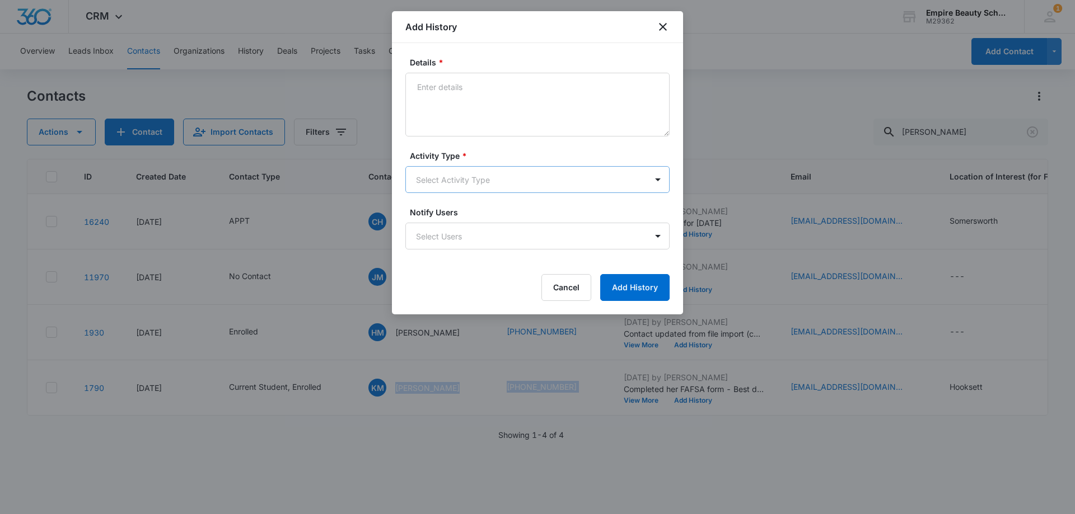
click at [451, 182] on body "CRM Apps Forms CRM Email Shop Payments POS Files Brand Settings Empire Beauty S…" at bounding box center [537, 257] width 1075 height 514
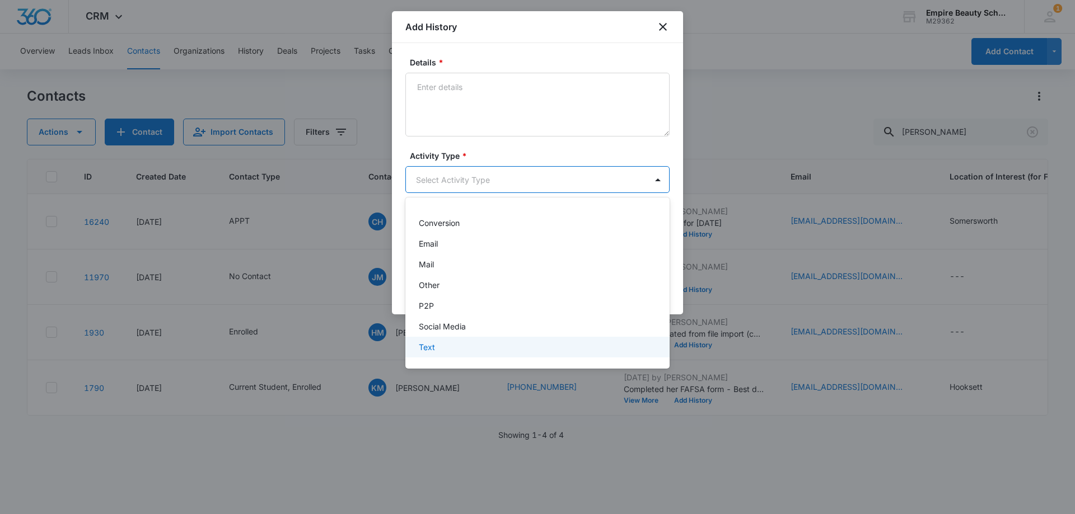
click at [434, 347] on p "Text" at bounding box center [427, 347] width 16 height 12
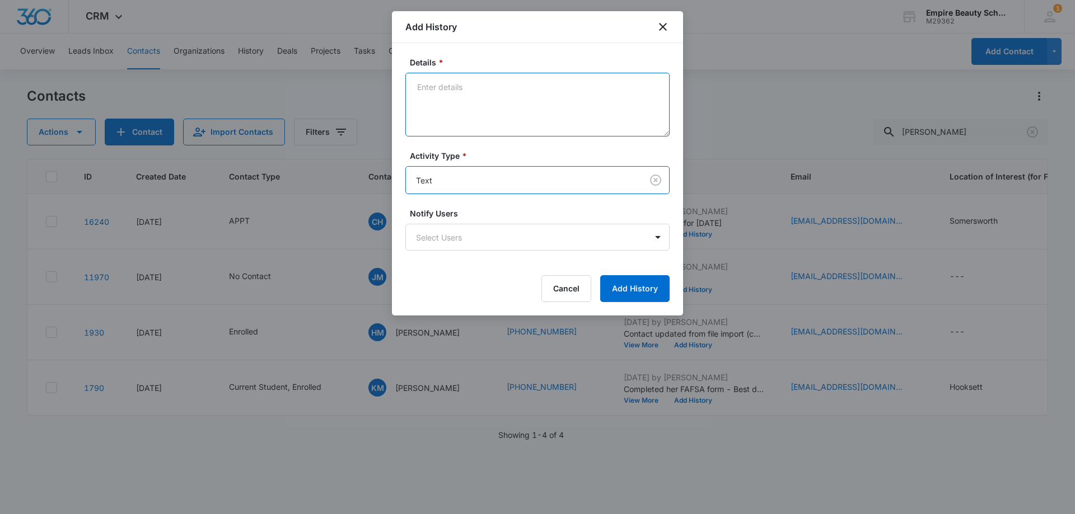
click at [426, 105] on textarea "Details *" at bounding box center [537, 105] width 264 height 64
click at [489, 86] on textarea "scheduled fa appt 7/15" at bounding box center [537, 105] width 264 height 64
type textarea "scheduled fa appt 9/15"
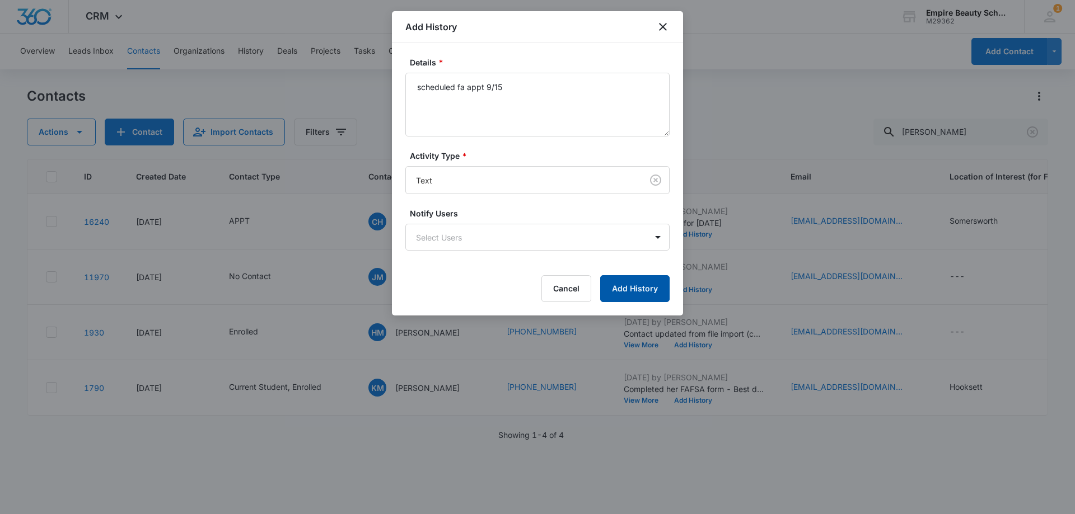
click at [638, 293] on button "Add History" at bounding box center [634, 288] width 69 height 27
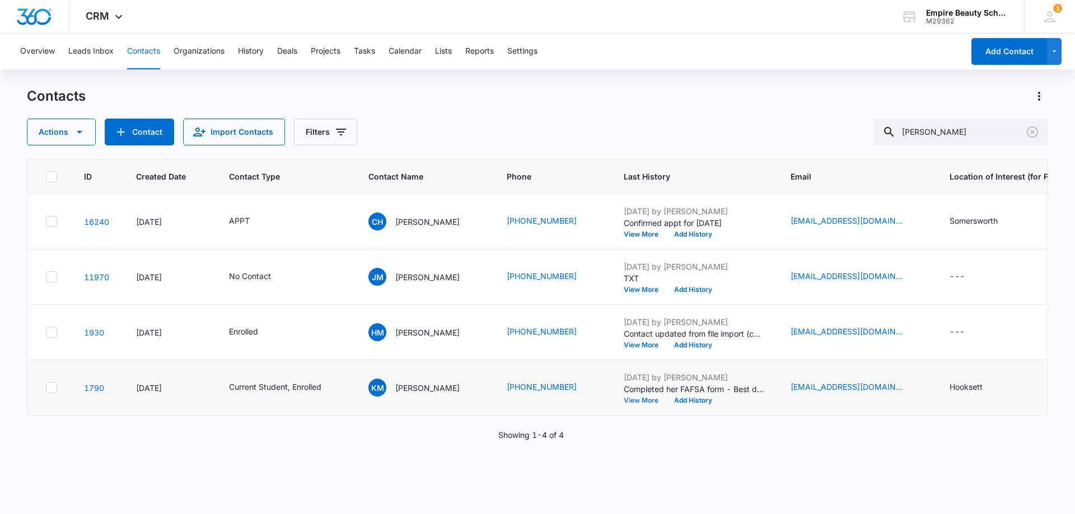
click at [658, 402] on button "View More" at bounding box center [645, 400] width 43 height 7
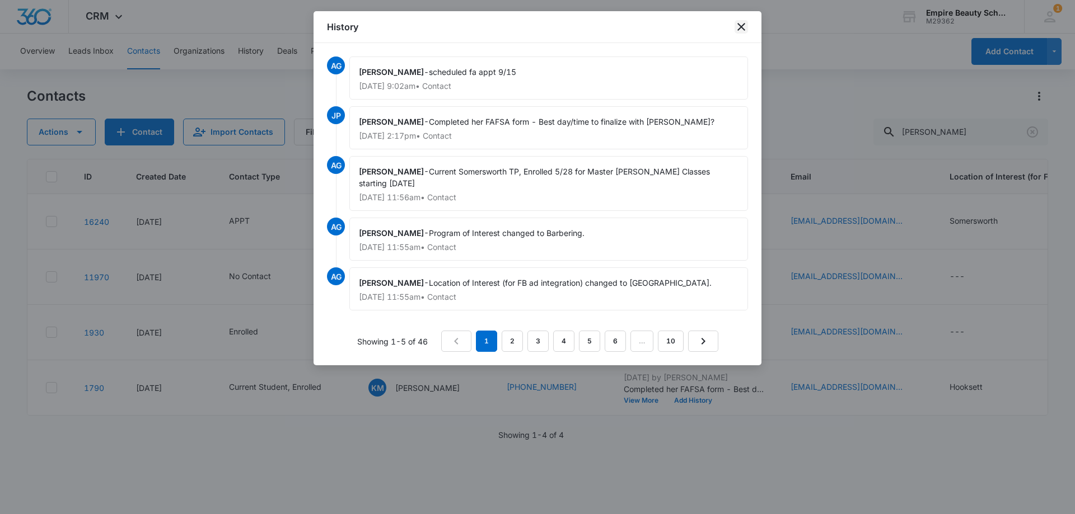
click at [736, 25] on icon "close" at bounding box center [740, 26] width 13 height 13
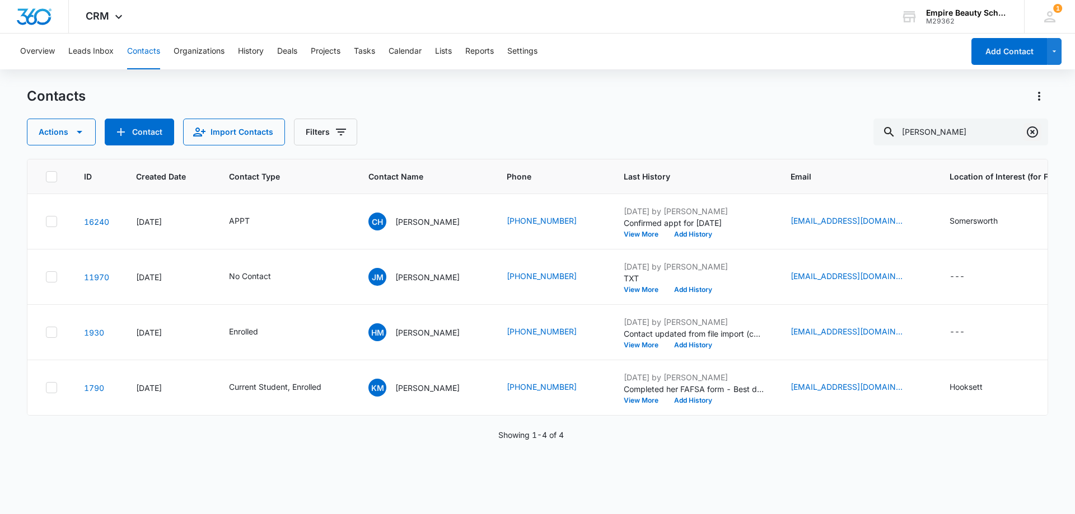
click at [1034, 133] on icon "Clear" at bounding box center [1031, 131] width 13 height 13
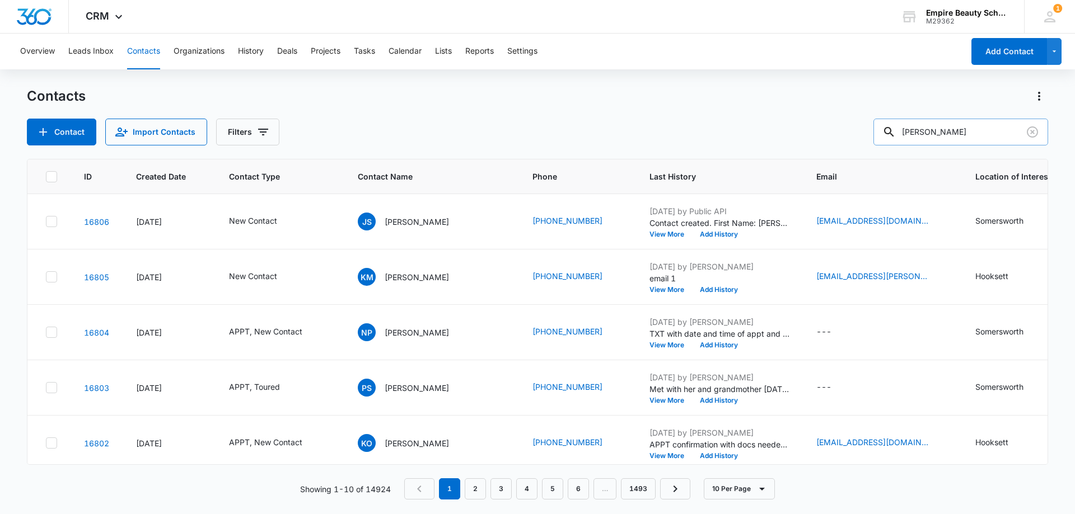
type input "cronin"
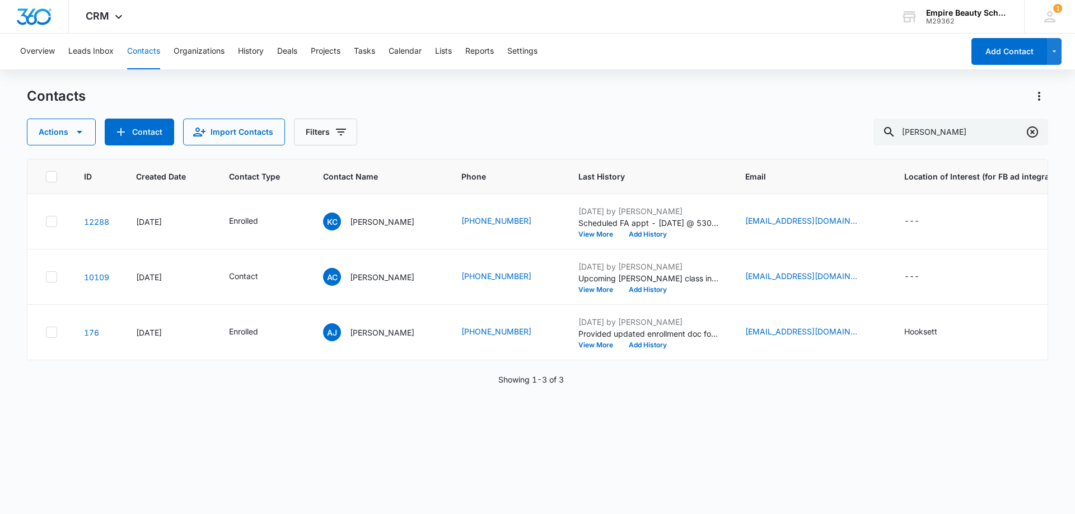
click at [1035, 133] on icon "Clear" at bounding box center [1031, 131] width 13 height 13
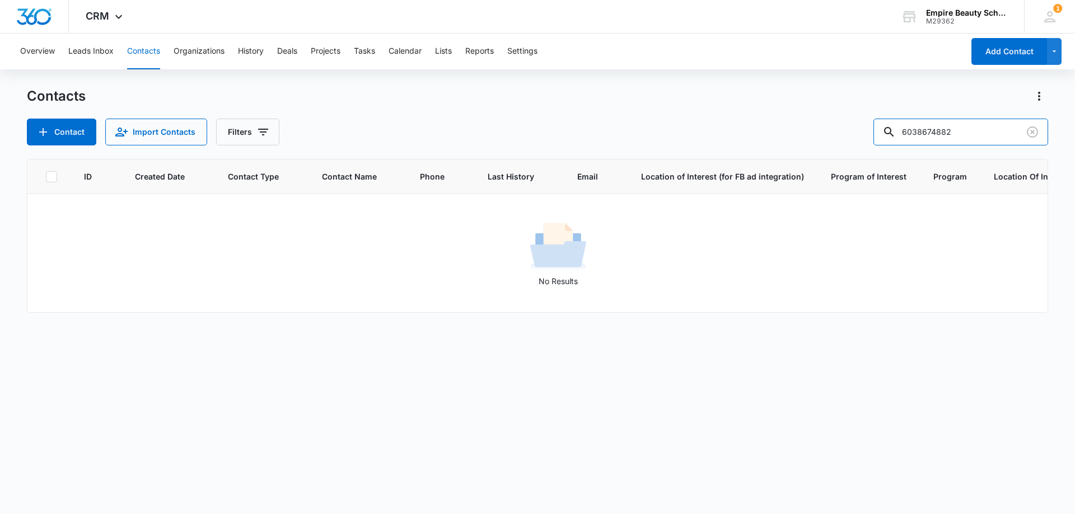
drag, startPoint x: 941, startPoint y: 131, endPoint x: 833, endPoint y: 133, distance: 108.0
click at [833, 133] on div "Contact Import Contacts Filters 6038674882" at bounding box center [537, 132] width 1021 height 27
type input "4882"
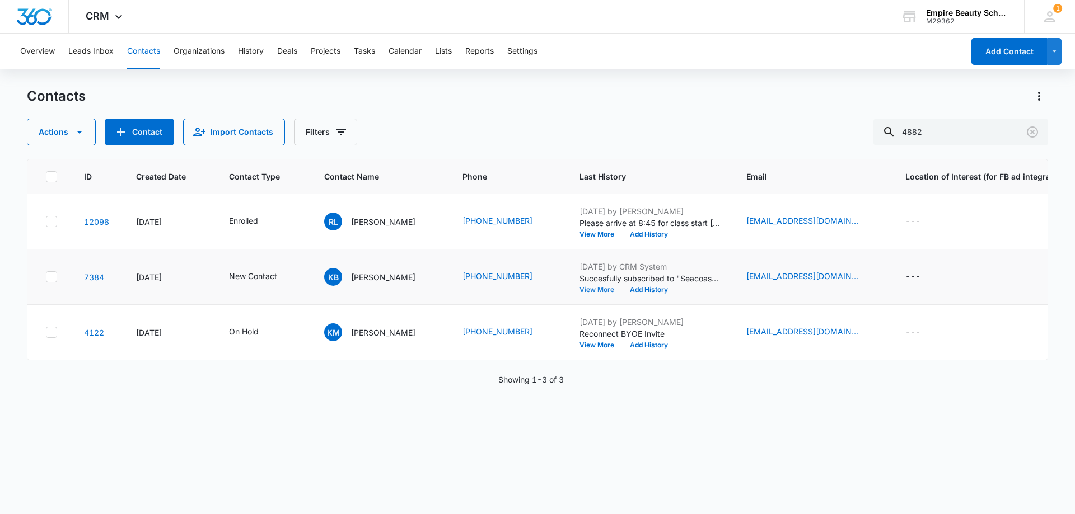
click at [597, 288] on button "View More" at bounding box center [600, 290] width 43 height 7
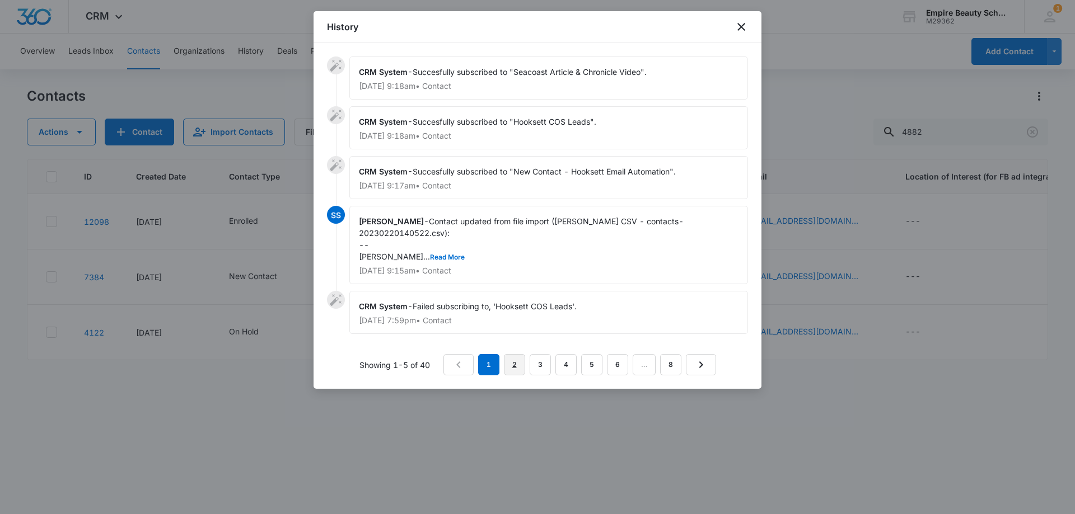
click at [512, 362] on link "2" at bounding box center [514, 364] width 21 height 21
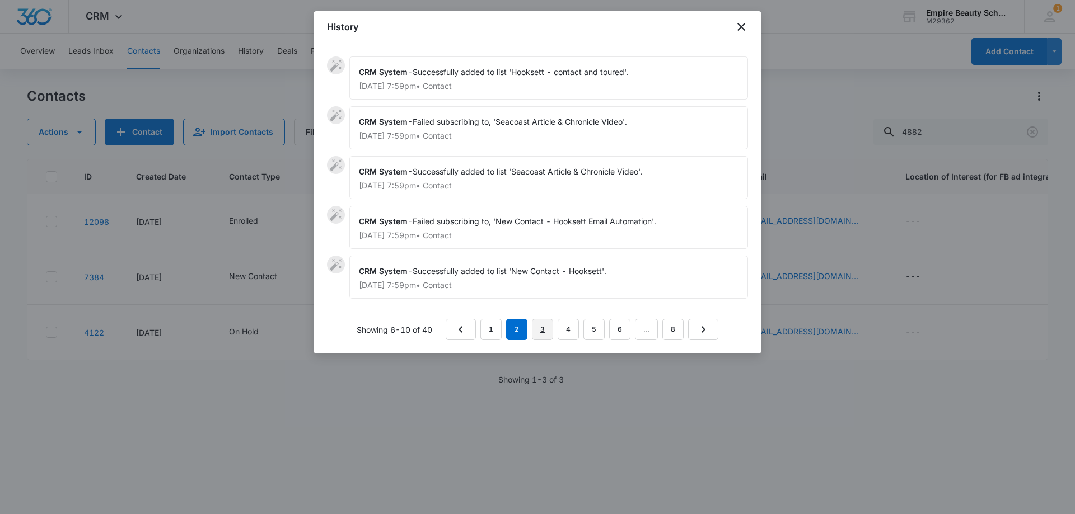
click at [542, 335] on link "3" at bounding box center [542, 329] width 21 height 21
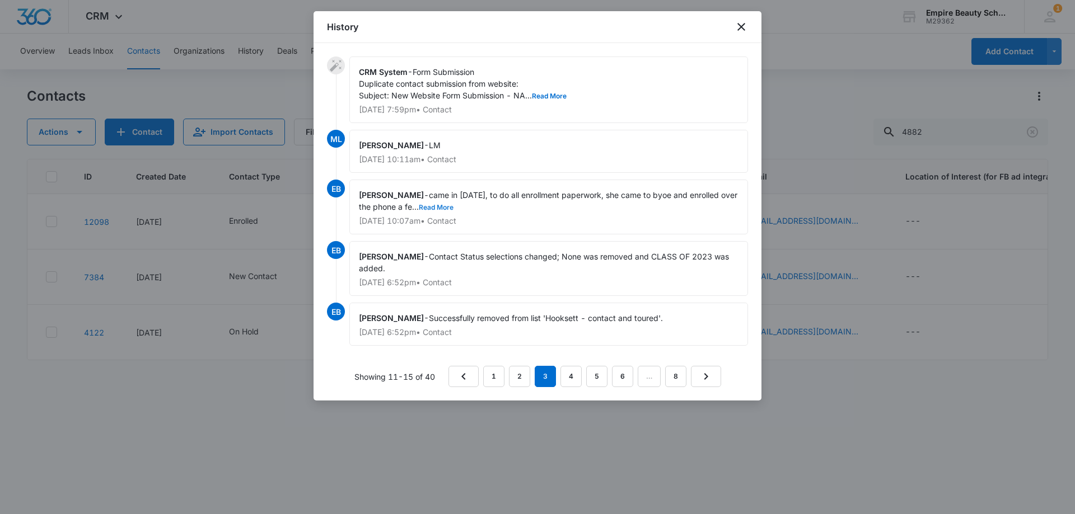
click at [453, 208] on button "Read More" at bounding box center [436, 207] width 35 height 7
click at [740, 26] on icon "close" at bounding box center [741, 27] width 8 height 8
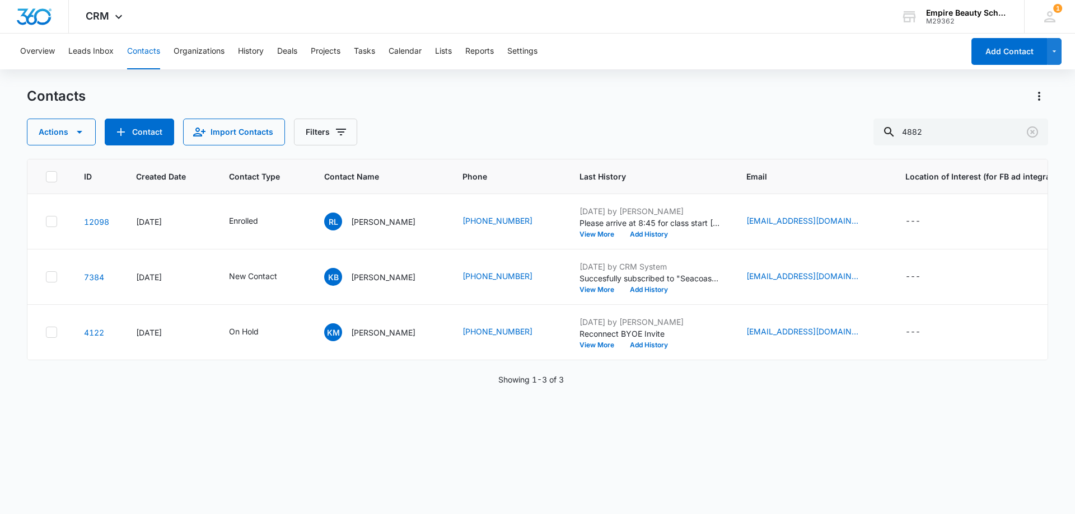
click at [188, 97] on div "Contacts" at bounding box center [537, 96] width 1021 height 18
click at [660, 289] on button "Add History" at bounding box center [649, 290] width 54 height 7
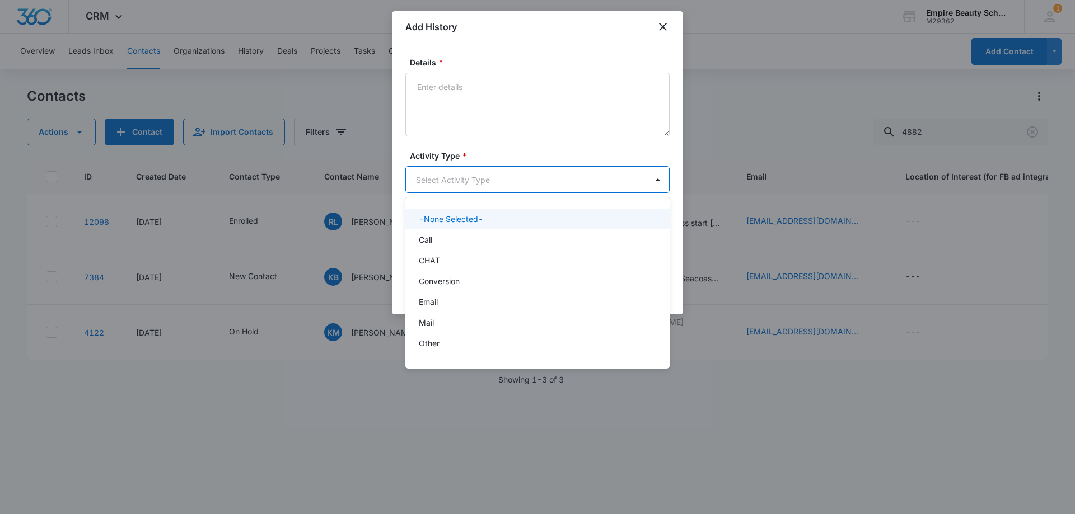
click at [430, 184] on body "CRM Apps Forms CRM Email Shop Payments POS Files Brand Settings Empire Beauty S…" at bounding box center [537, 257] width 1075 height 514
click at [446, 285] on div "Other" at bounding box center [536, 285] width 235 height 12
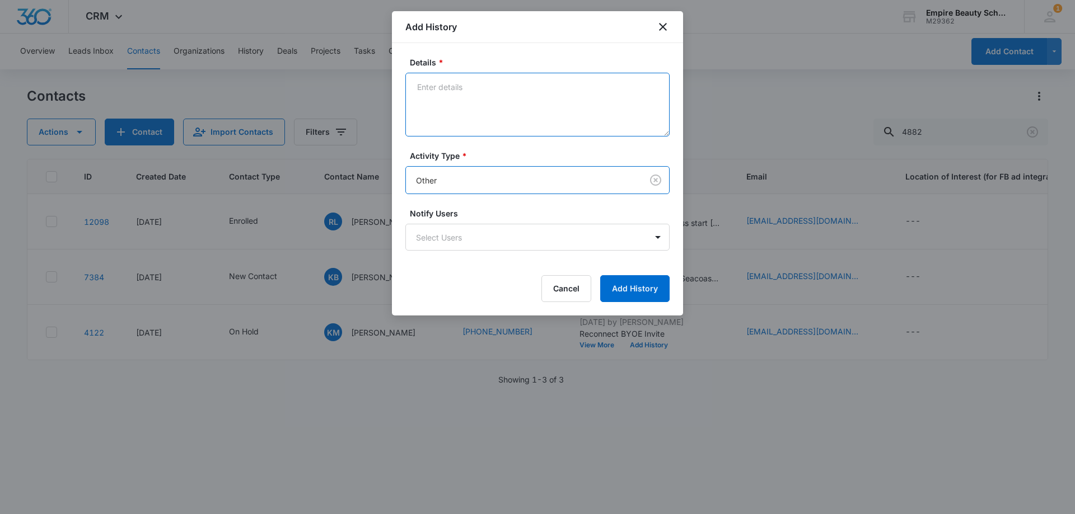
click at [446, 110] on textarea "Details *" at bounding box center [537, 105] width 264 height 64
type textarea "Graduated Est 600 on 9/5/23, left vm for lash course"
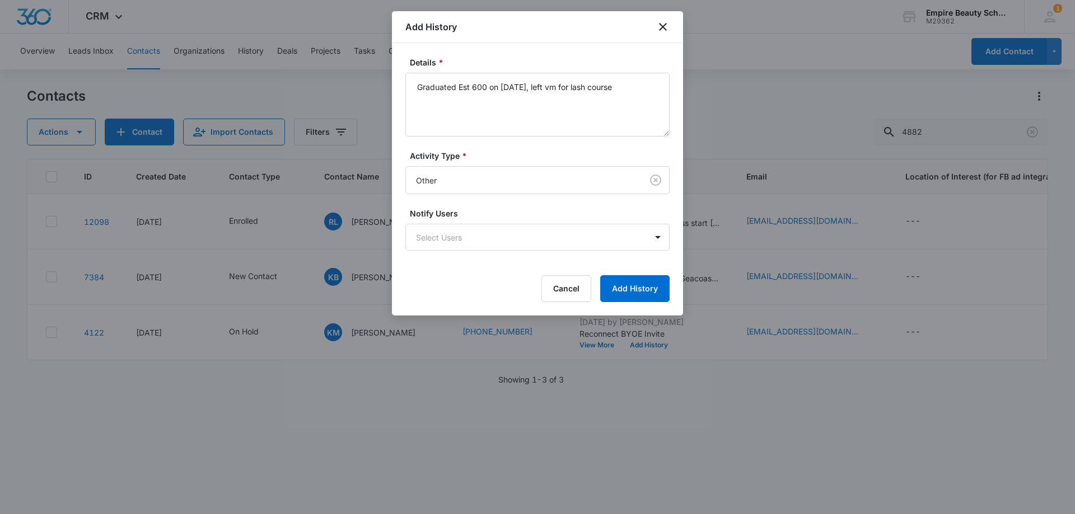
click at [648, 308] on div "Details * Graduated Est 600 on 9/5/23, left vm for lash course Activity Type * …" at bounding box center [537, 179] width 291 height 273
click at [644, 301] on button "Add History" at bounding box center [634, 288] width 69 height 27
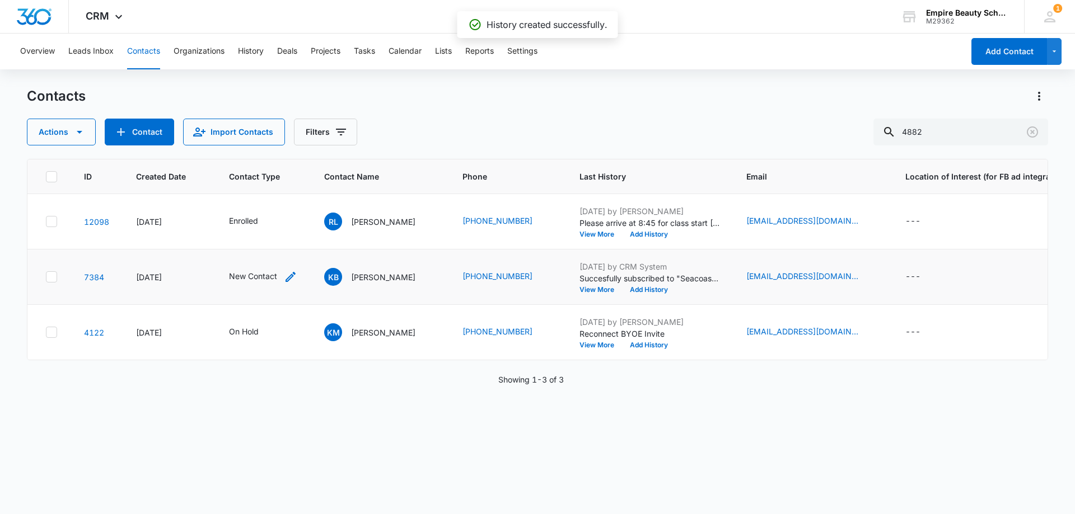
click at [285, 277] on icon "Contact Type - New Contact - Select to Edit Field" at bounding box center [290, 276] width 13 height 13
click at [270, 202] on icon "Remove New Contact" at bounding box center [271, 205] width 7 height 7
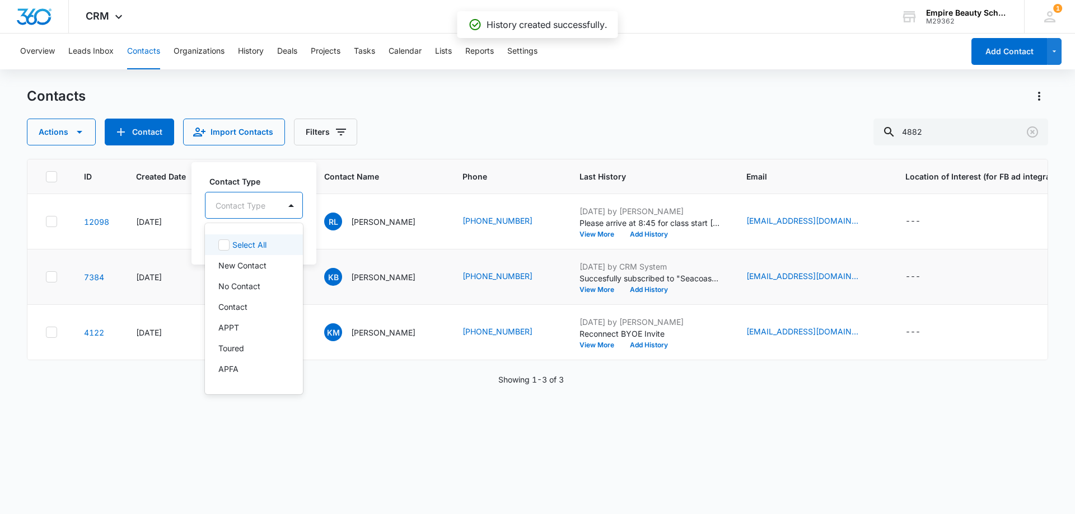
click at [268, 203] on div "Contact Type" at bounding box center [242, 205] width 74 height 25
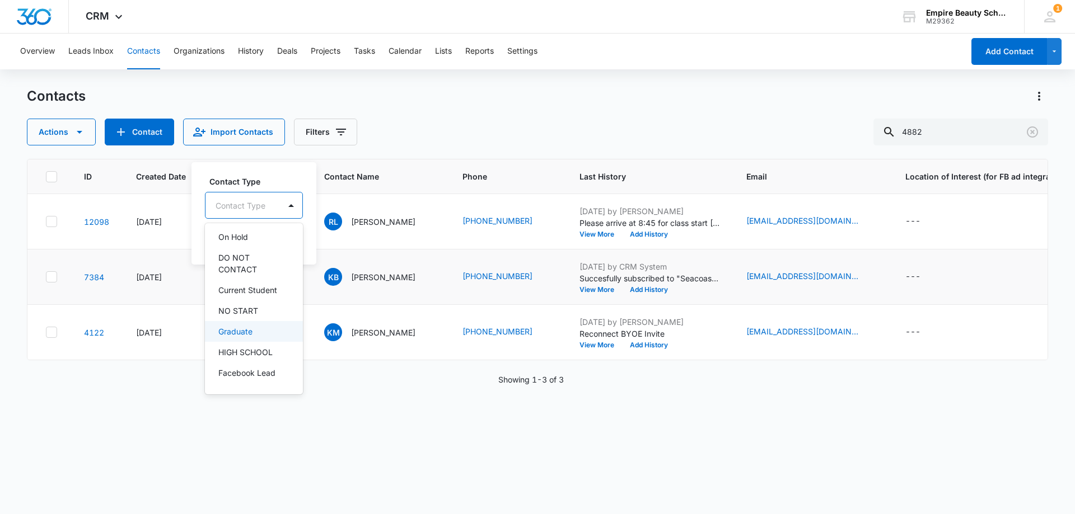
click at [257, 330] on div "Graduate" at bounding box center [252, 332] width 69 height 12
click at [302, 171] on div "Contact Type option Graduate, selected. 16 results available. Use Up and Down t…" at bounding box center [256, 213] width 131 height 104
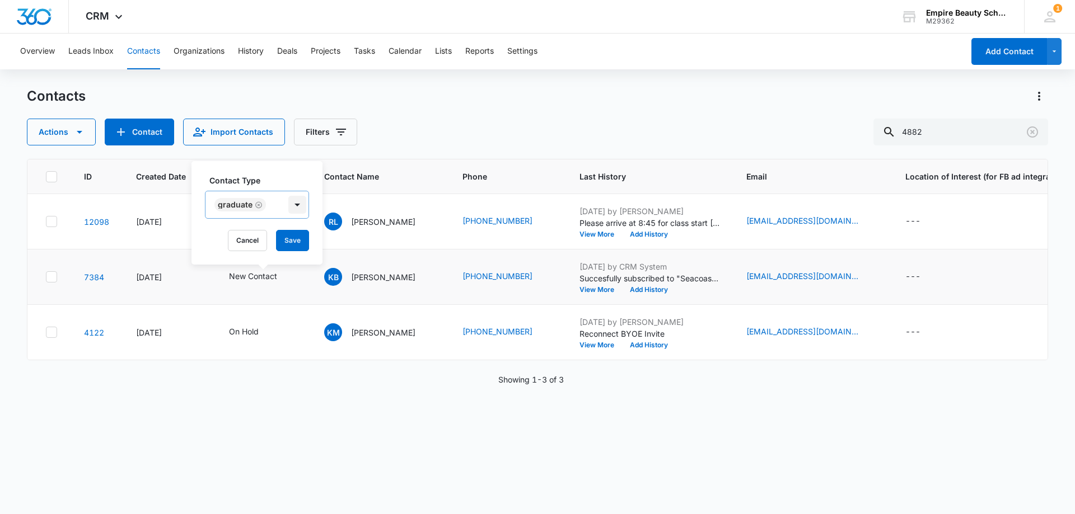
click at [296, 204] on div at bounding box center [297, 205] width 18 height 18
click at [266, 272] on div "New Contact" at bounding box center [257, 265] width 104 height 21
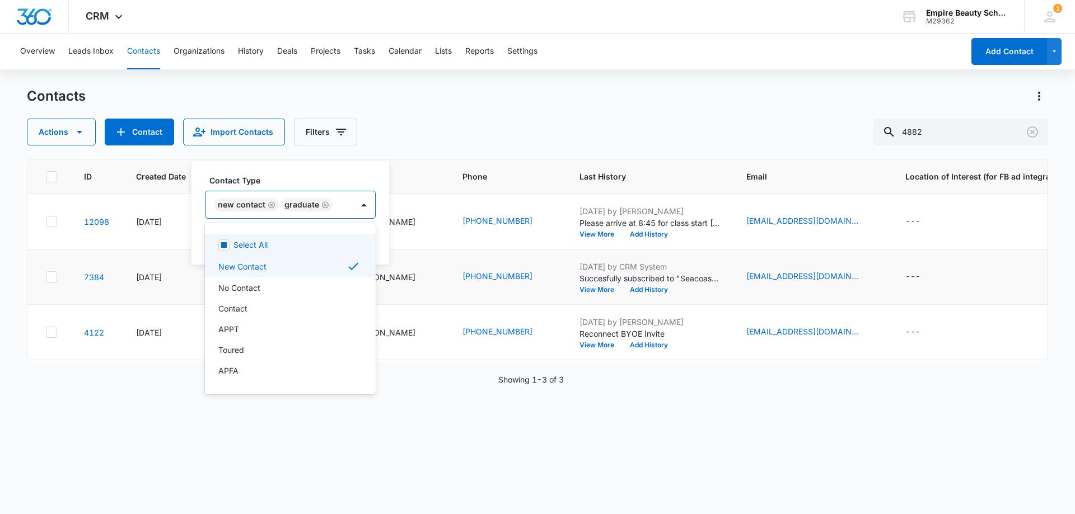
click at [301, 178] on label "Contact Type" at bounding box center [294, 181] width 171 height 12
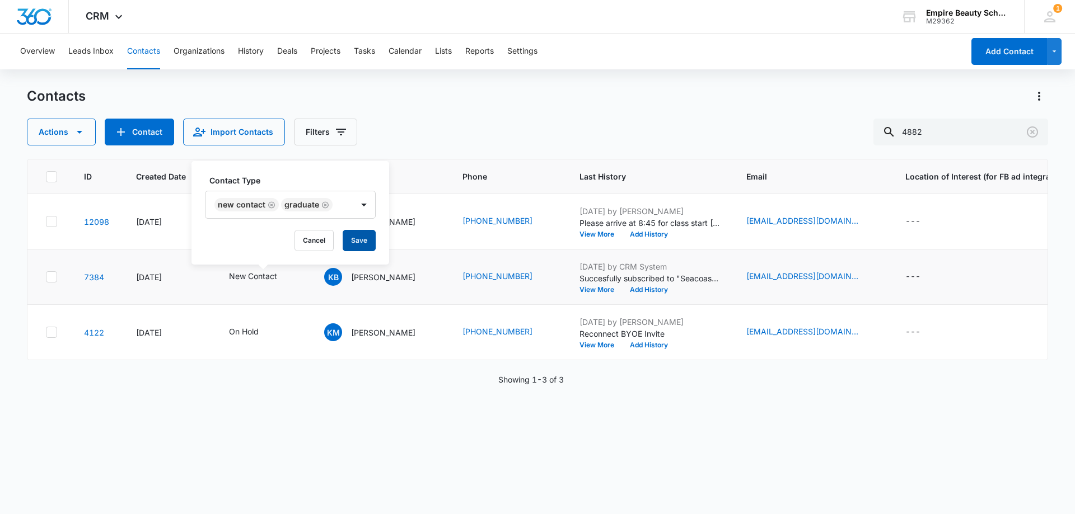
click at [354, 236] on button "Save" at bounding box center [359, 240] width 33 height 21
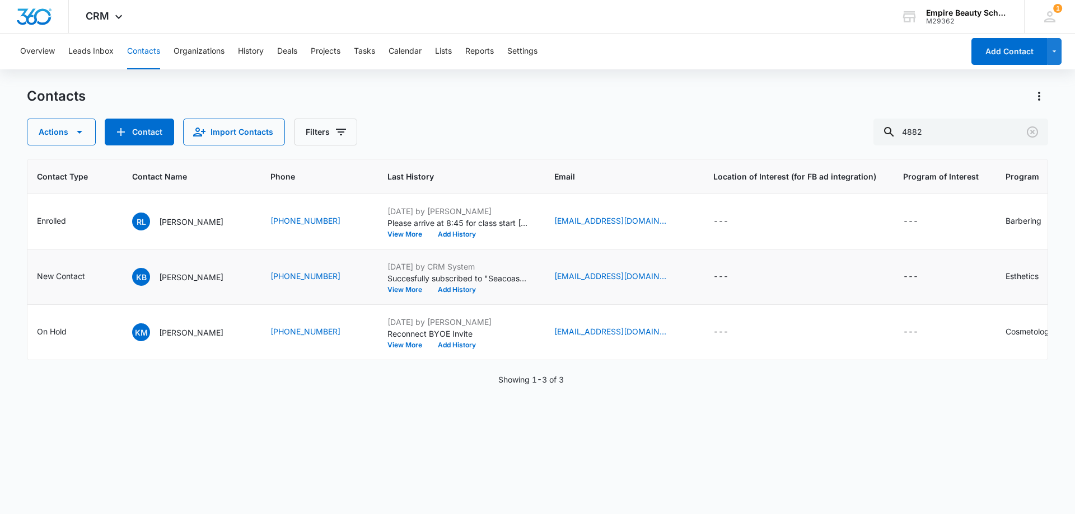
scroll to position [0, 327]
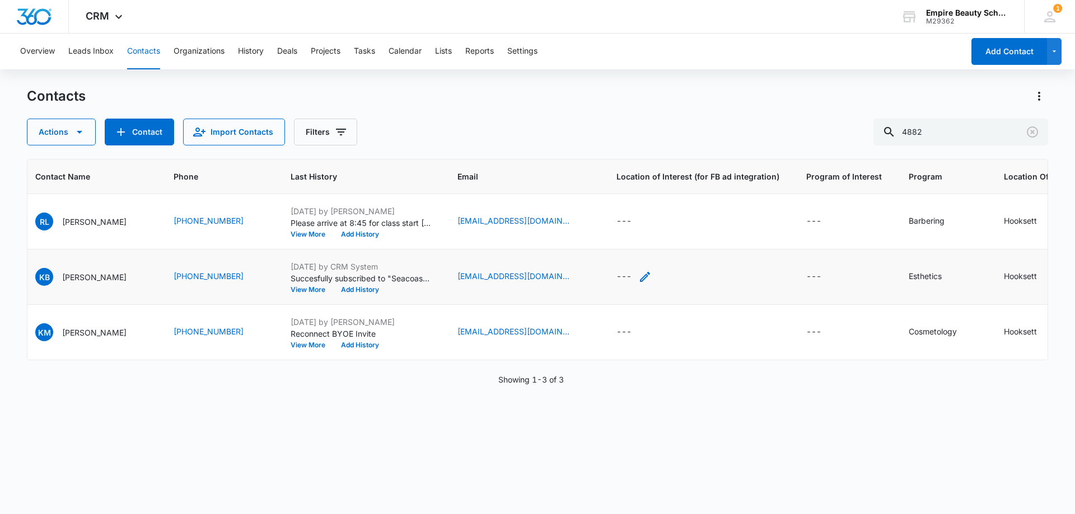
click at [624, 274] on div "---" at bounding box center [633, 276] width 35 height 13
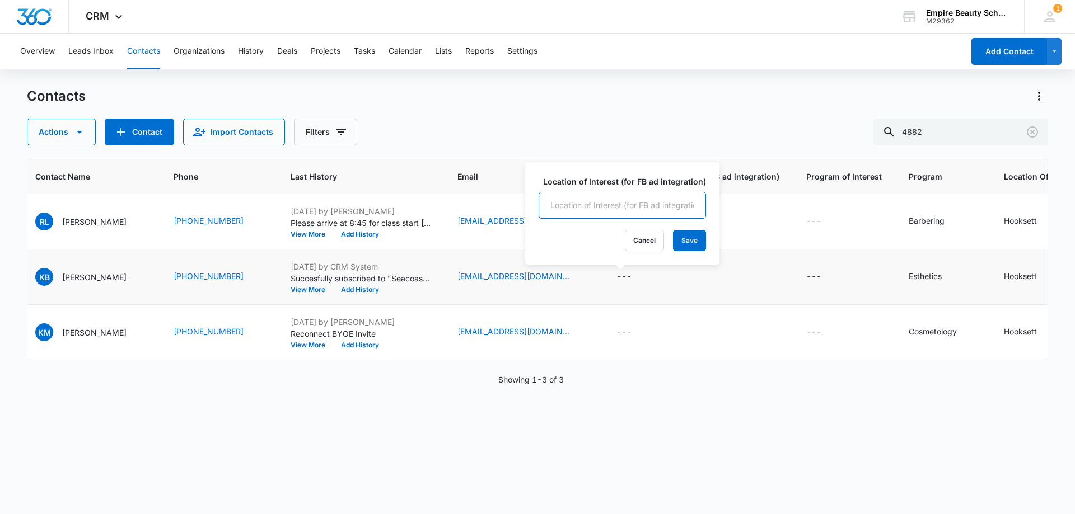
click at [602, 198] on input "Location of Interest (for FB ad integration)" at bounding box center [621, 205] width 167 height 27
type input "Hooksett"
click at [693, 240] on button "Save" at bounding box center [689, 240] width 33 height 21
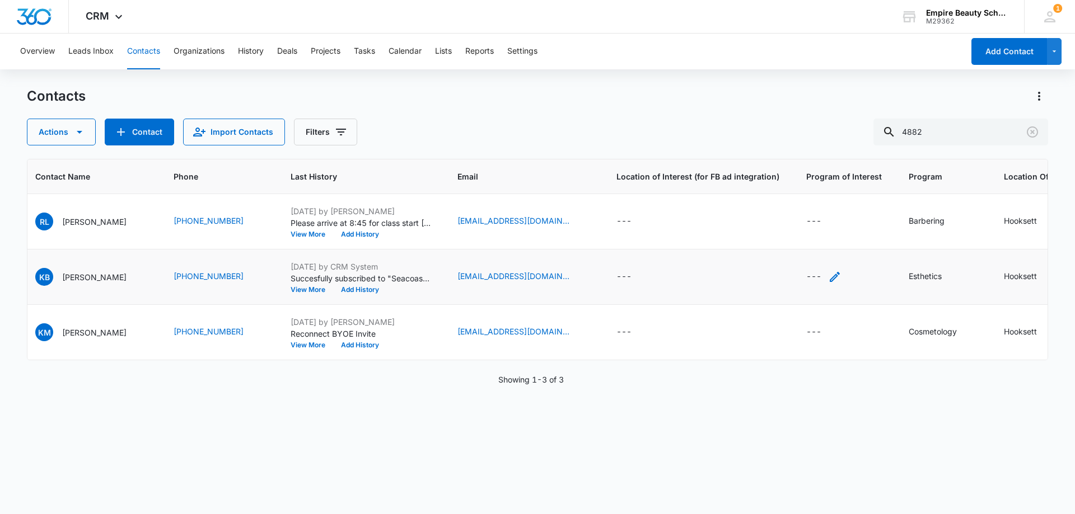
click at [828, 277] on icon "Program of Interest - - Select to Edit Field" at bounding box center [834, 276] width 13 height 13
click at [828, 283] on icon "Program of Interest - - Select to Edit Field" at bounding box center [834, 276] width 13 height 13
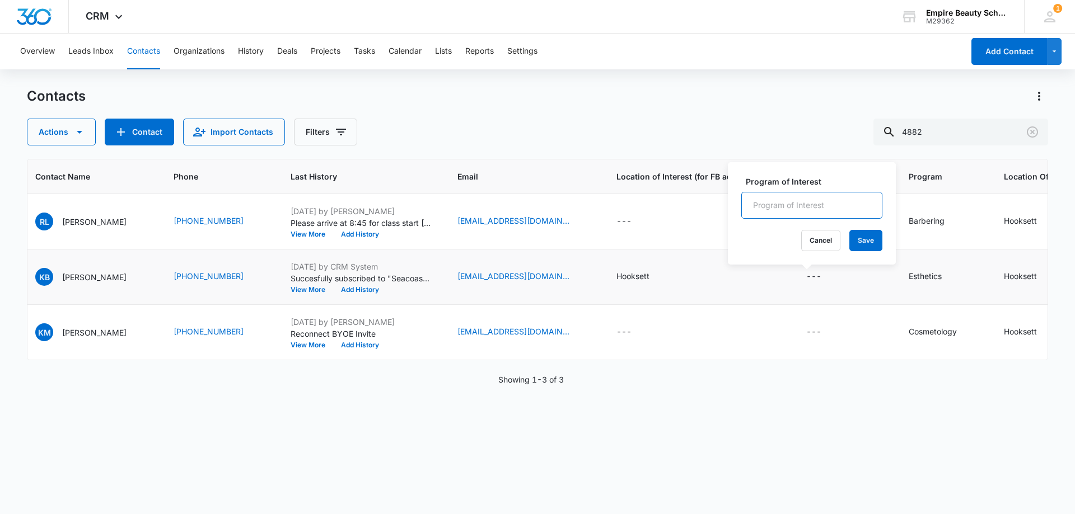
click at [789, 204] on input "Program of Interest" at bounding box center [811, 205] width 141 height 27
type input "Lashes"
click at [849, 235] on button "Save" at bounding box center [865, 240] width 33 height 21
click at [948, 277] on icon "Program - Esthetics - Select to Edit Field" at bounding box center [954, 276] width 13 height 13
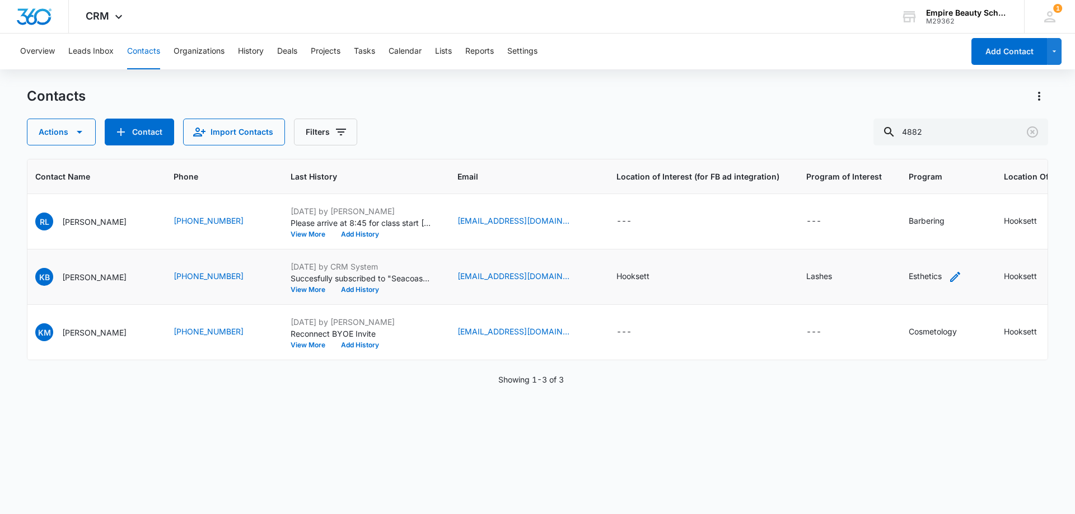
click at [948, 273] on icon "Program - Esthetics - Select to Edit Field" at bounding box center [954, 276] width 13 height 13
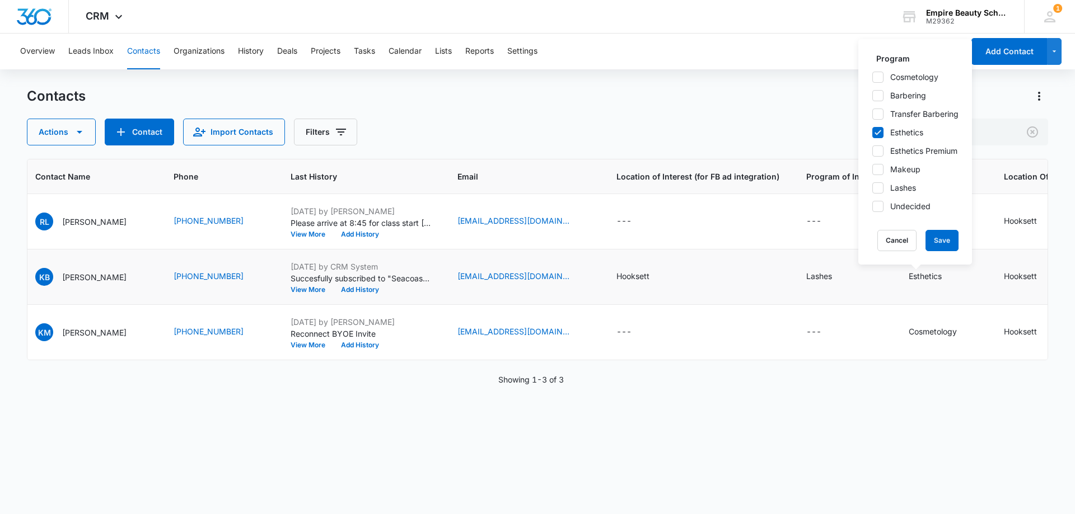
click at [881, 190] on icon at bounding box center [878, 188] width 10 height 10
click at [872, 188] on input "Lashes" at bounding box center [872, 188] width 1 height 1
checkbox input "true"
click at [880, 136] on icon at bounding box center [878, 133] width 10 height 10
click at [872, 133] on input "Esthetics" at bounding box center [872, 132] width 1 height 1
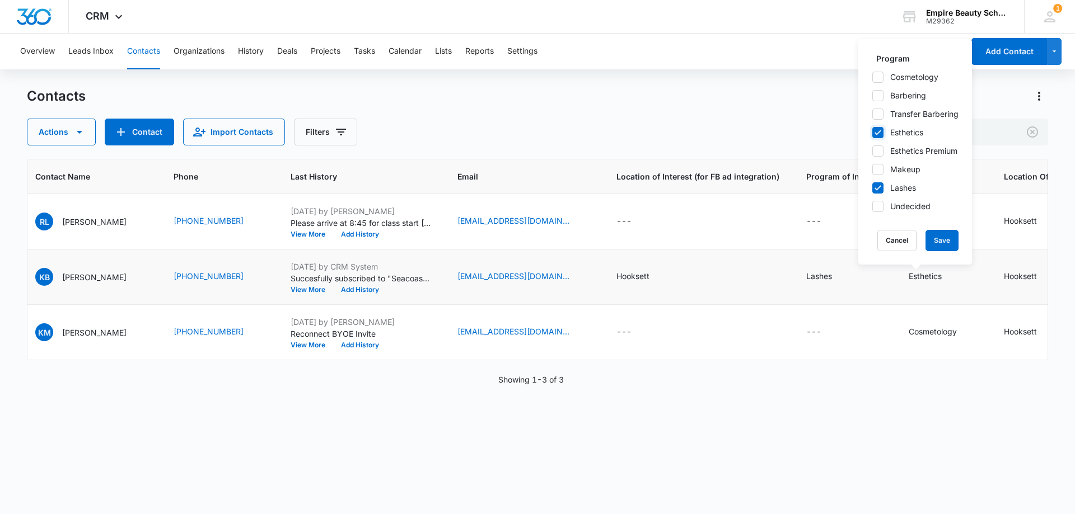
checkbox input "false"
click at [945, 237] on button "Save" at bounding box center [941, 240] width 33 height 21
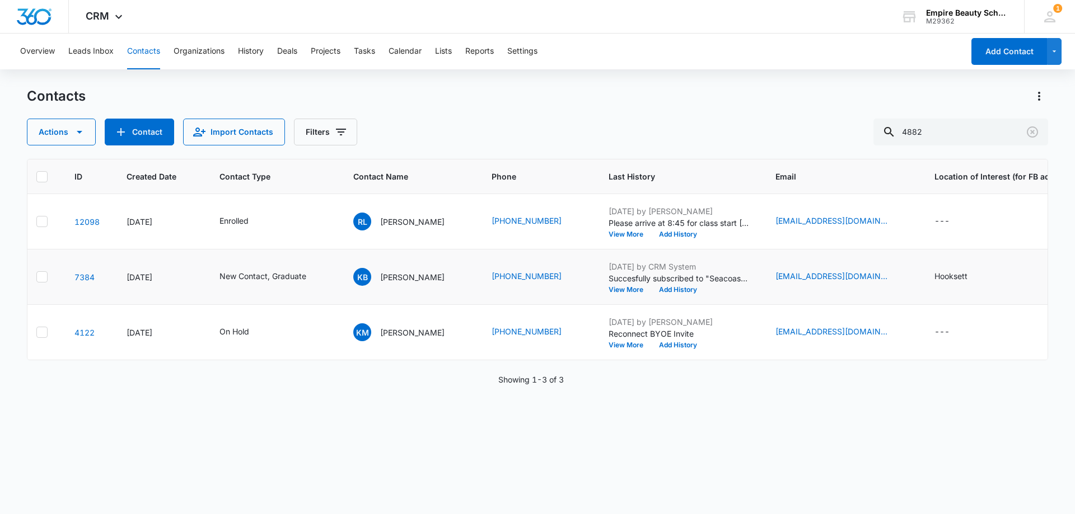
scroll to position [0, 0]
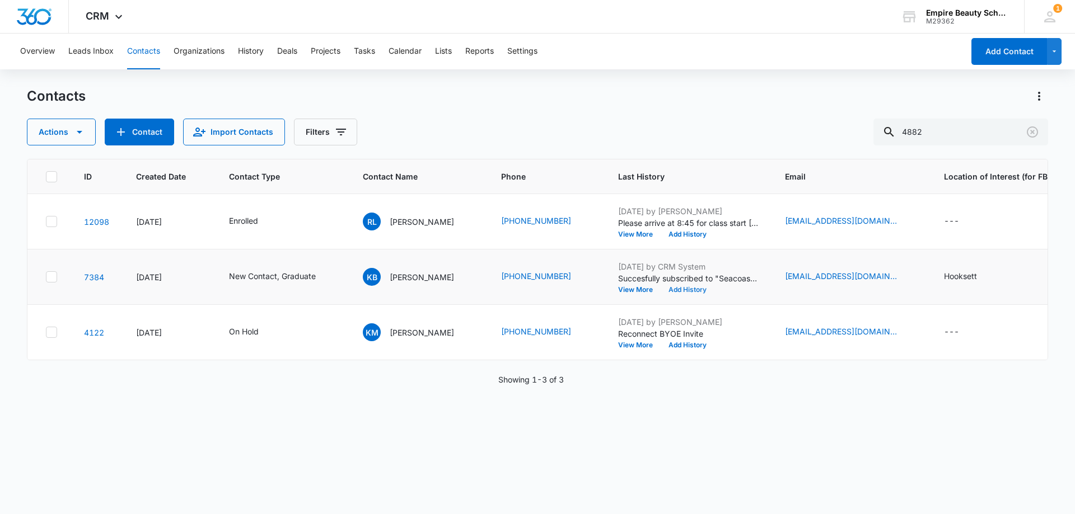
click at [689, 291] on button "Add History" at bounding box center [688, 290] width 54 height 7
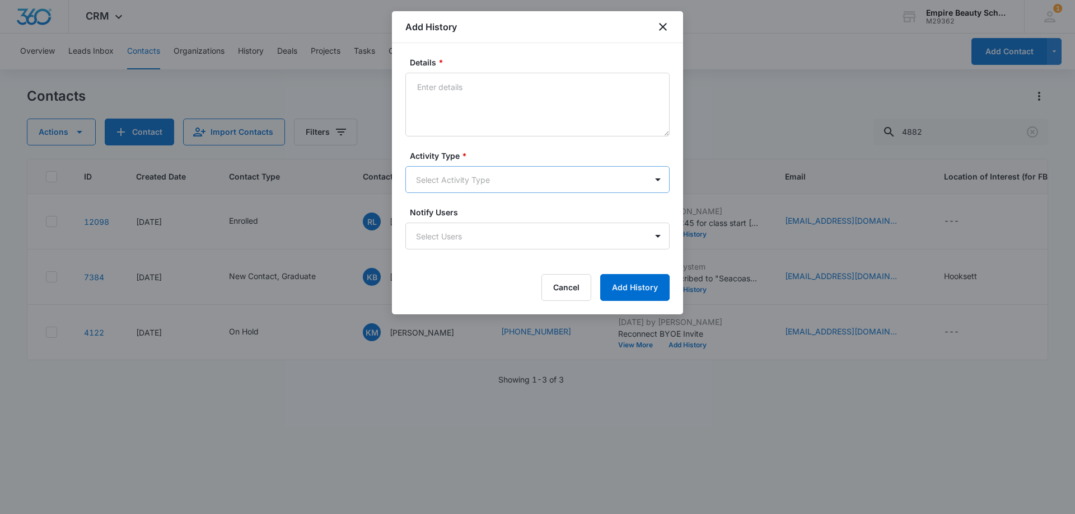
click at [441, 181] on body "CRM Apps Forms CRM Email Shop Payments POS Files Brand Settings Empire Beauty S…" at bounding box center [537, 257] width 1075 height 514
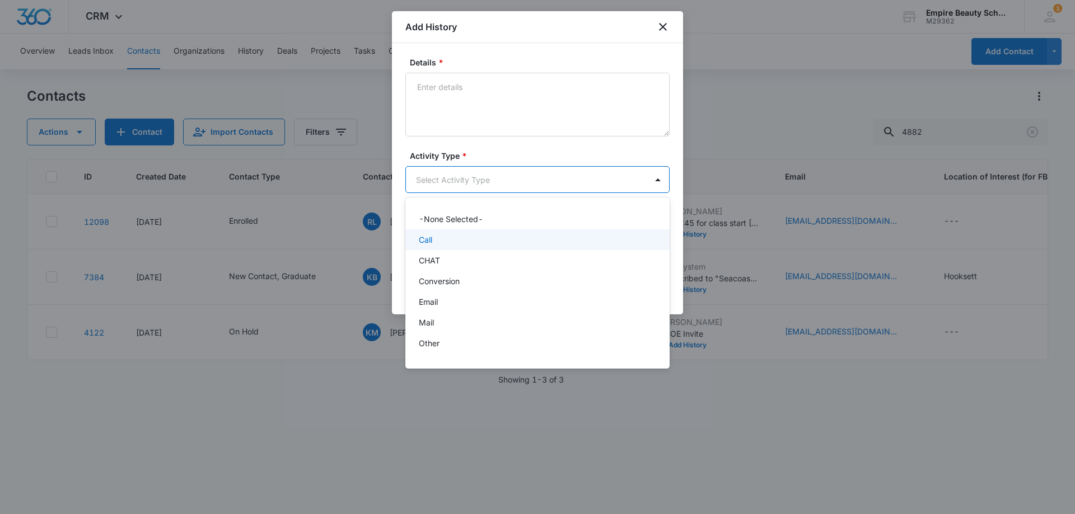
click at [441, 245] on div "Call" at bounding box center [536, 240] width 235 height 12
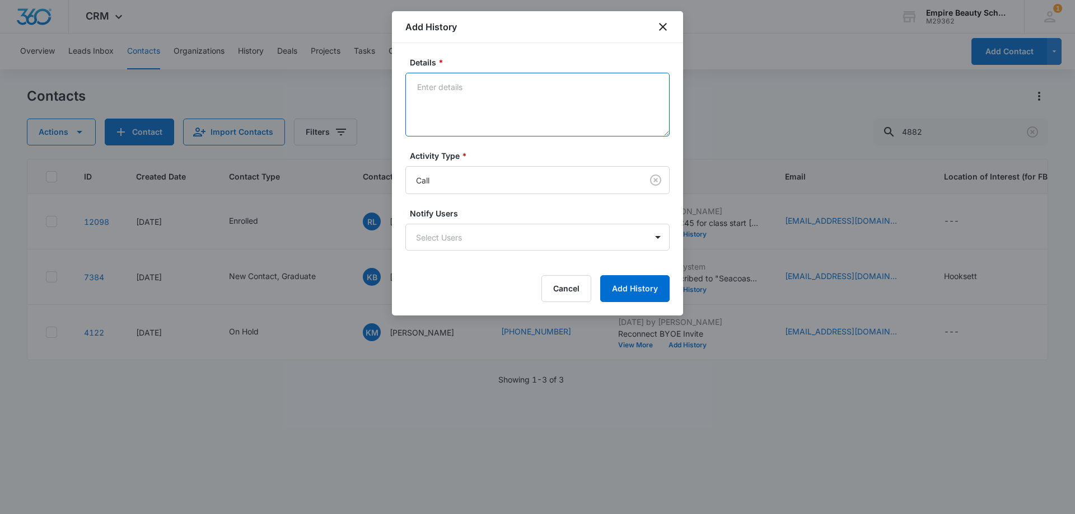
click at [462, 110] on textarea "Details *" at bounding box center [537, 105] width 264 height 64
type textarea "L"
drag, startPoint x: 470, startPoint y: 85, endPoint x: 462, endPoint y: 131, distance: 47.0
click at [470, 87] on textarea "Working Part time" at bounding box center [537, 105] width 264 height 64
click at [509, 90] on textarea "Working part time" at bounding box center [537, 105] width 264 height 64
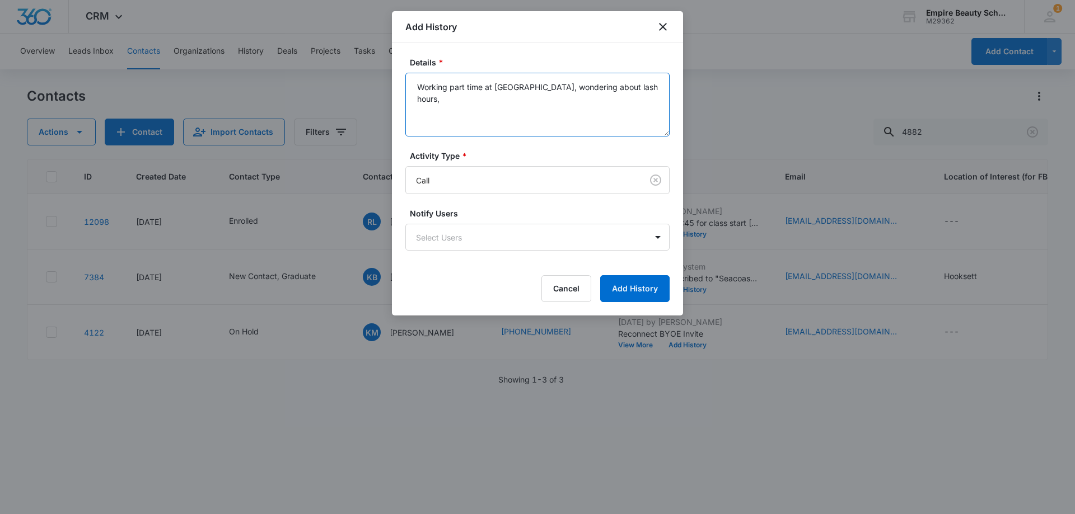
click at [505, 86] on textarea "Working part time at Esti, wondering about lash hours," at bounding box center [537, 105] width 264 height 64
click at [563, 116] on textarea "Working part time at Esthi, wondering about lash hours," at bounding box center [537, 105] width 264 height 64
click at [640, 87] on textarea "Working part time at Esthi, wondering about lash hours," at bounding box center [537, 105] width 264 height 64
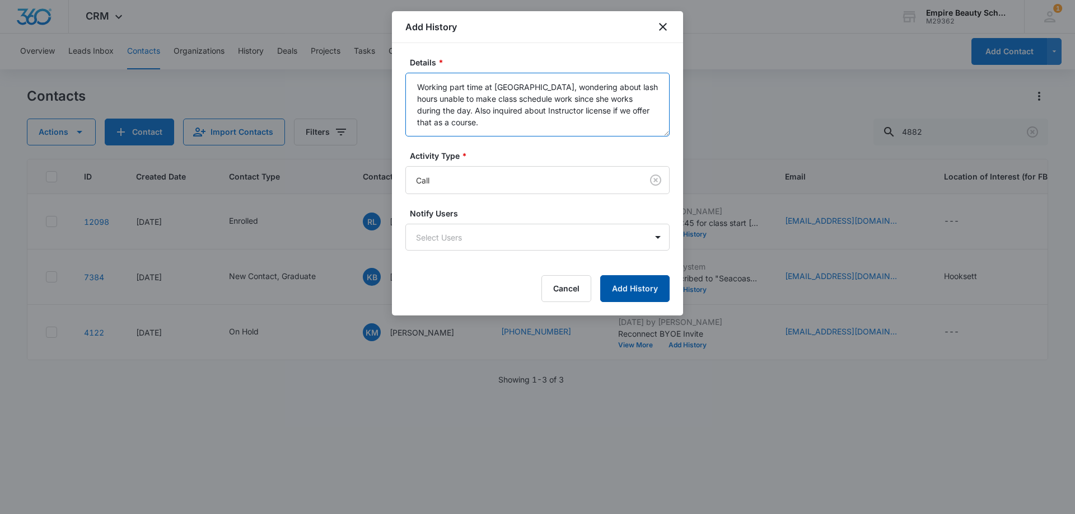
type textarea "Working part time at Esthi, wondering about lash hours unable to make class sch…"
click at [641, 285] on button "Add History" at bounding box center [634, 288] width 69 height 27
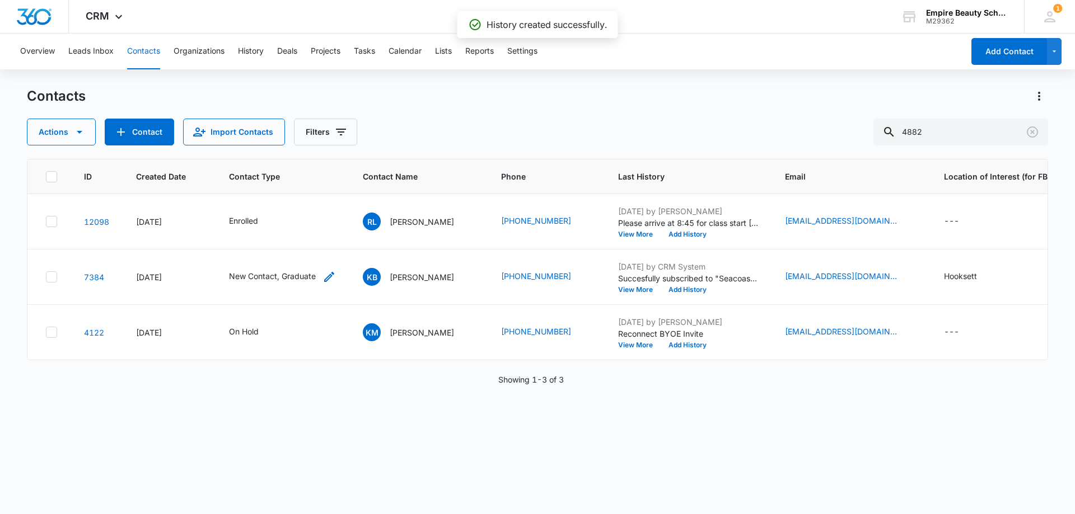
click at [322, 279] on icon "Contact Type - New Contact, Graduate - Select to Edit Field" at bounding box center [328, 276] width 13 height 13
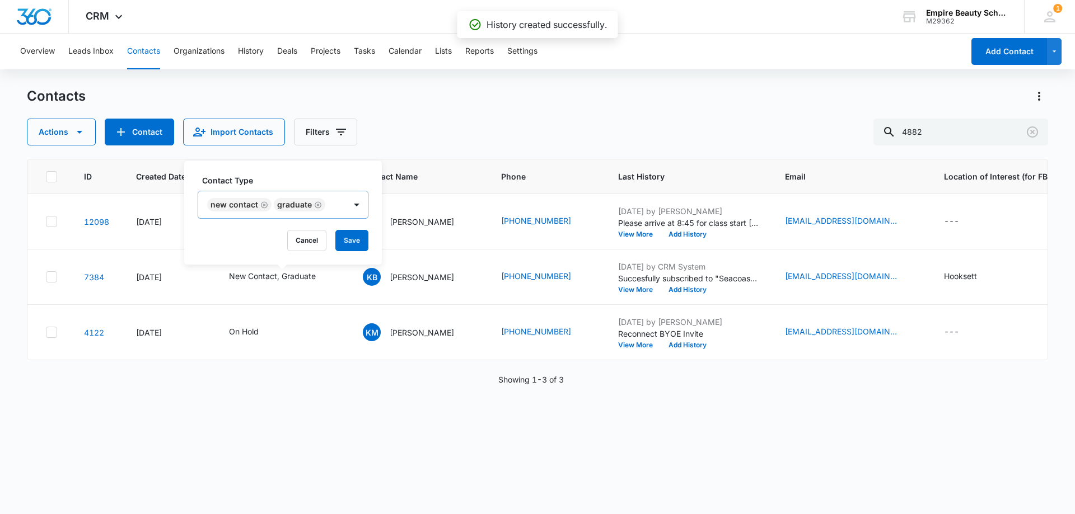
click at [261, 208] on icon "Remove New Contact" at bounding box center [264, 205] width 8 height 8
click at [277, 239] on button "Save" at bounding box center [285, 240] width 33 height 21
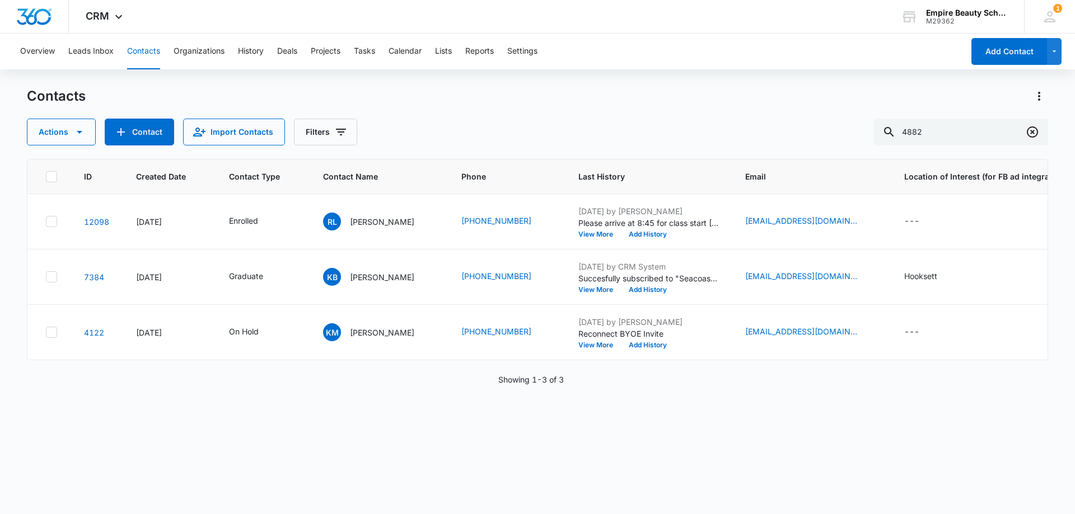
click at [1036, 134] on icon "Clear" at bounding box center [1031, 131] width 13 height 13
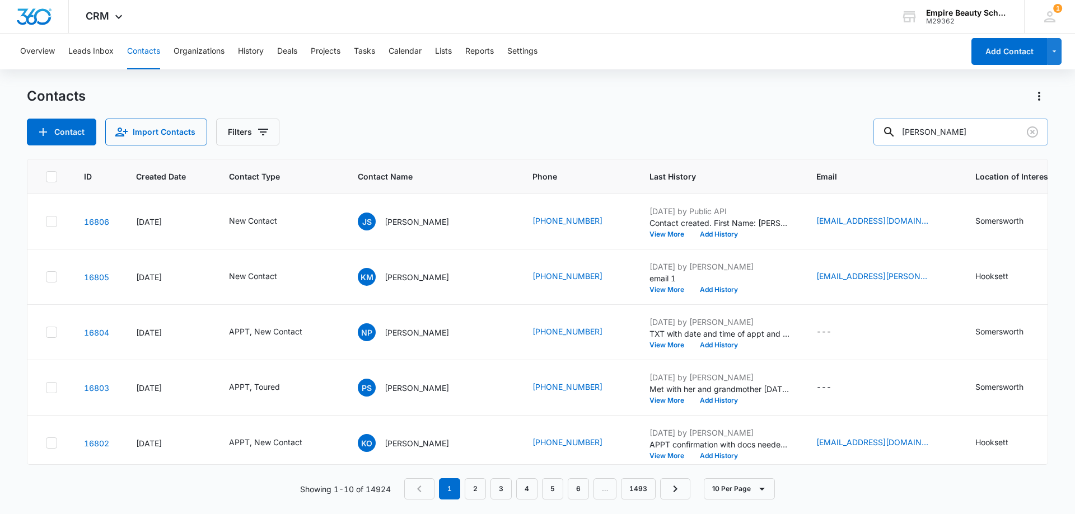
type input "farrell"
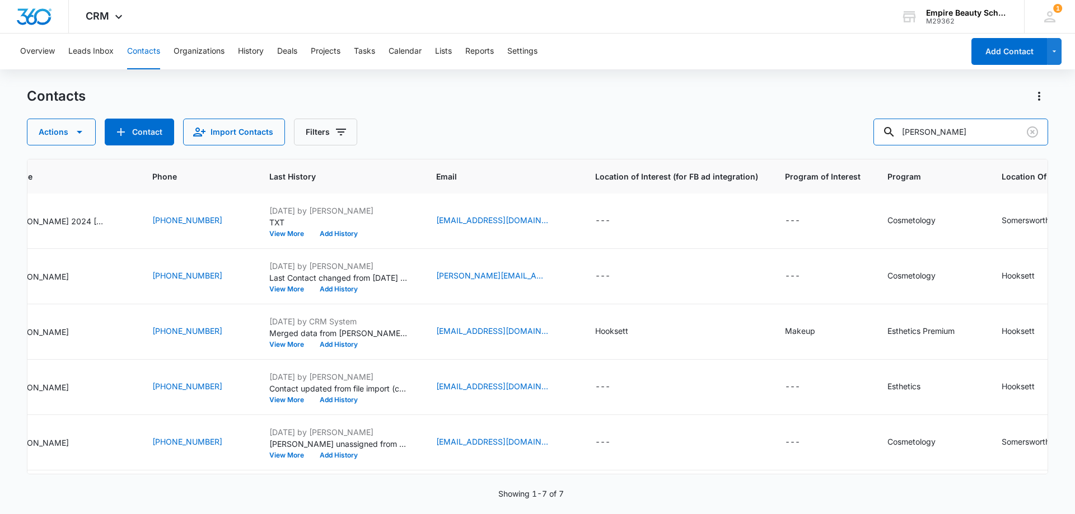
scroll to position [56, 0]
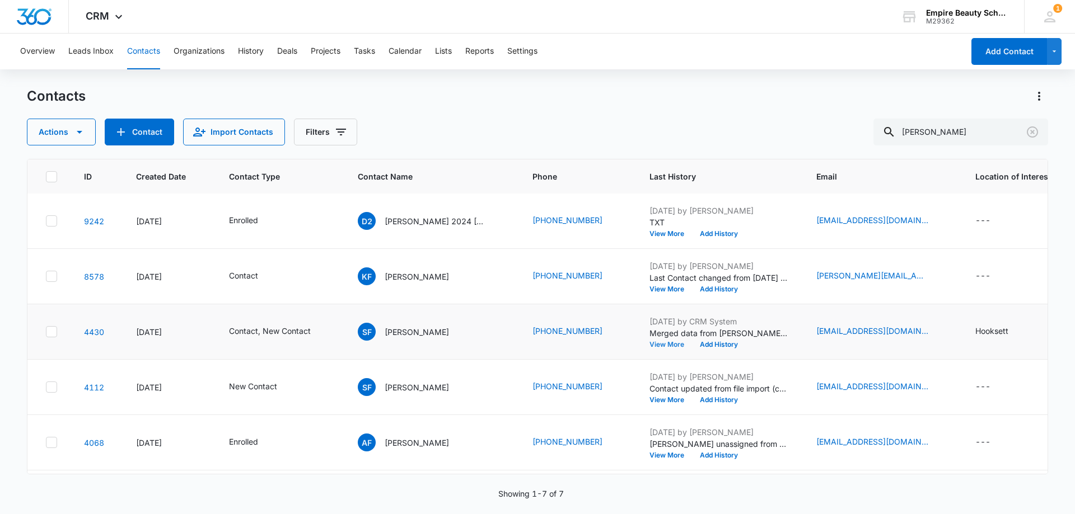
click at [649, 342] on button "View More" at bounding box center [670, 344] width 43 height 7
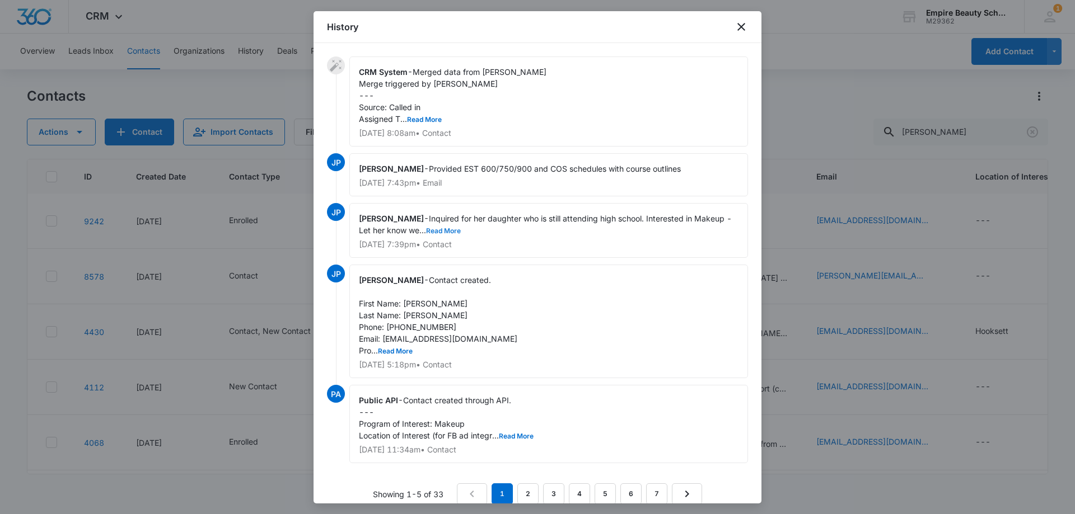
click at [446, 232] on button "Read More" at bounding box center [443, 231] width 35 height 7
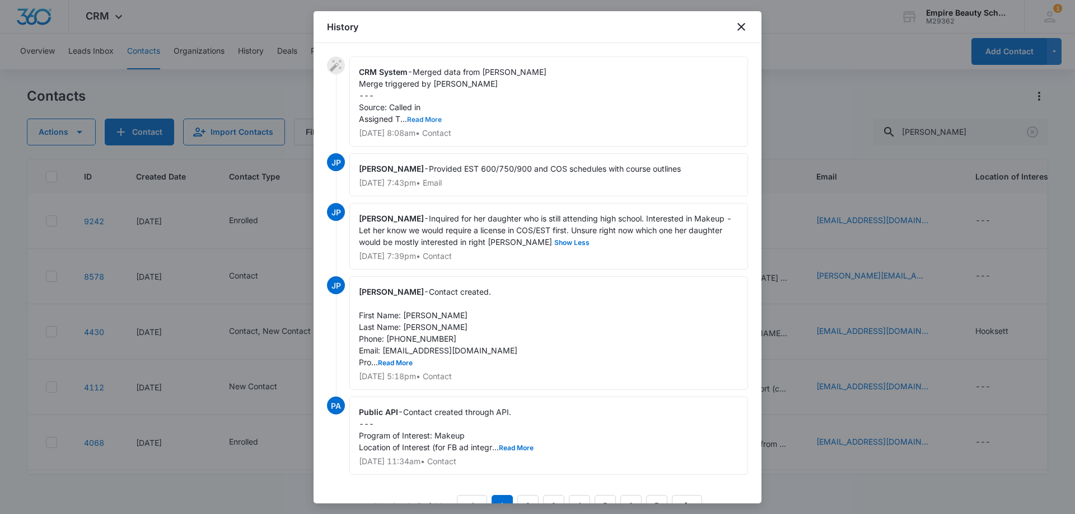
click at [428, 120] on button "Read More" at bounding box center [424, 119] width 35 height 7
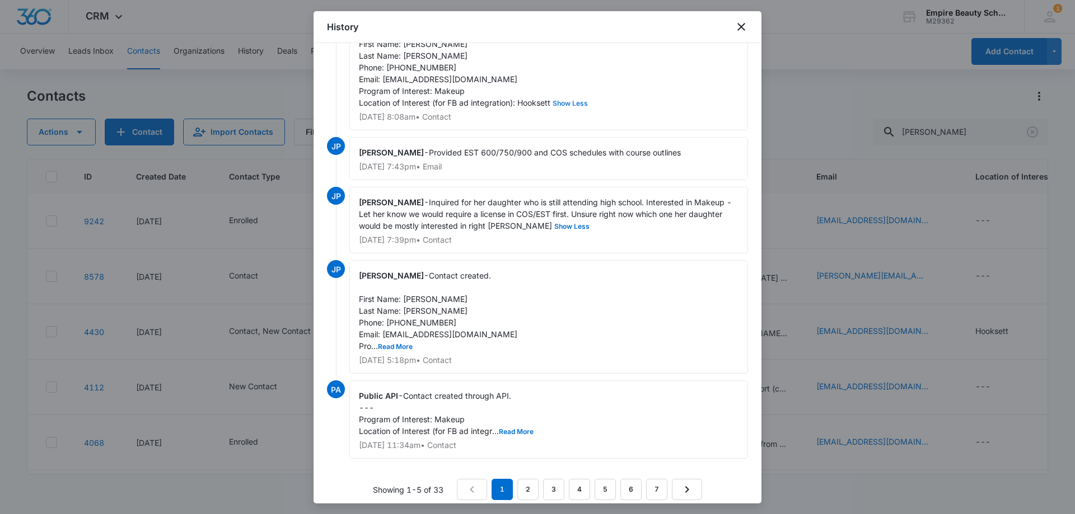
scroll to position [120, 0]
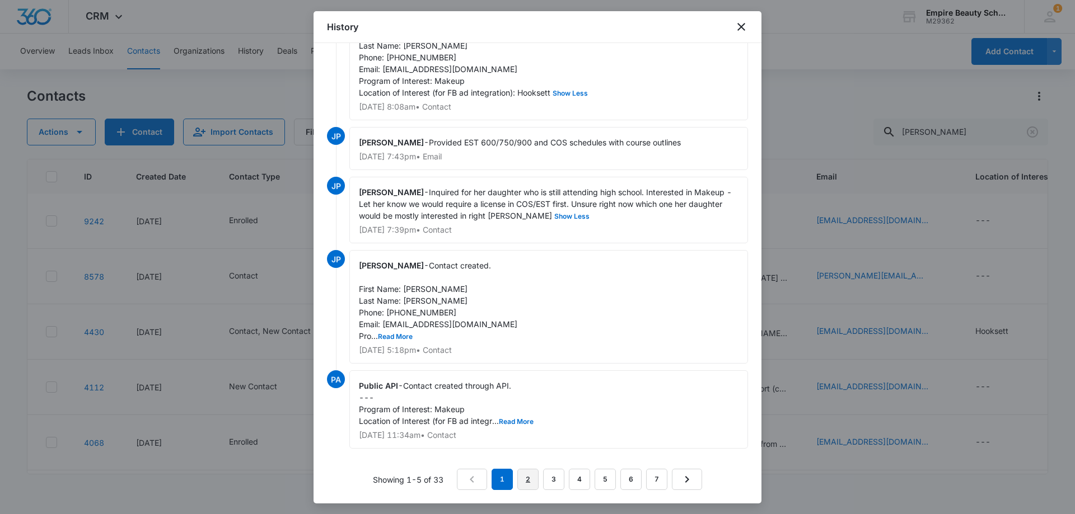
click at [517, 480] on link "2" at bounding box center [527, 479] width 21 height 21
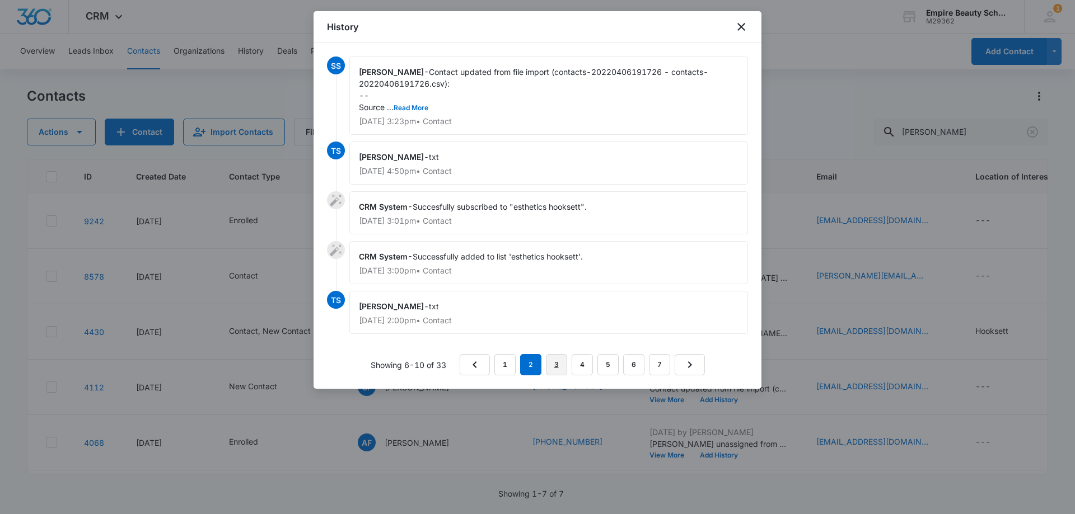
click at [550, 366] on link "3" at bounding box center [556, 364] width 21 height 21
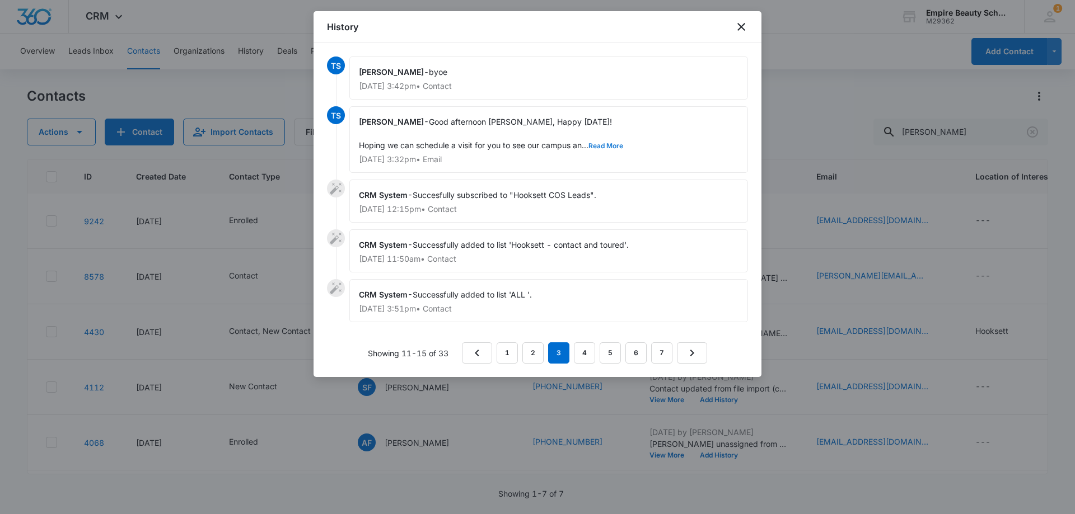
click at [608, 149] on button "Read More" at bounding box center [605, 146] width 35 height 7
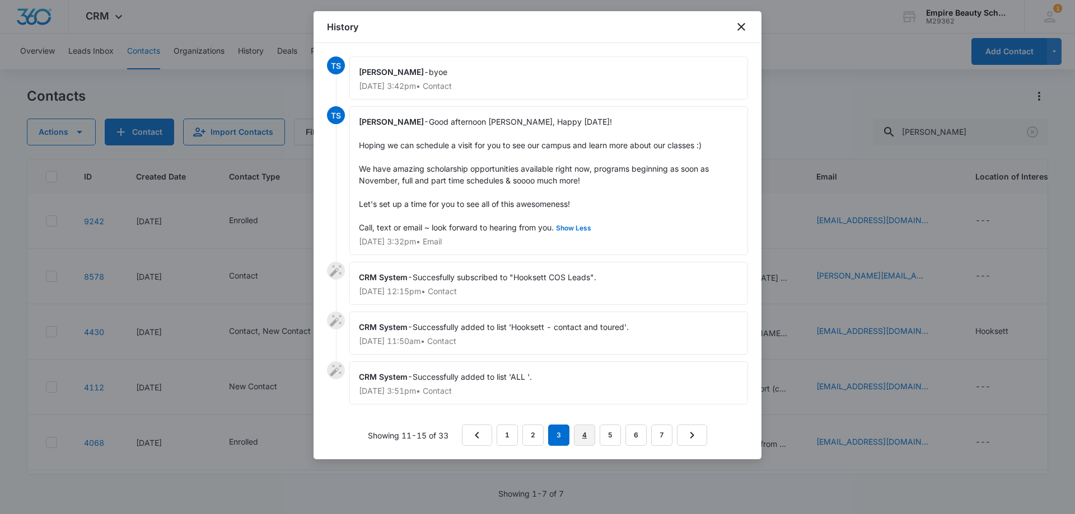
click at [582, 446] on link "4" at bounding box center [584, 435] width 21 height 21
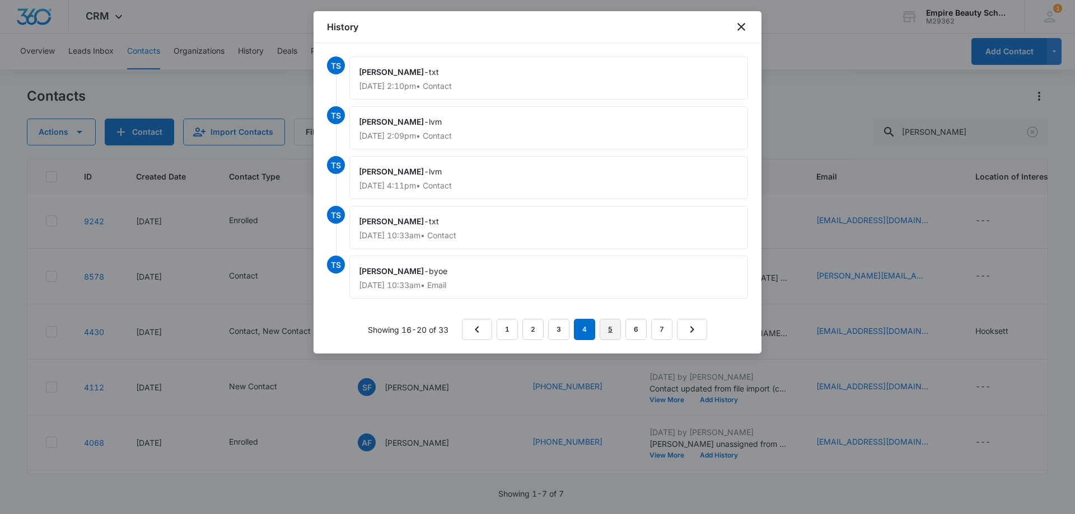
click at [609, 329] on link "5" at bounding box center [610, 329] width 21 height 21
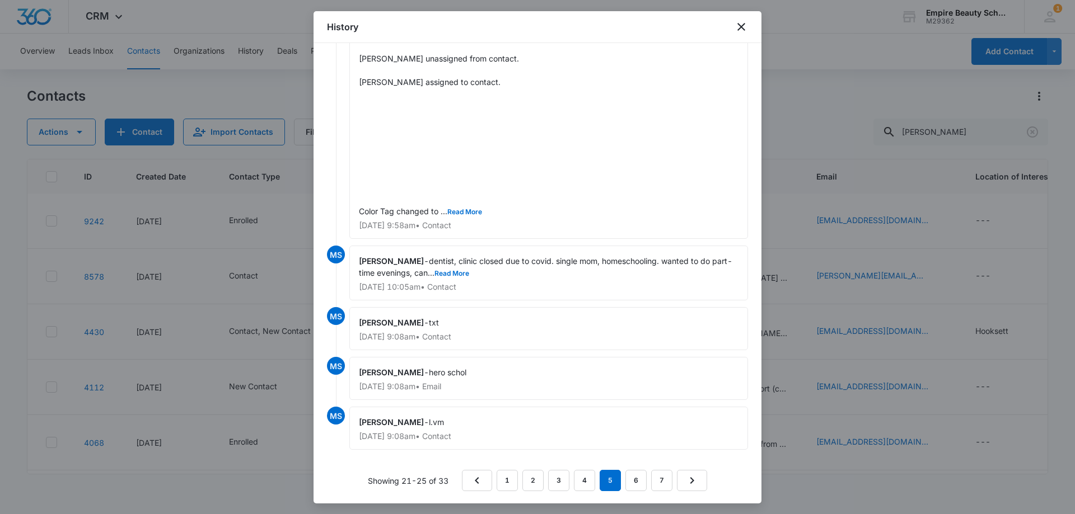
scroll to position [73, 0]
click at [469, 274] on button "Read More" at bounding box center [451, 272] width 35 height 7
click at [507, 479] on link "1" at bounding box center [507, 479] width 21 height 21
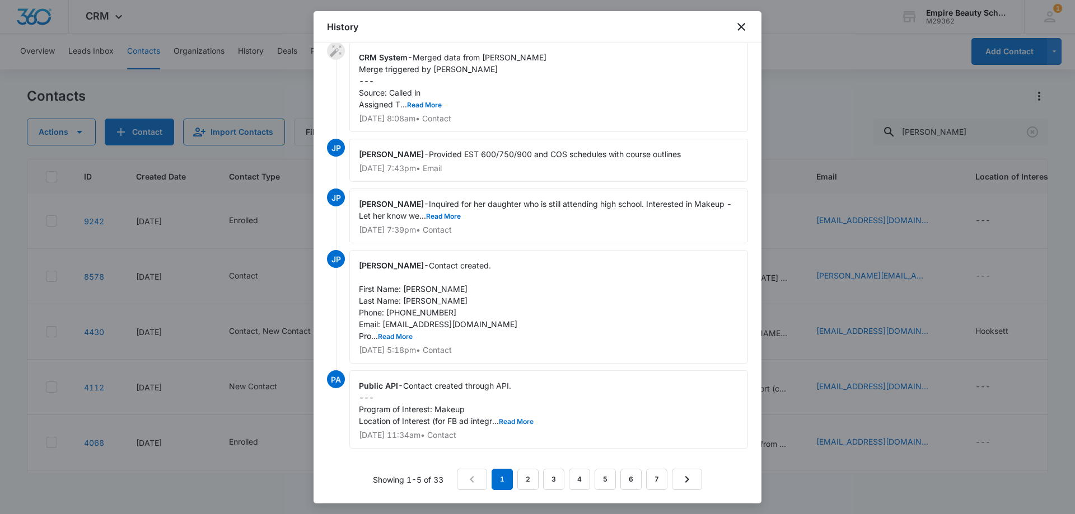
scroll to position [15, 0]
click at [455, 216] on button "Read More" at bounding box center [443, 216] width 35 height 7
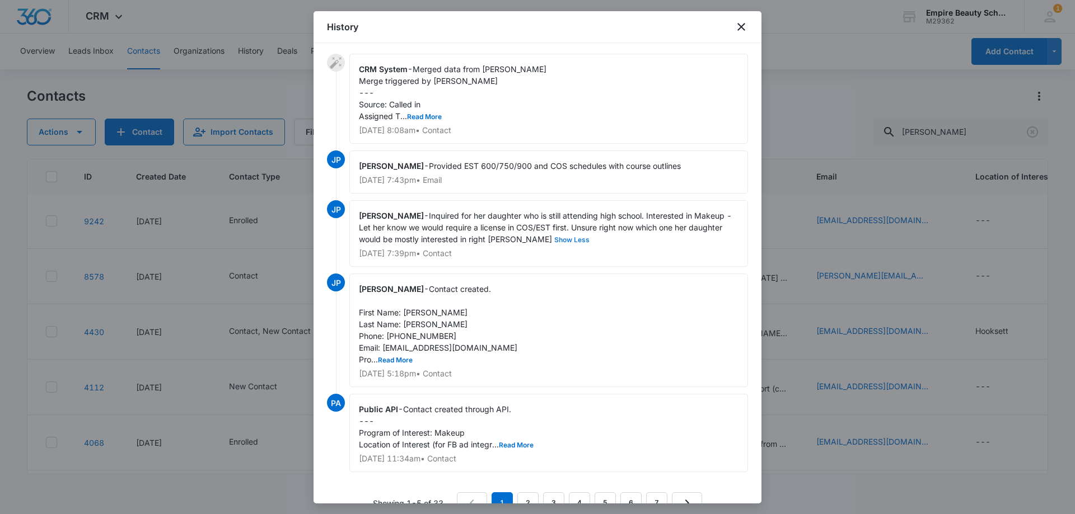
scroll to position [0, 0]
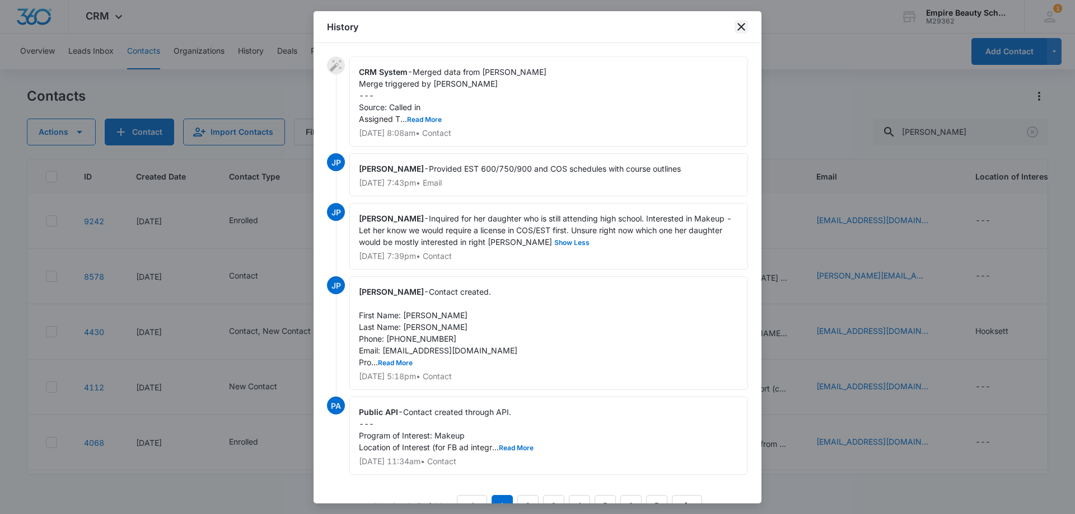
click at [736, 24] on icon "close" at bounding box center [740, 26] width 13 height 13
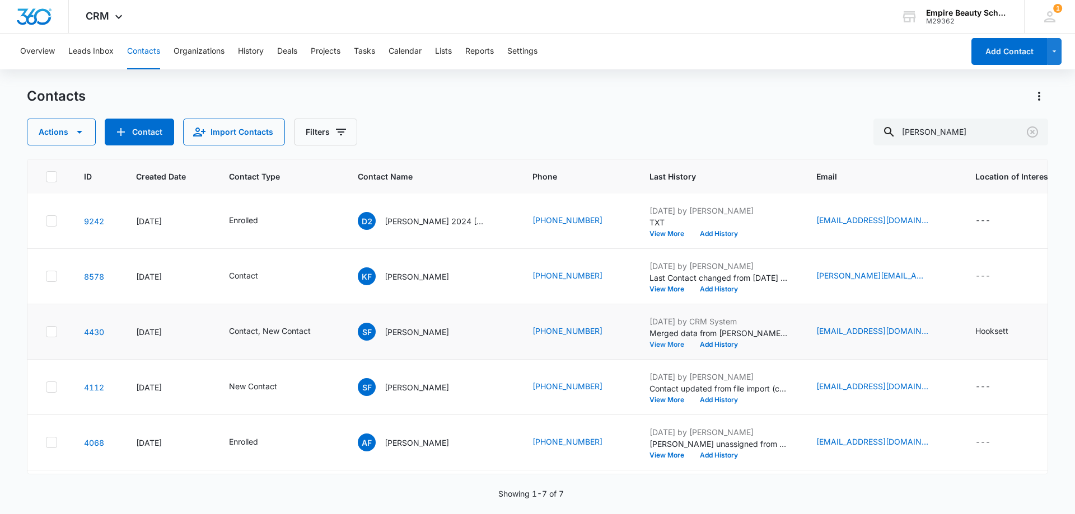
click at [649, 344] on button "View More" at bounding box center [670, 344] width 43 height 7
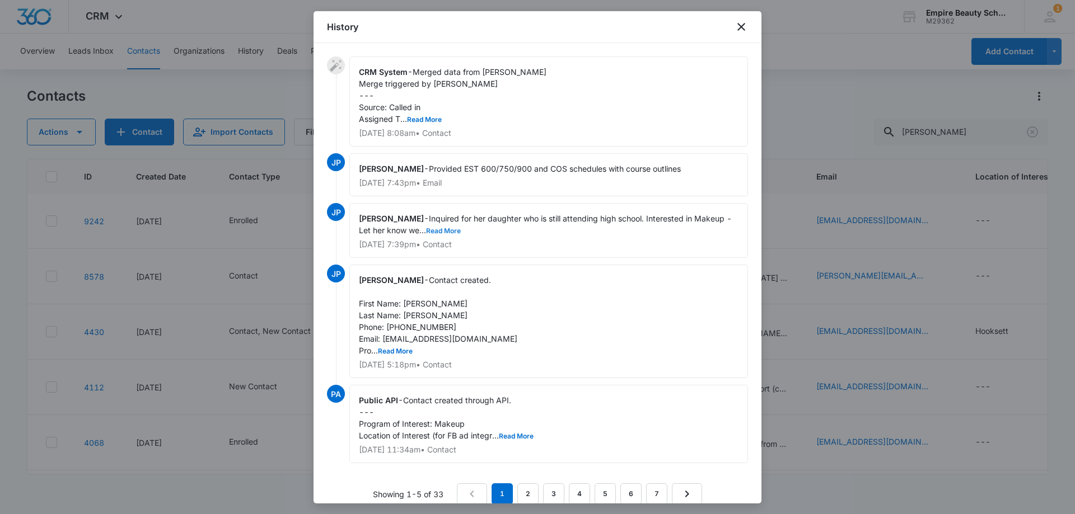
click at [459, 233] on button "Read More" at bounding box center [443, 231] width 35 height 7
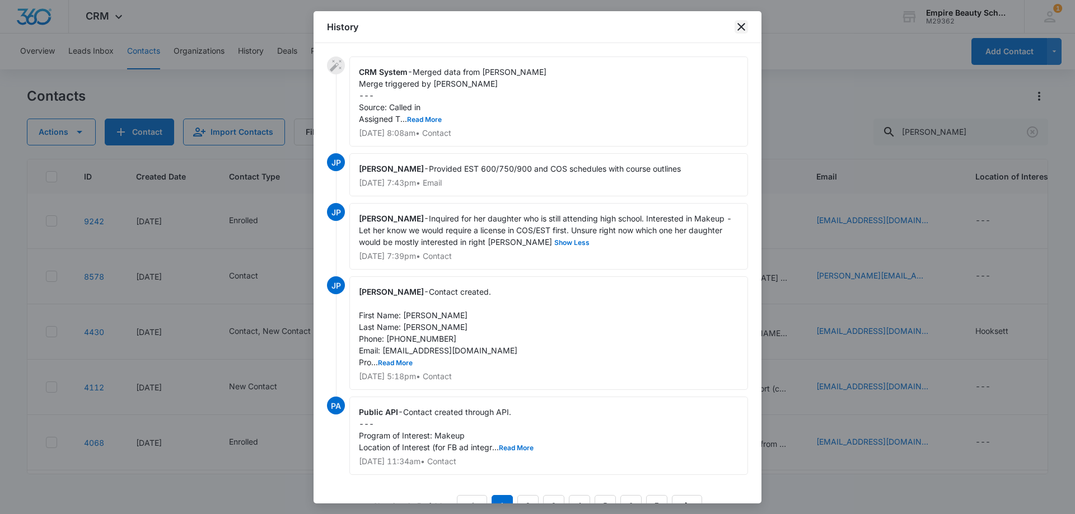
click at [739, 28] on icon "close" at bounding box center [740, 26] width 13 height 13
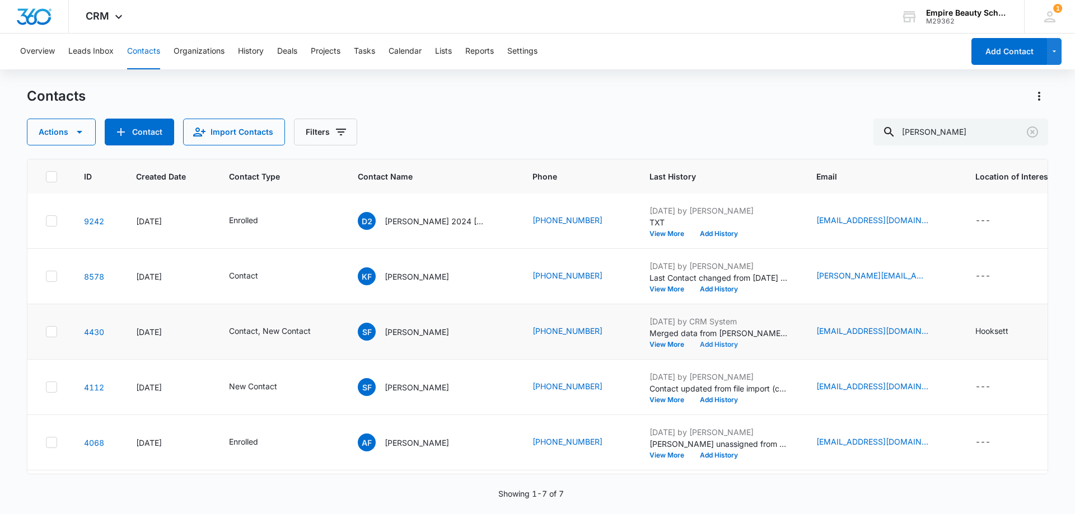
click at [693, 342] on button "Add History" at bounding box center [719, 344] width 54 height 7
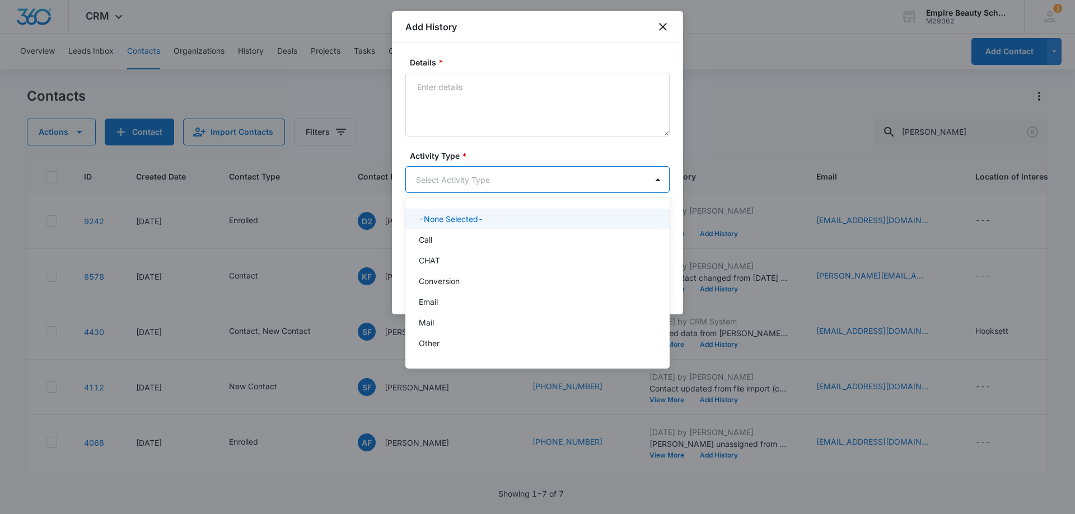
click at [455, 175] on body "CRM Apps Forms CRM Email Shop Payments POS Files Brand Settings Empire Beauty S…" at bounding box center [537, 257] width 1075 height 514
click at [441, 239] on div "Call" at bounding box center [536, 240] width 235 height 12
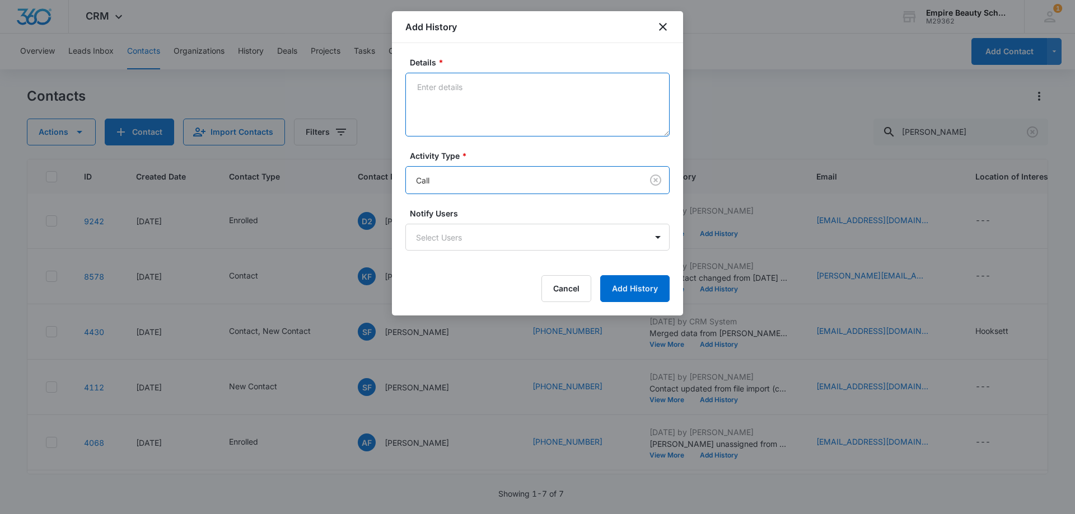
click at [469, 91] on textarea "Details *" at bounding box center [537, 105] width 264 height 64
type textarea "VM checking in"
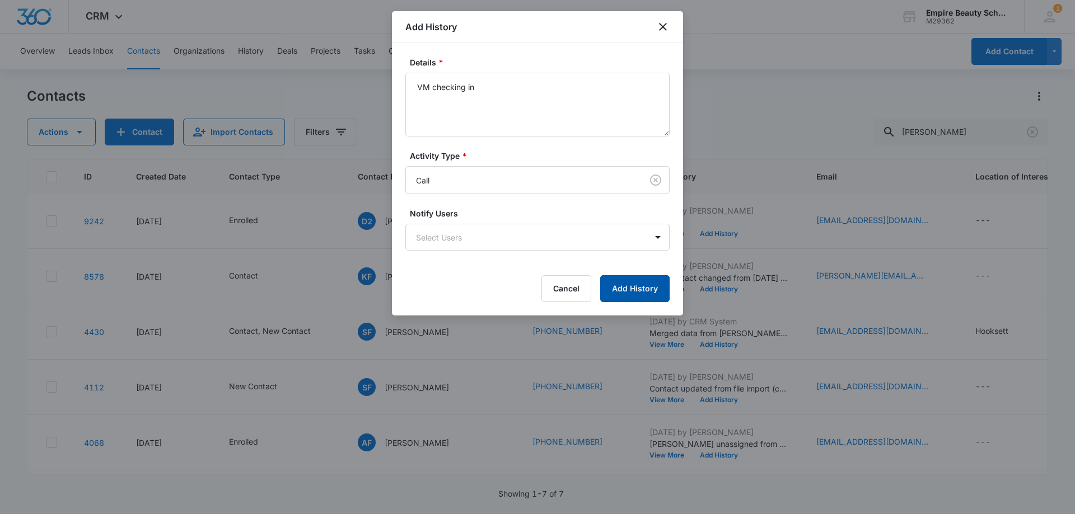
click at [633, 286] on button "Add History" at bounding box center [634, 288] width 69 height 27
drag, startPoint x: 258, startPoint y: 469, endPoint x: 337, endPoint y: 475, distance: 79.2
click at [337, 475] on div at bounding box center [537, 257] width 1075 height 514
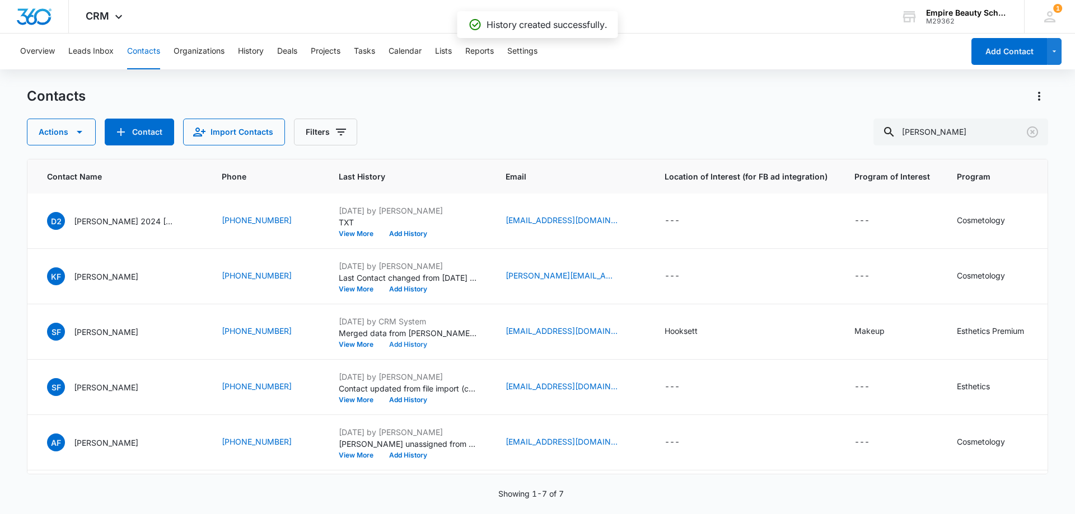
scroll to position [56, 380]
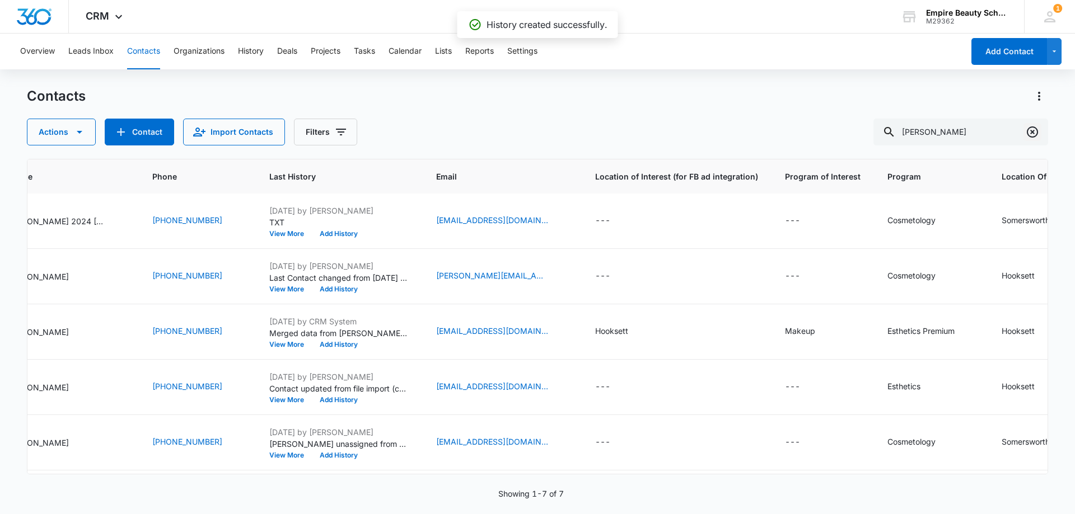
click at [1033, 132] on icon "Clear" at bounding box center [1032, 132] width 11 height 11
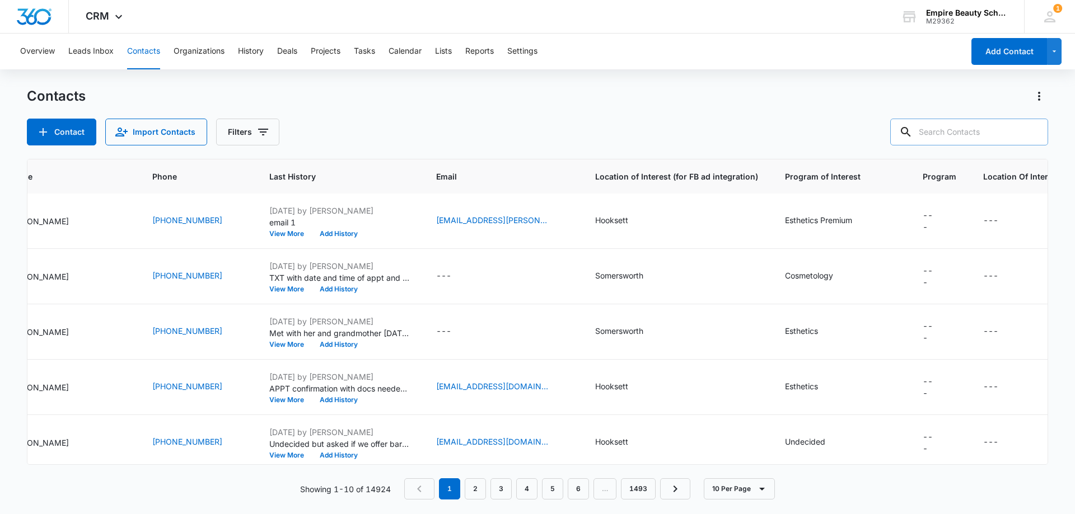
click at [967, 137] on input "text" at bounding box center [969, 132] width 158 height 27
type input "emma"
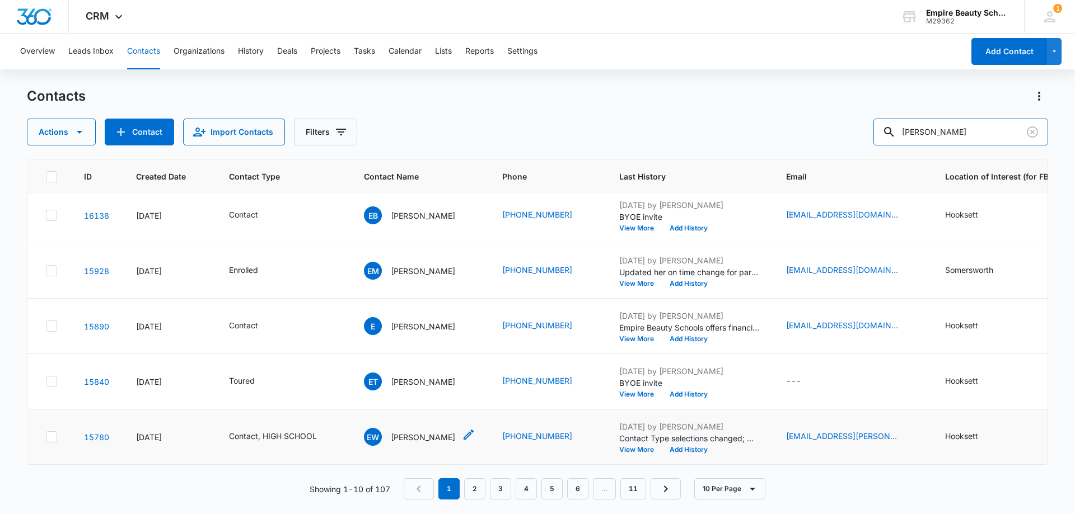
scroll to position [0, 0]
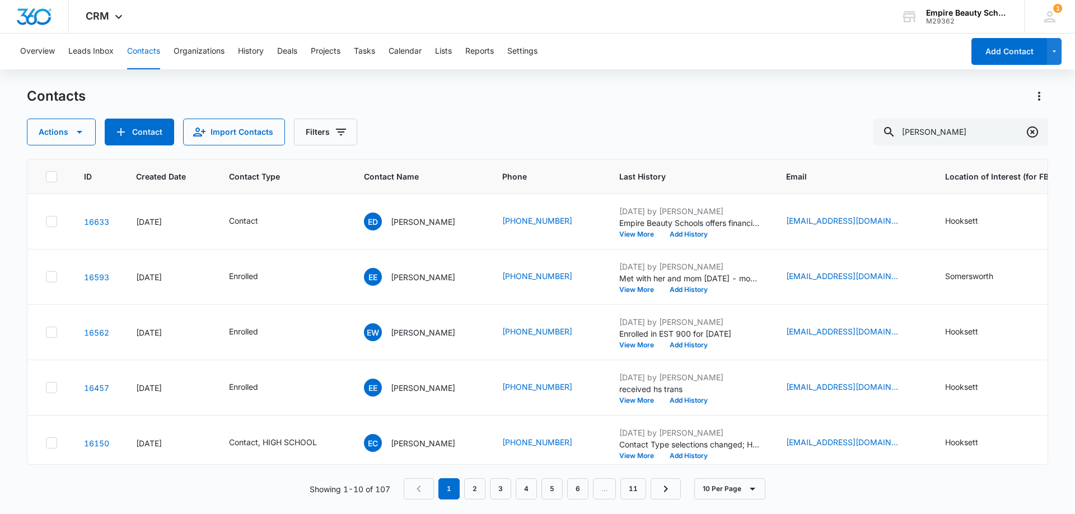
click at [1032, 133] on icon "Clear" at bounding box center [1032, 132] width 11 height 11
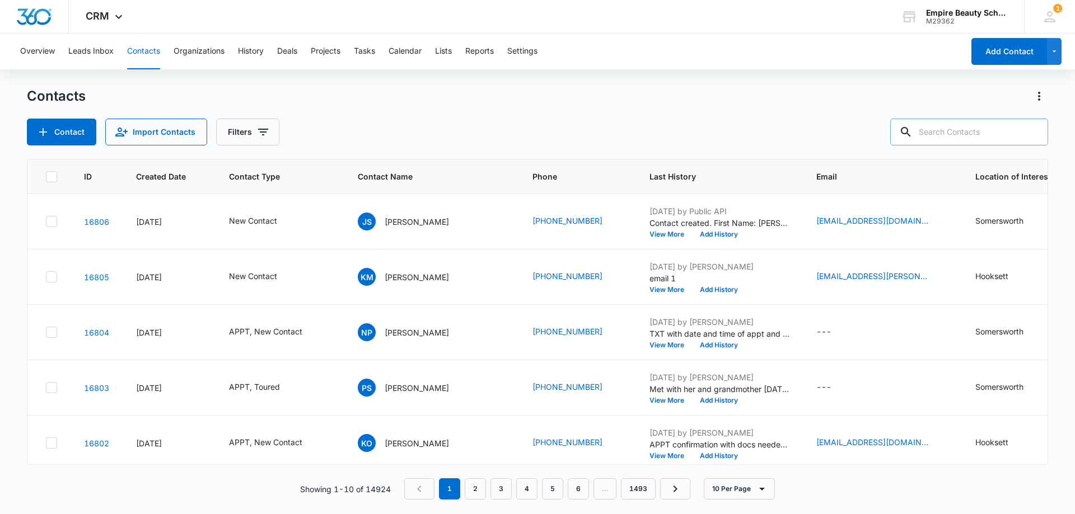
click at [964, 127] on input "text" at bounding box center [969, 132] width 158 height 27
type input "devine"
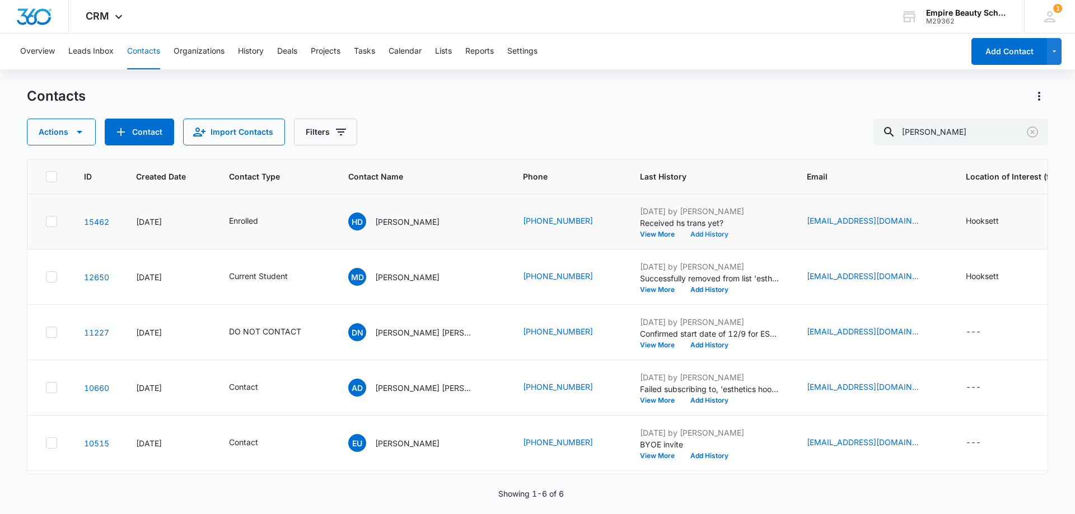
click at [682, 234] on button "Add History" at bounding box center [709, 234] width 54 height 7
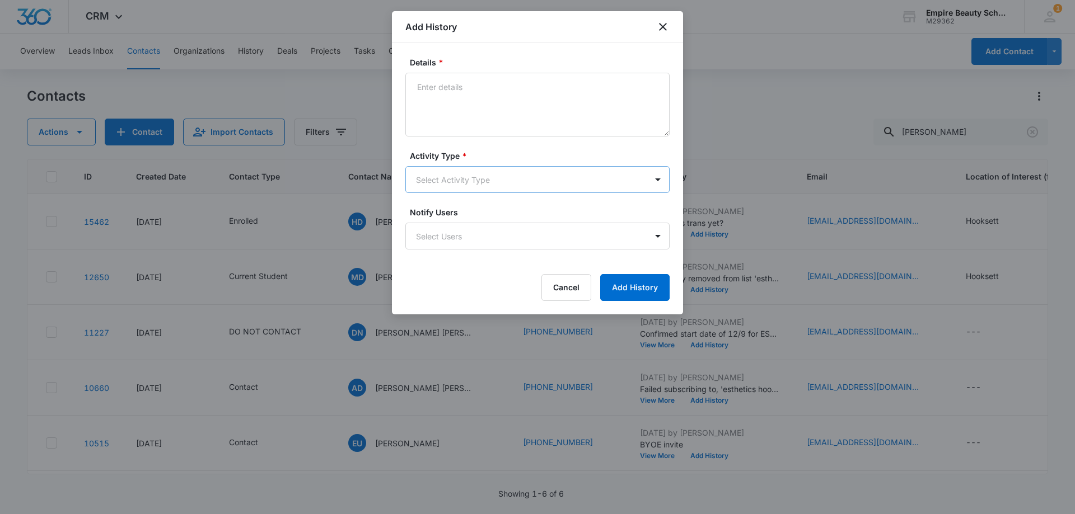
click at [446, 179] on body "CRM Apps Forms CRM Email Shop Payments POS Files Brand Settings Empire Beauty S…" at bounding box center [537, 257] width 1075 height 514
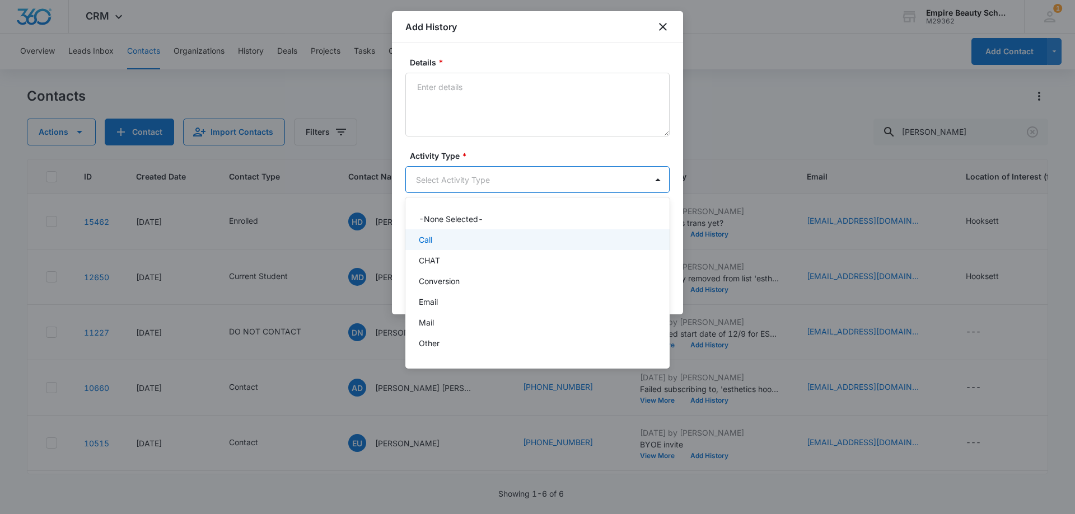
scroll to position [58, 0]
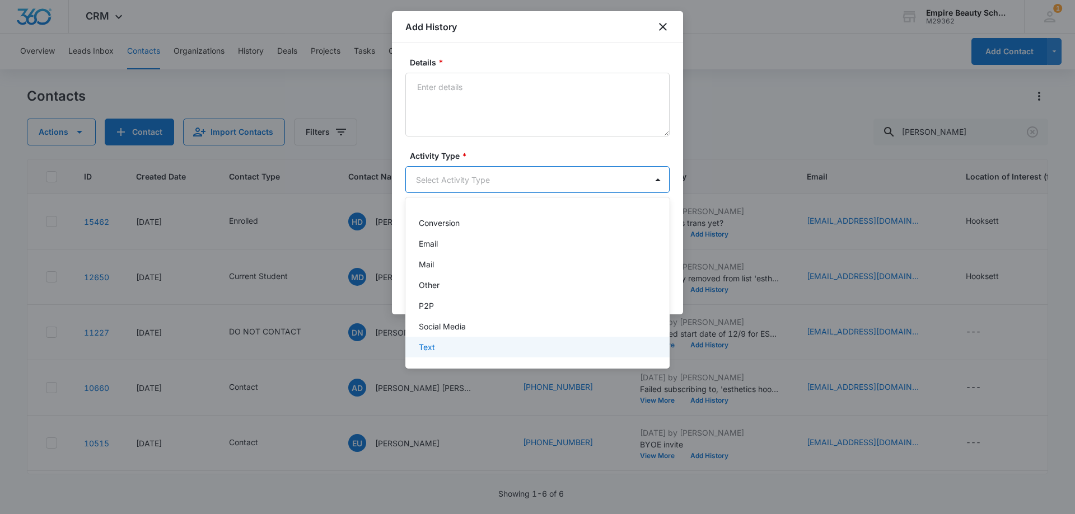
click at [443, 343] on div "Text" at bounding box center [536, 347] width 235 height 12
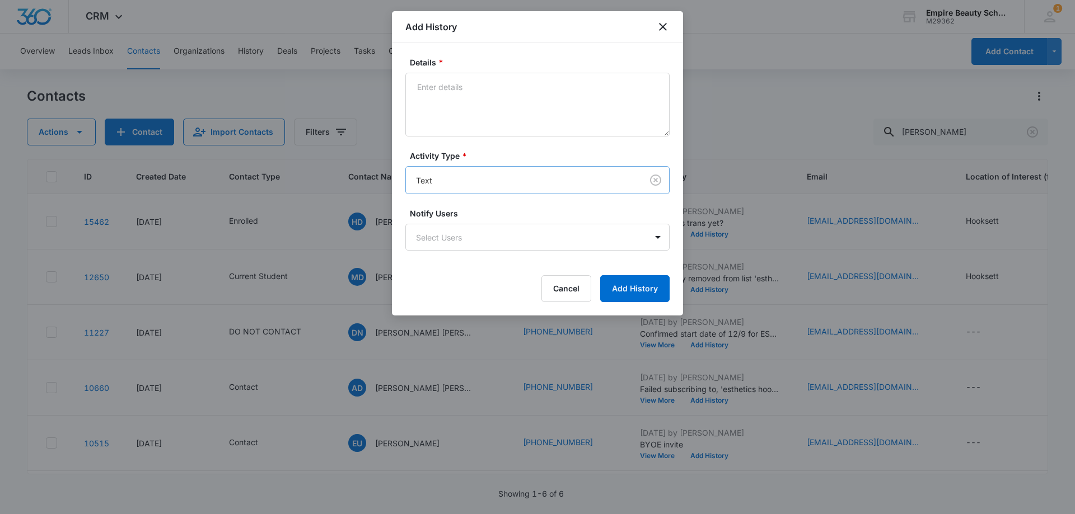
drag, startPoint x: 449, startPoint y: 163, endPoint x: 449, endPoint y: 180, distance: 16.2
click at [449, 166] on div "Activity Type * Text" at bounding box center [537, 172] width 264 height 44
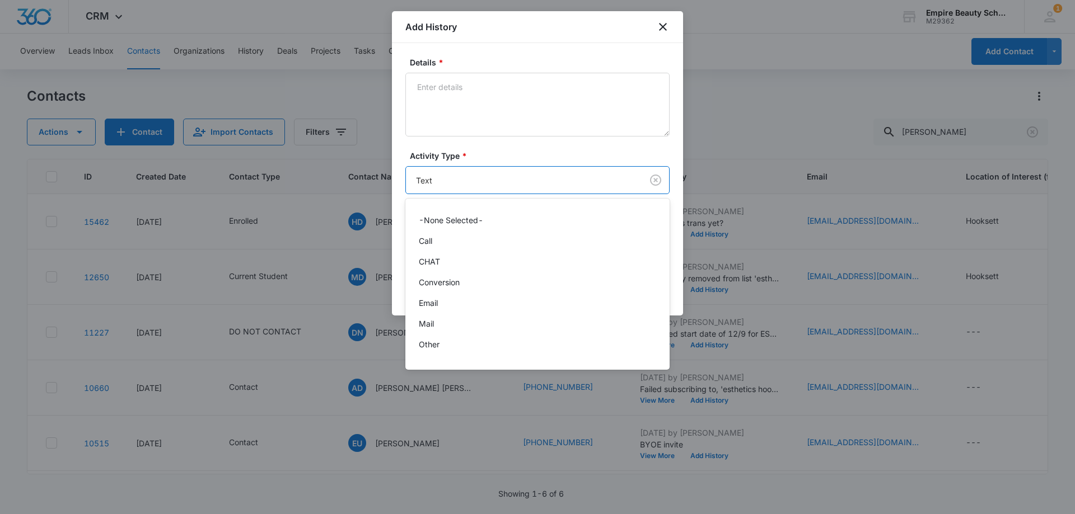
click at [449, 180] on body "CRM Apps Forms CRM Email Shop Payments POS Files Brand Settings Empire Beauty S…" at bounding box center [537, 257] width 1075 height 514
click at [447, 305] on div "Email" at bounding box center [536, 303] width 235 height 12
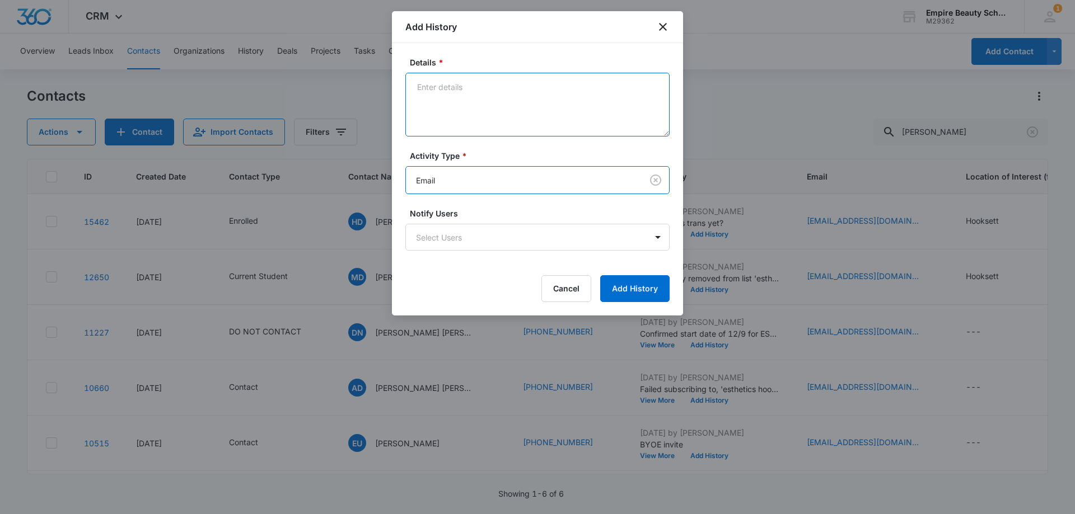
click at [470, 124] on textarea "Details *" at bounding box center [537, 105] width 264 height 64
type textarea "Provided hs trans"
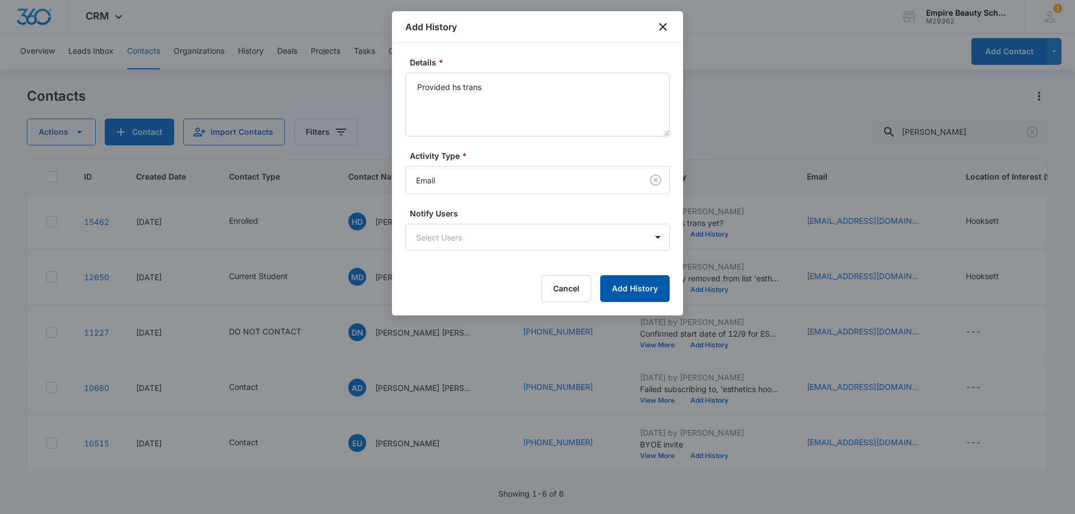
click at [615, 282] on button "Add History" at bounding box center [634, 288] width 69 height 27
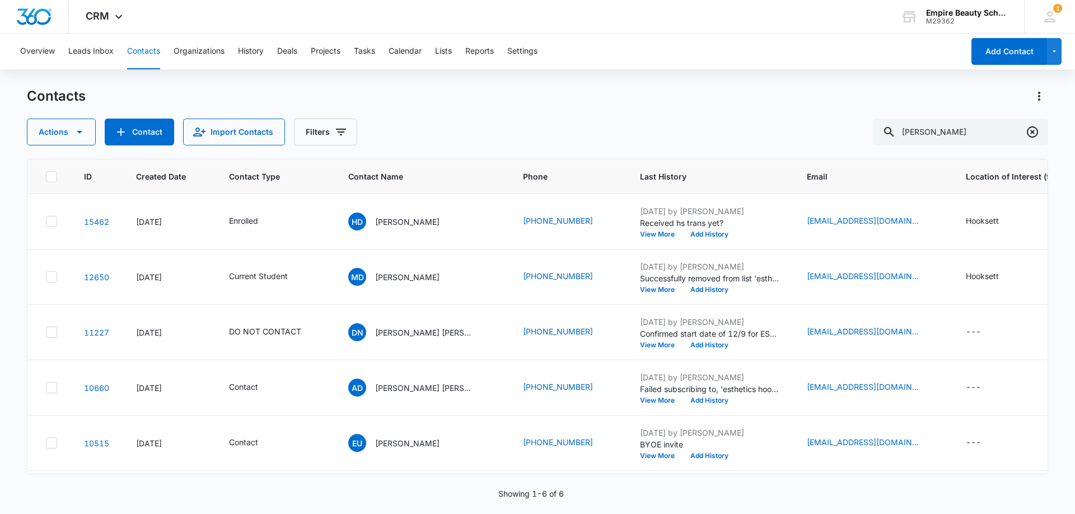
click at [1034, 129] on icon "Clear" at bounding box center [1031, 131] width 13 height 13
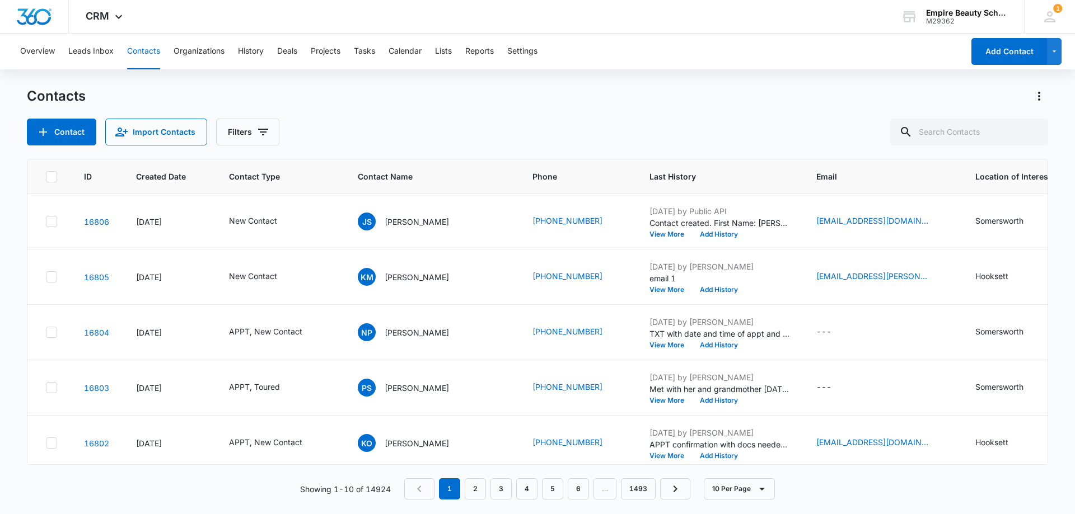
click at [364, 103] on div "Contacts" at bounding box center [537, 96] width 1021 height 18
click at [983, 133] on input "text" at bounding box center [969, 132] width 158 height 27
type input "7072"
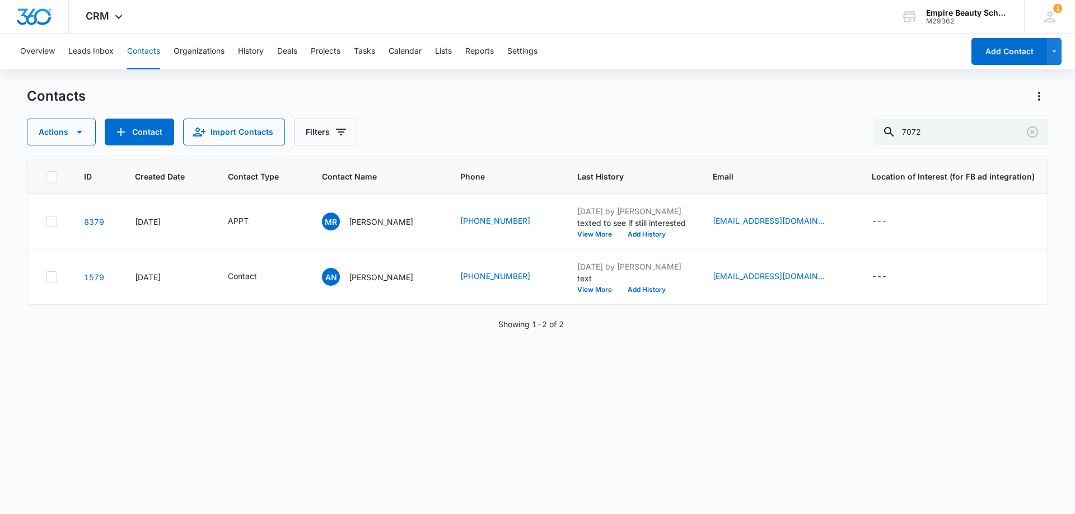
click at [492, 123] on div "Actions Contact Import Contacts Filters 7072" at bounding box center [537, 132] width 1021 height 27
click at [1038, 134] on icon "Clear" at bounding box center [1031, 131] width 13 height 13
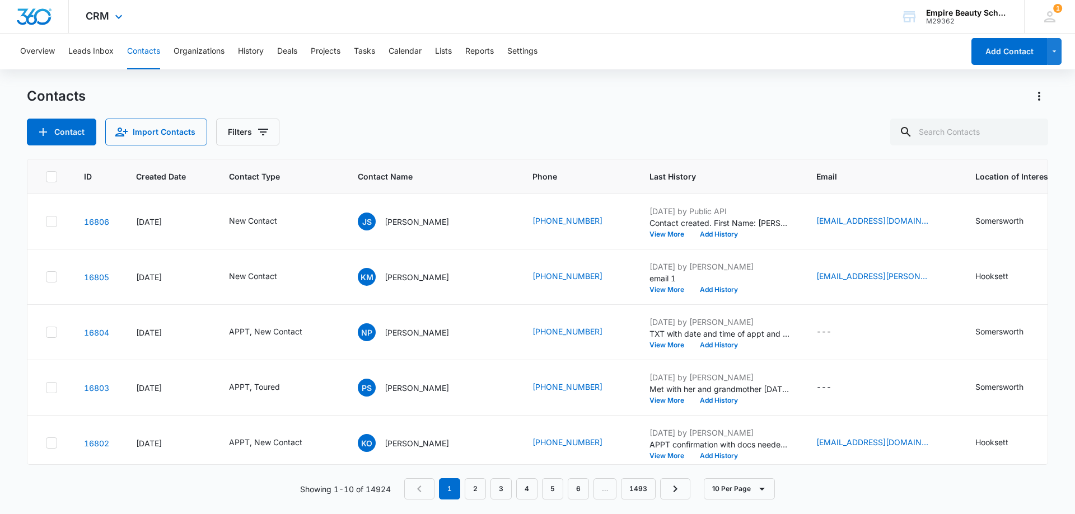
drag, startPoint x: 803, startPoint y: 110, endPoint x: 881, endPoint y: 18, distance: 120.4
click at [808, 102] on div "Contacts Contact Import Contacts Filters" at bounding box center [537, 116] width 1021 height 58
